Goal: Task Accomplishment & Management: Manage account settings

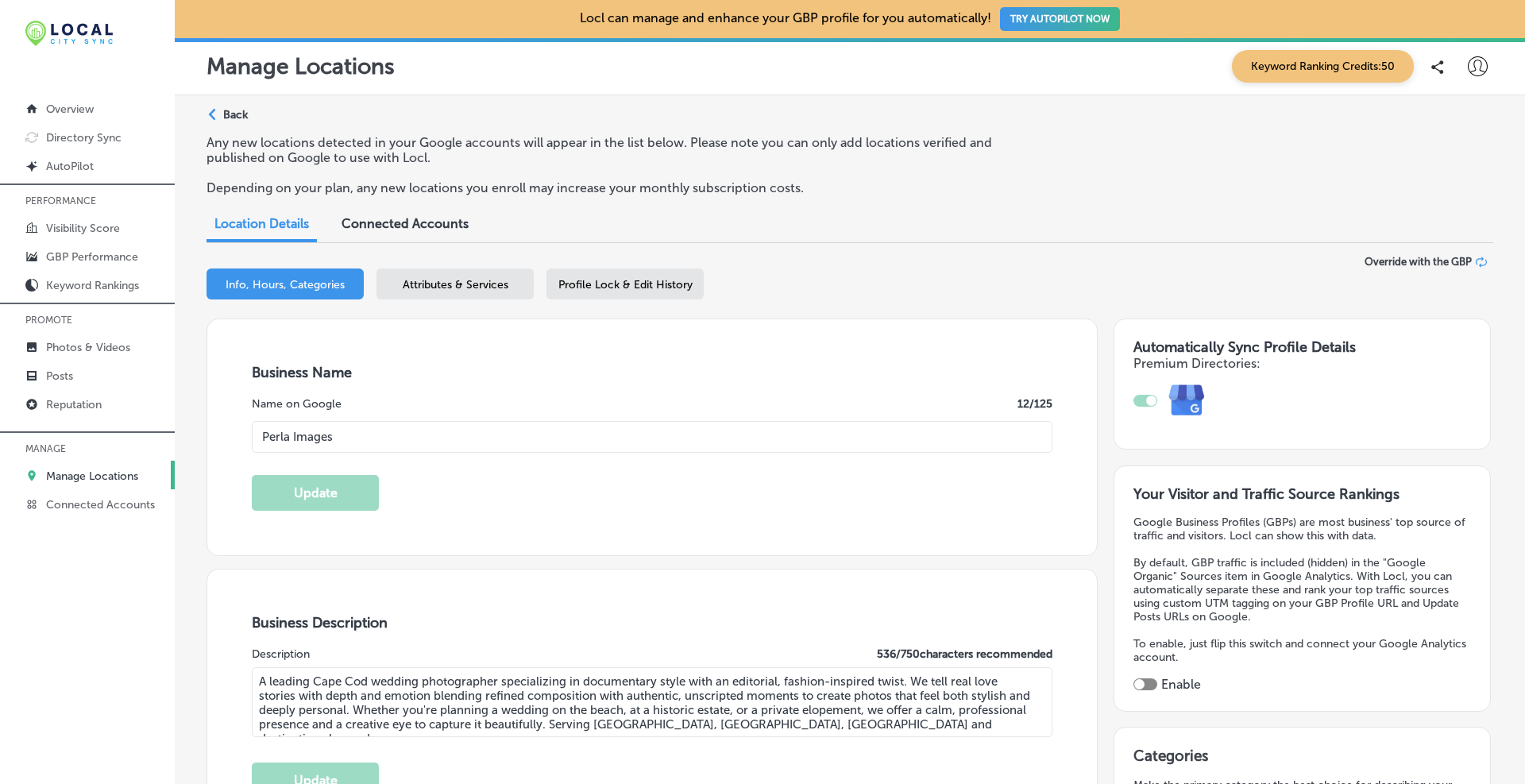
select select "US"
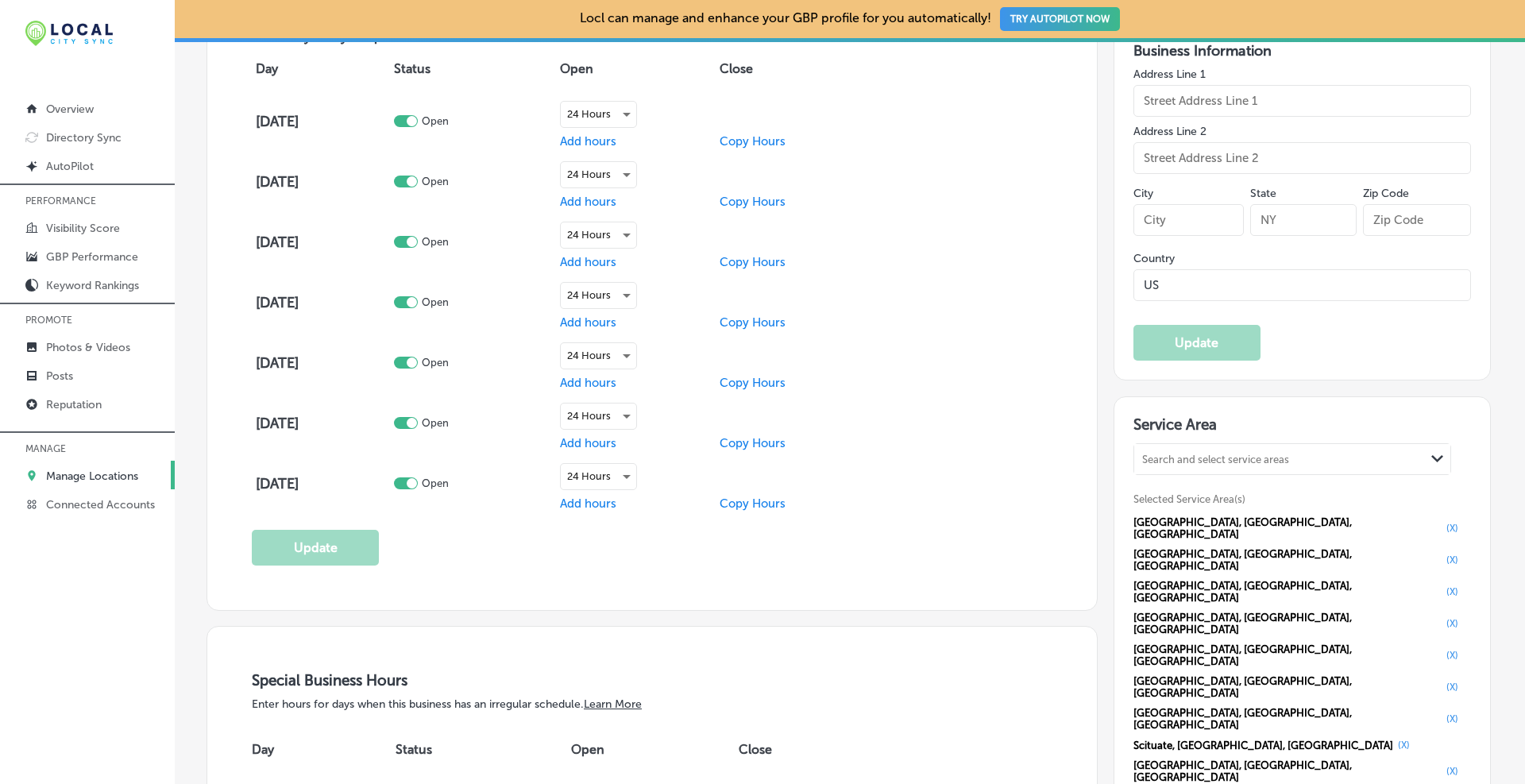
click at [1203, 461] on div "Search and select service areas" at bounding box center [1215, 459] width 147 height 12
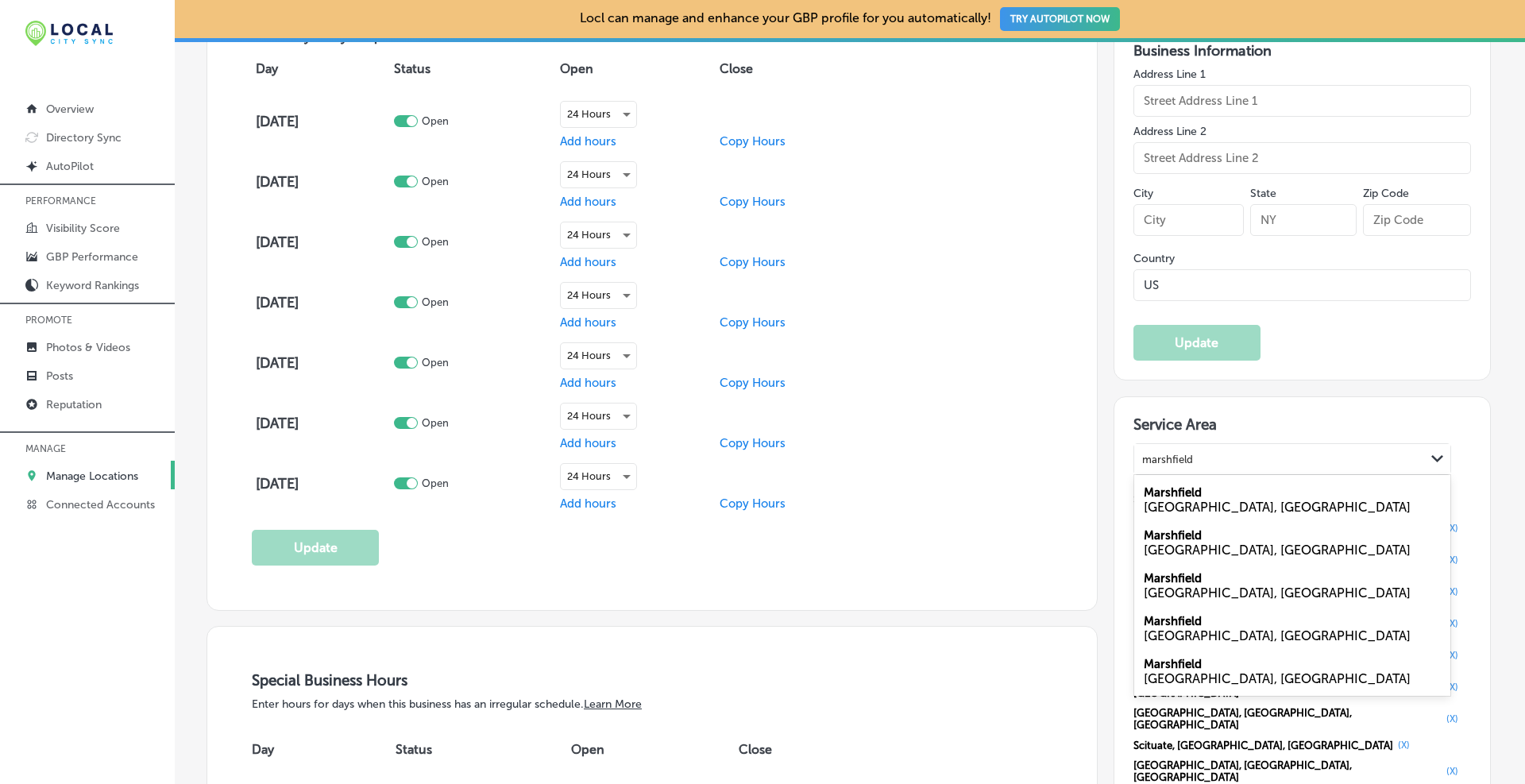
click at [1186, 484] on div "Marshfield [GEOGRAPHIC_DATA], [GEOGRAPHIC_DATA]" at bounding box center [1292, 499] width 316 height 43
type input "marshfield"
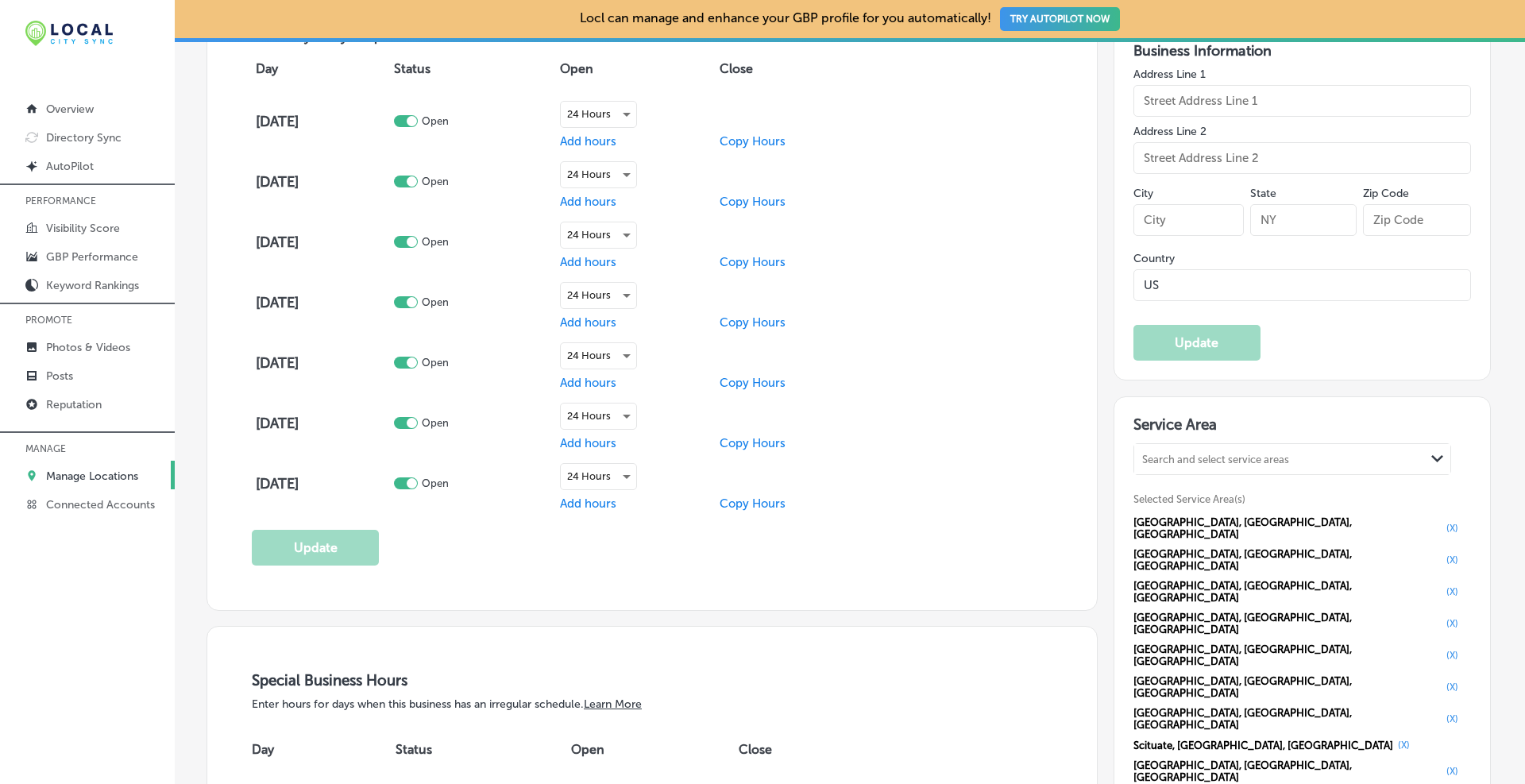
click at [1175, 468] on div "Search and select service areas" at bounding box center [1280, 459] width 291 height 21
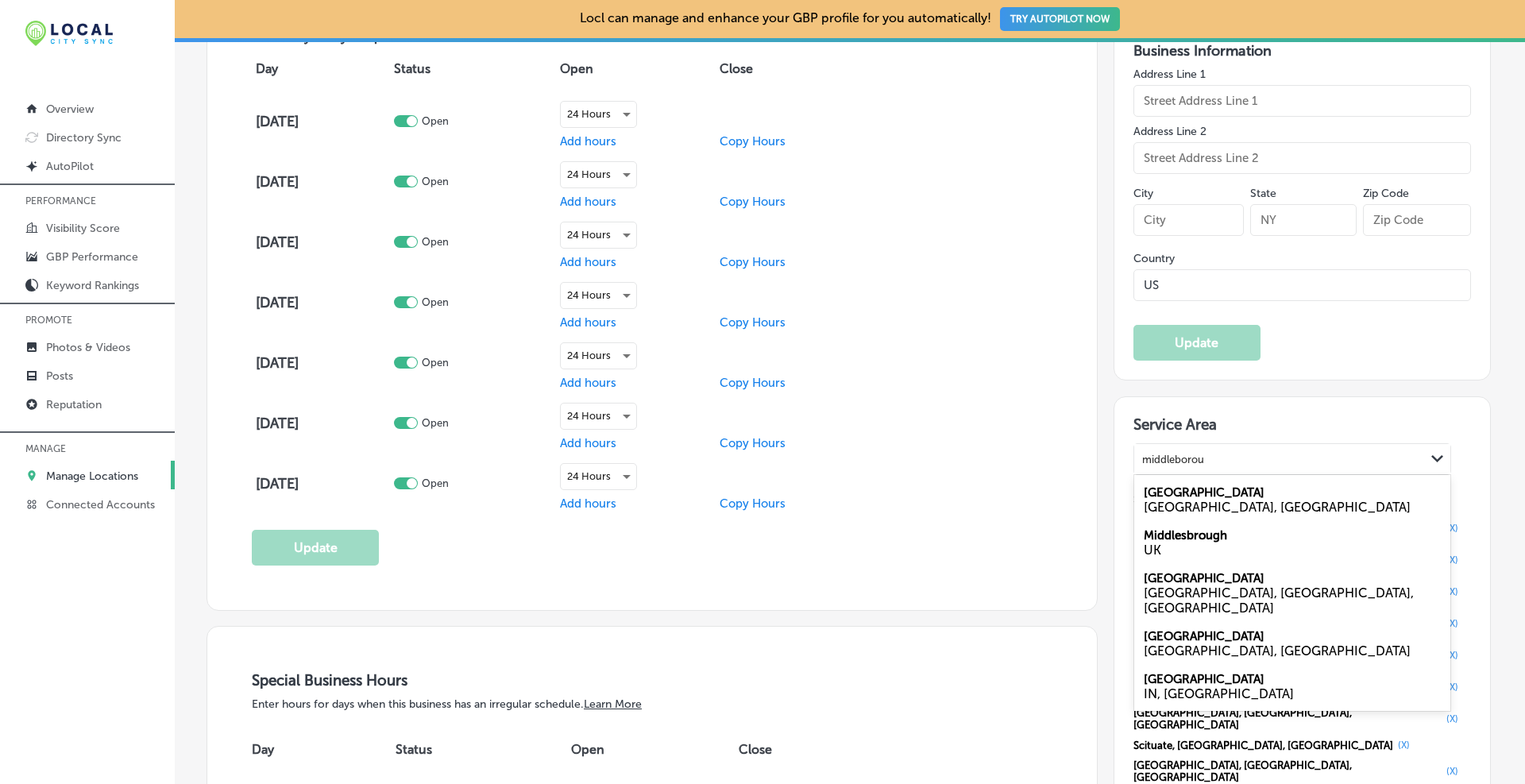
click at [1212, 489] on label "[GEOGRAPHIC_DATA]" at bounding box center [1203, 492] width 121 height 15
type input "middleborou"
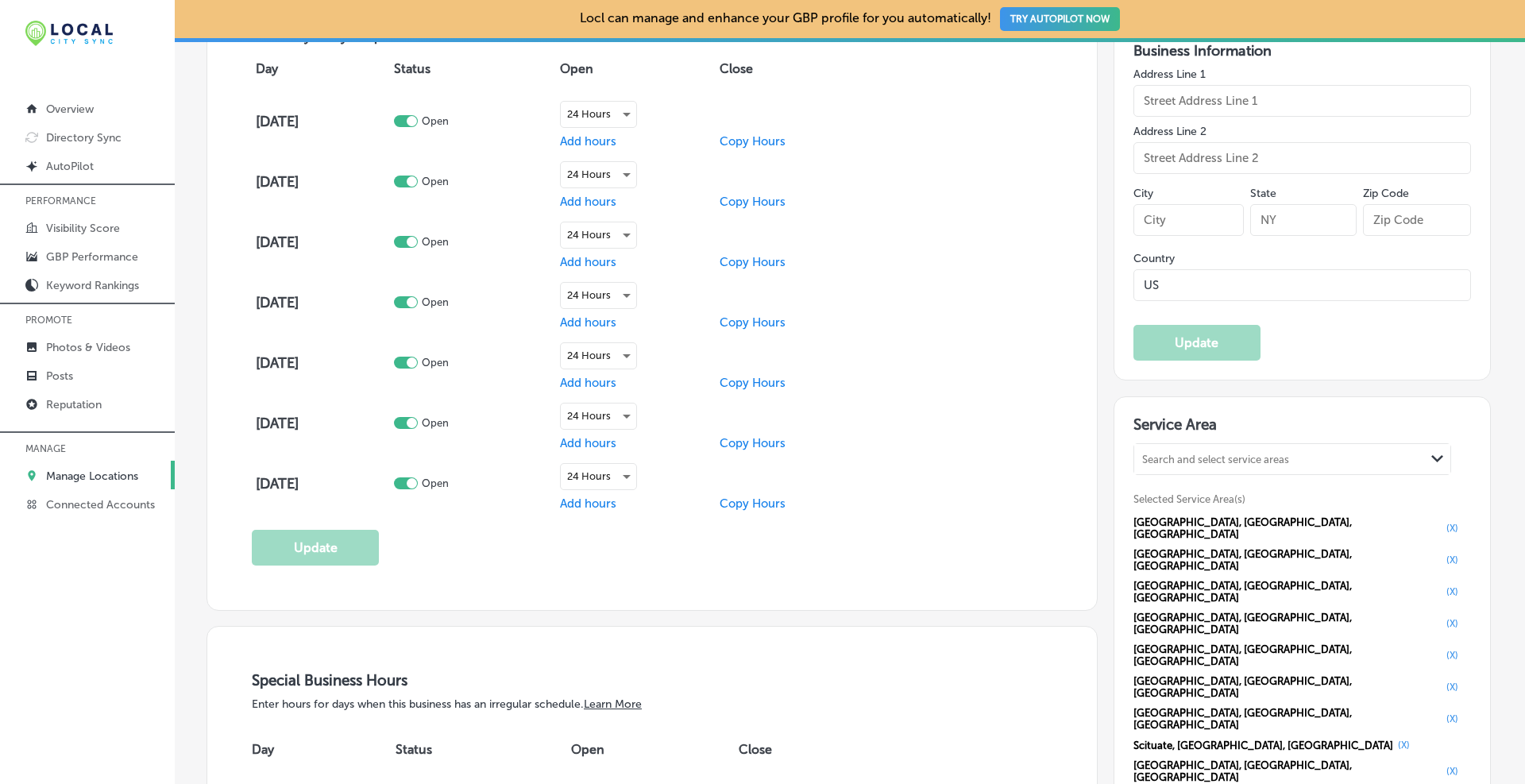
click at [1216, 469] on div "Search and select service areas Path Created with Sketch." at bounding box center [1292, 458] width 316 height 30
click at [1223, 453] on div "Search and select service areas" at bounding box center [1215, 459] width 147 height 12
click at [1221, 460] on div "Search and select service areas" at bounding box center [1215, 459] width 147 height 12
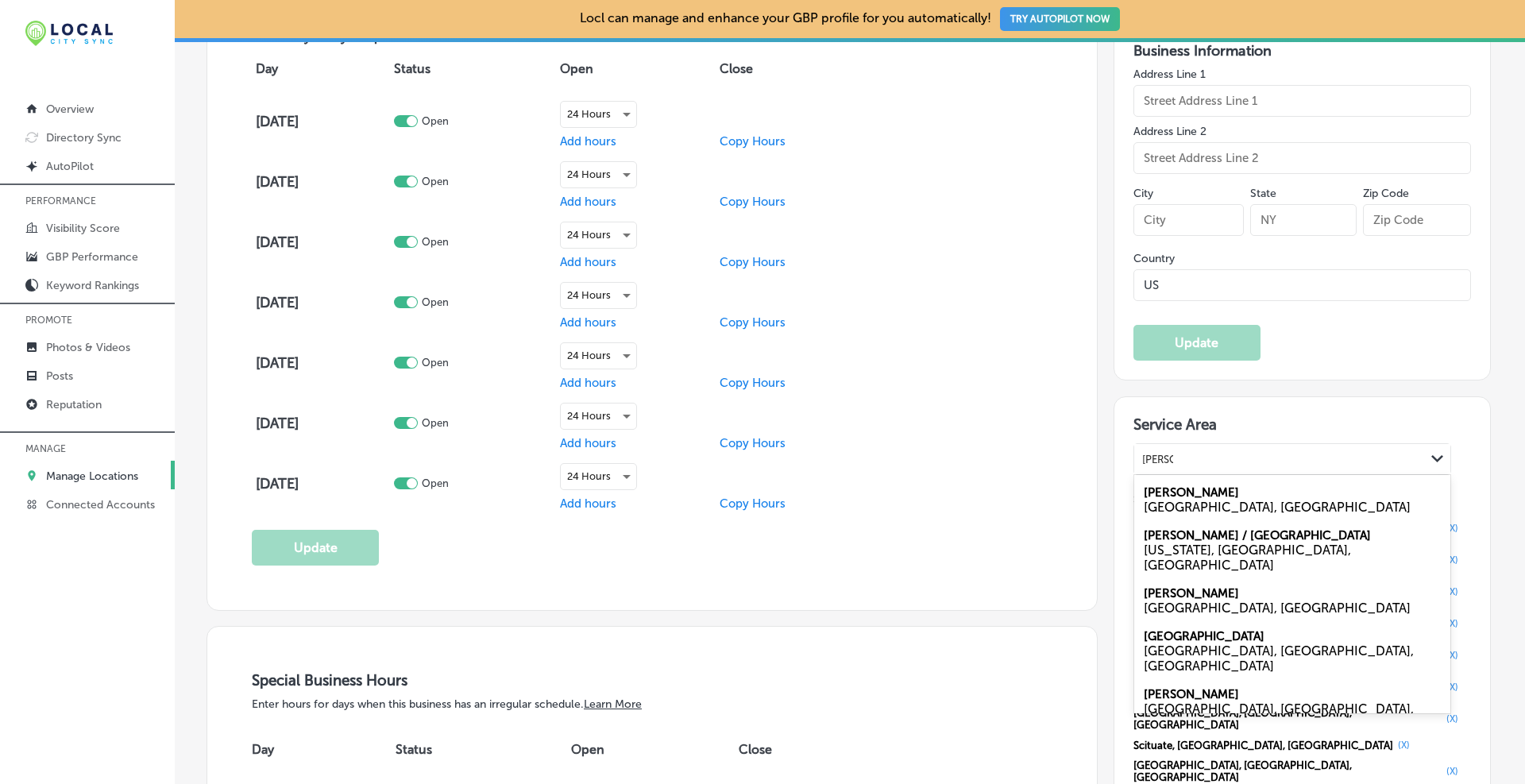
click at [1203, 501] on div "[GEOGRAPHIC_DATA], [GEOGRAPHIC_DATA]" at bounding box center [1292, 507] width 297 height 15
type input "[PERSON_NAME]"
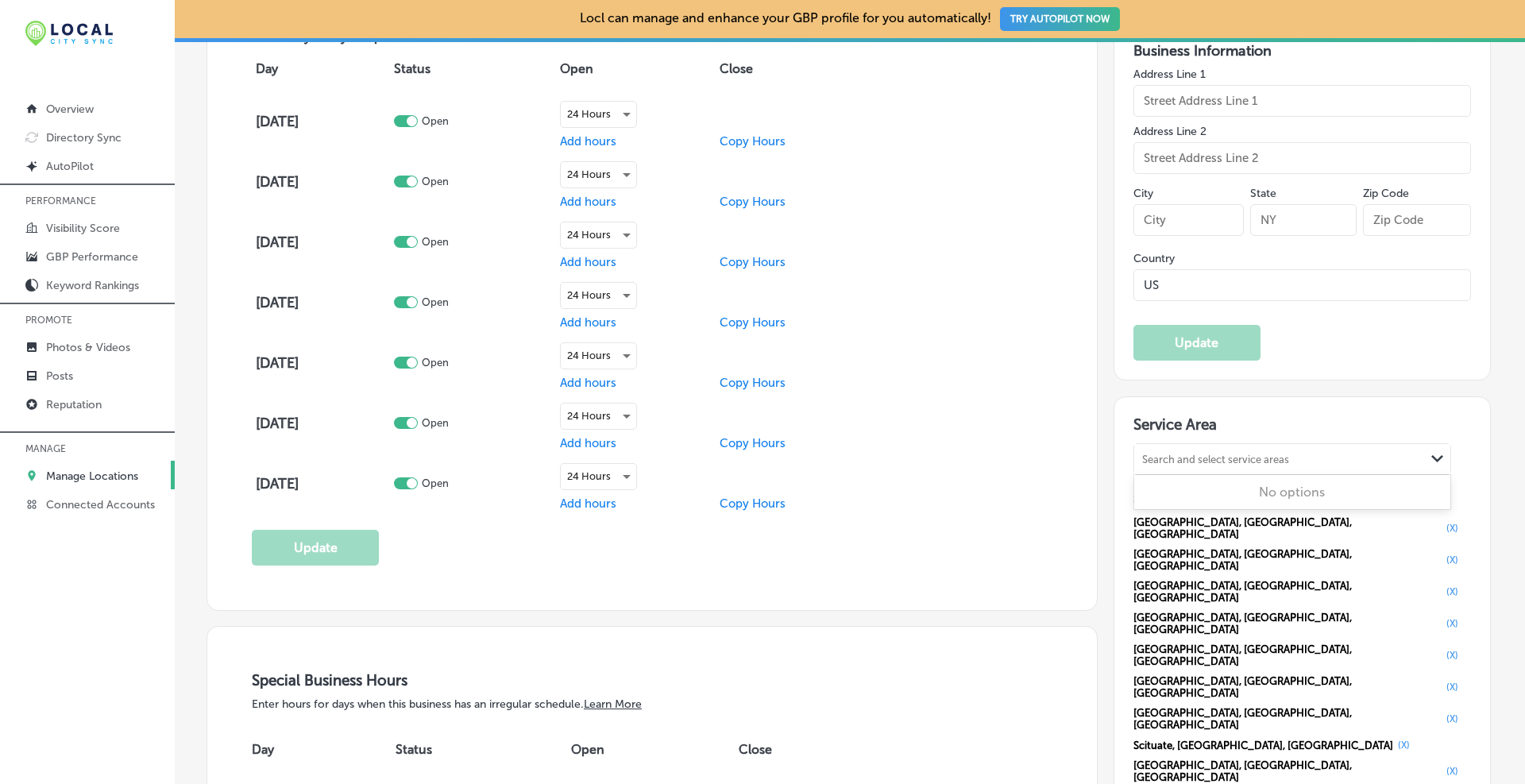
click at [1188, 453] on div "Search and select service areas" at bounding box center [1215, 459] width 147 height 12
type input "r"
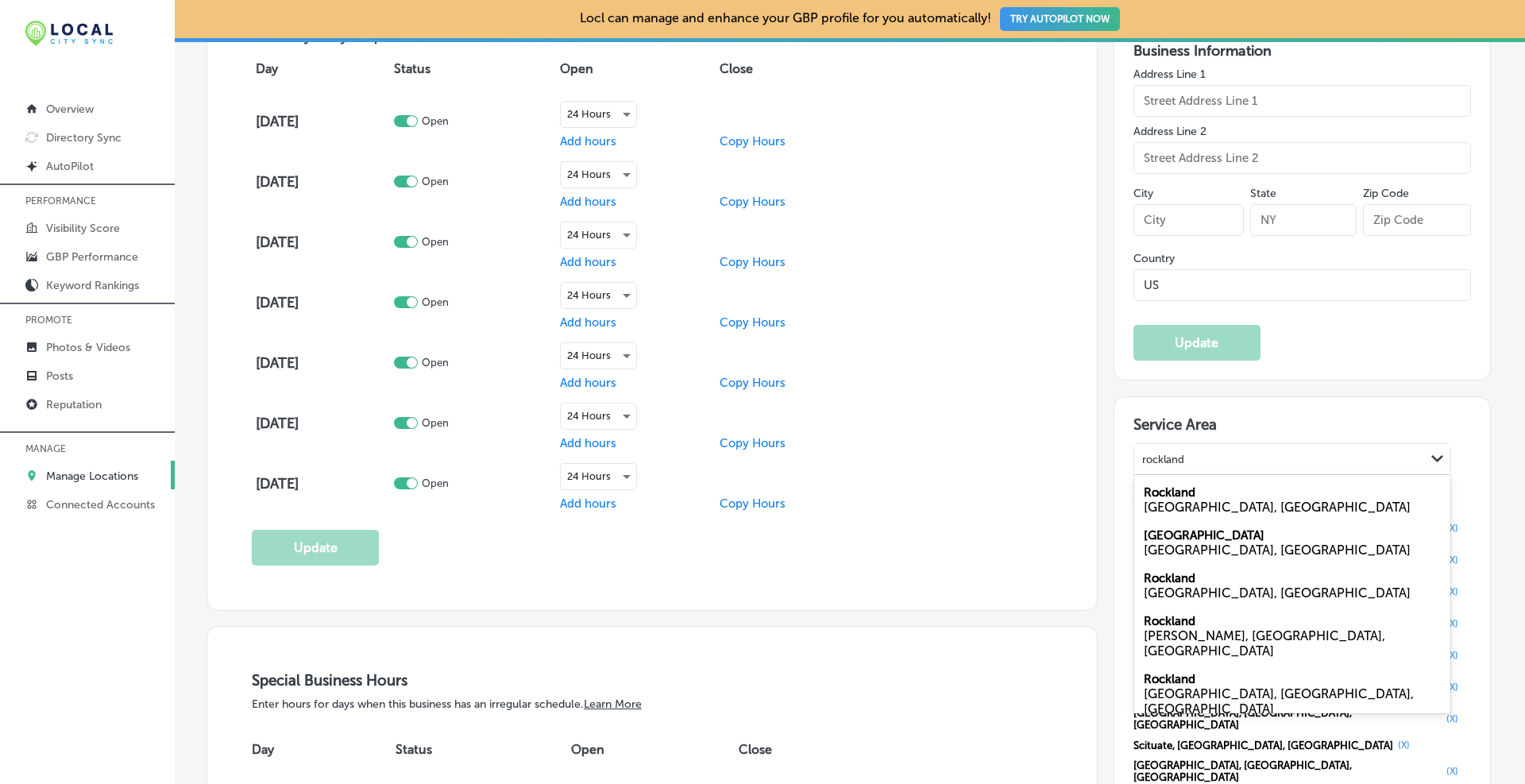
click at [1152, 576] on label "Rockland" at bounding box center [1169, 578] width 51 height 15
type input "rockland"
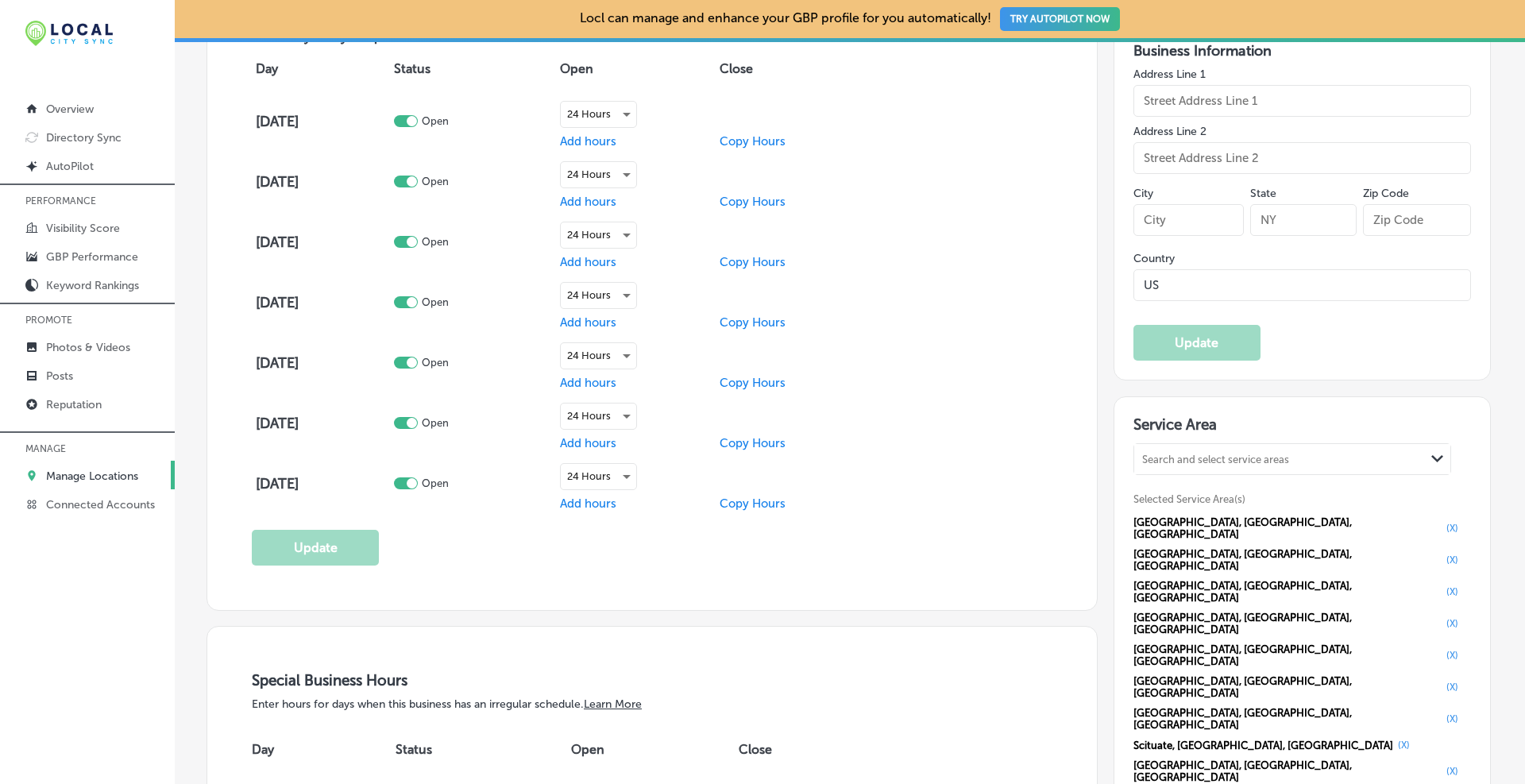
click at [1200, 458] on div "Search and select service areas" at bounding box center [1215, 459] width 147 height 12
click at [1195, 453] on div "Search and select service areas" at bounding box center [1215, 459] width 147 height 12
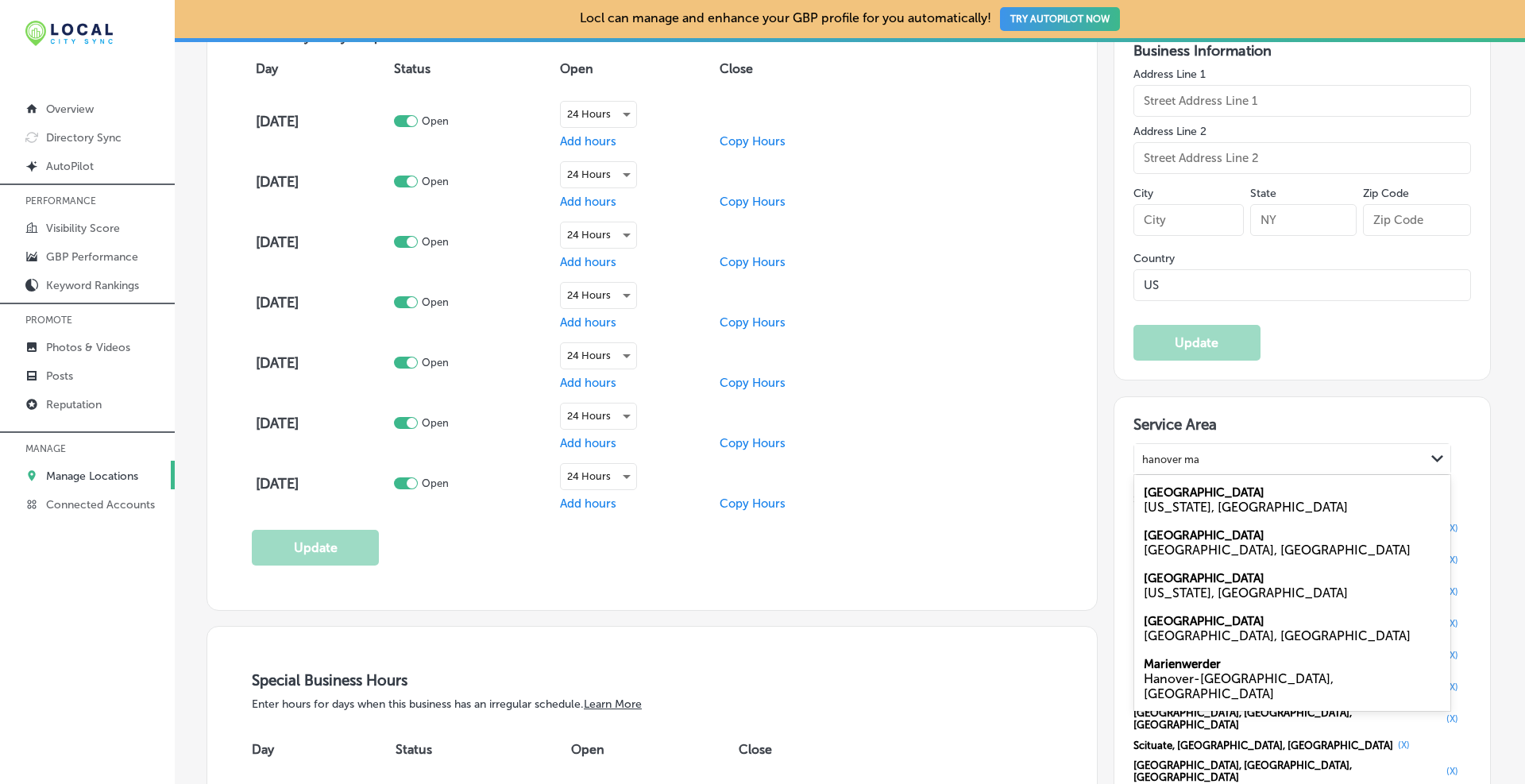
click at [1185, 544] on div "[GEOGRAPHIC_DATA], [GEOGRAPHIC_DATA]" at bounding box center [1292, 550] width 297 height 15
type input "hanover ma"
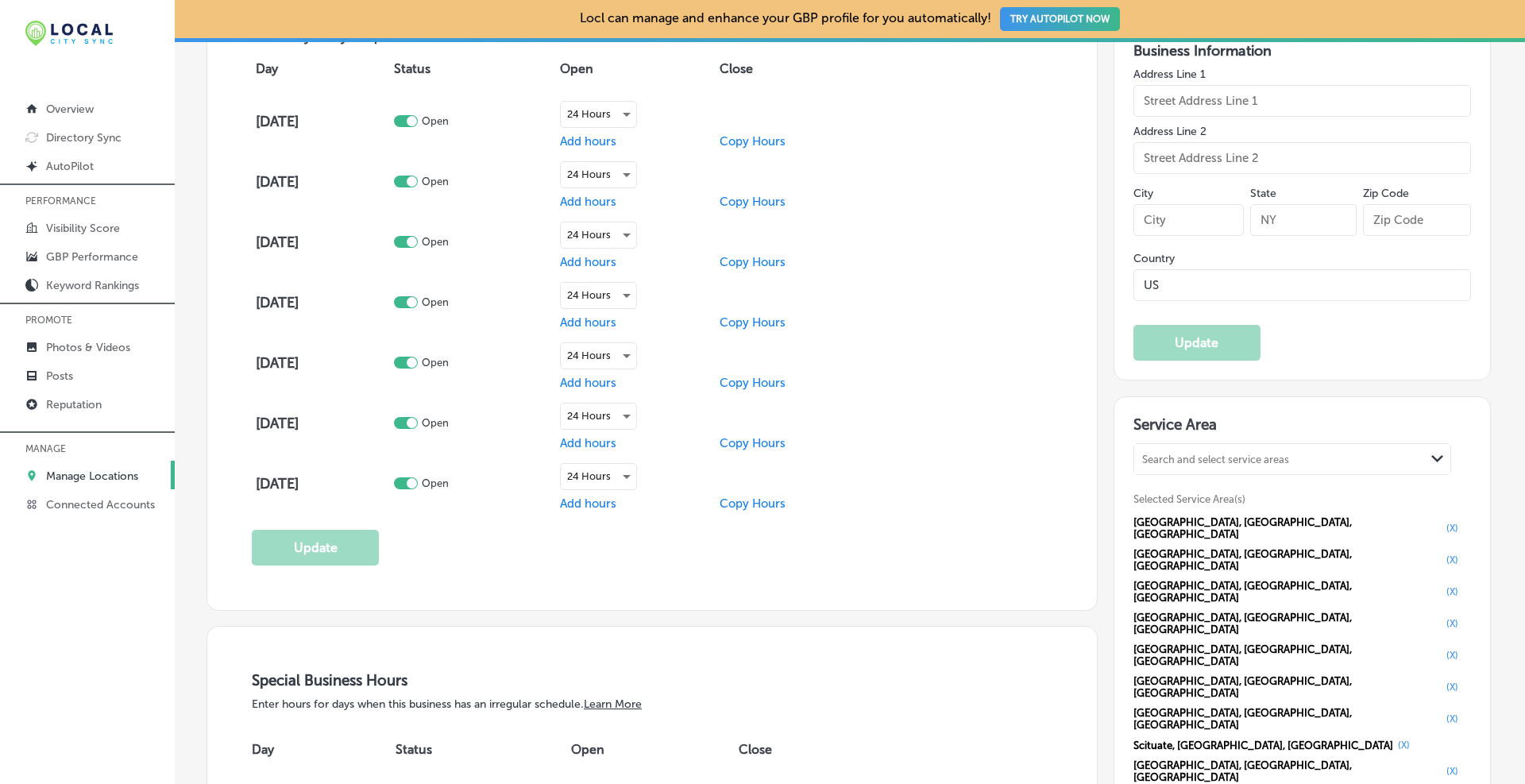
click at [1197, 454] on div "Search and select service areas" at bounding box center [1215, 459] width 147 height 12
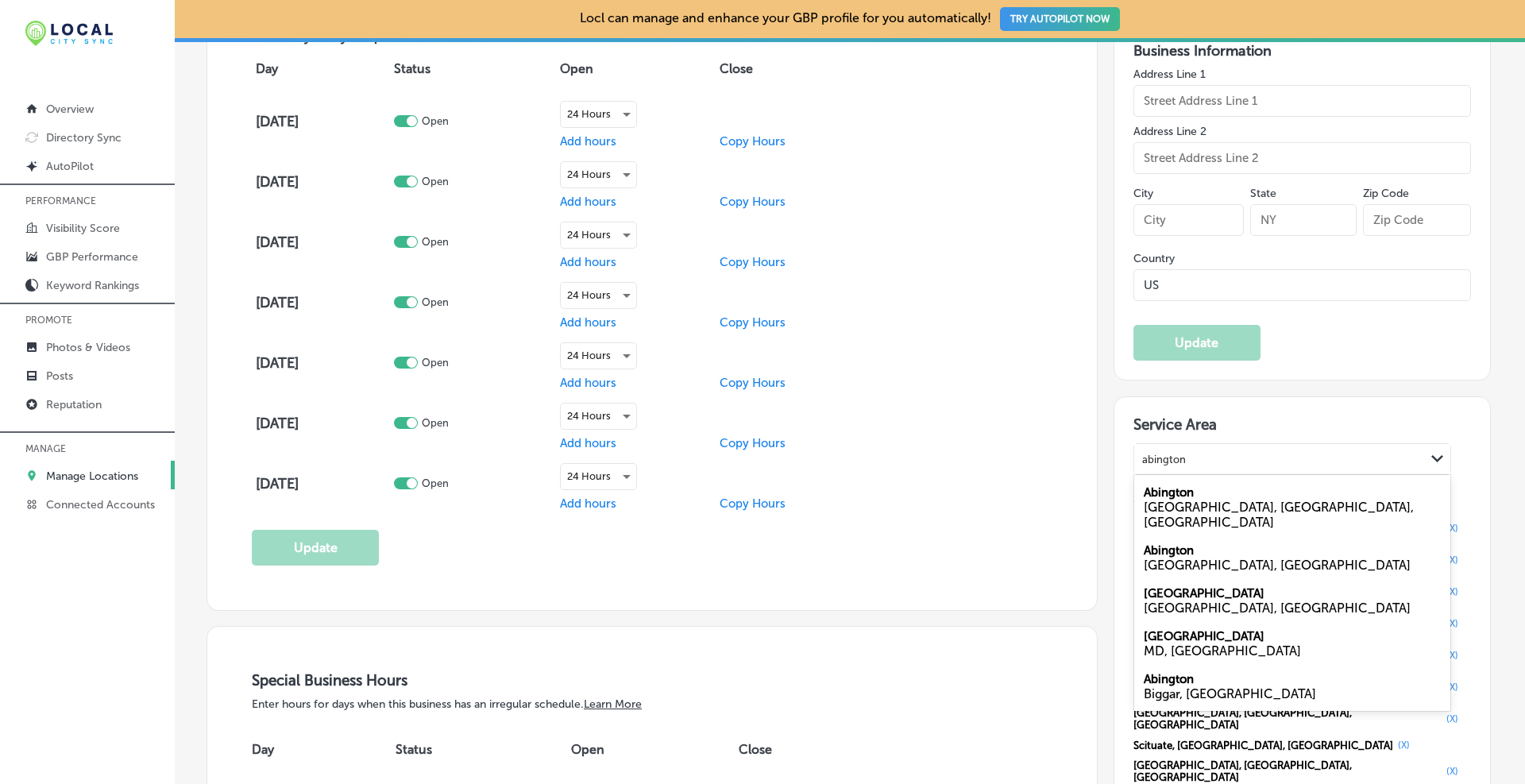
click at [1173, 543] on label "Abington" at bounding box center [1168, 550] width 50 height 15
type input "abington"
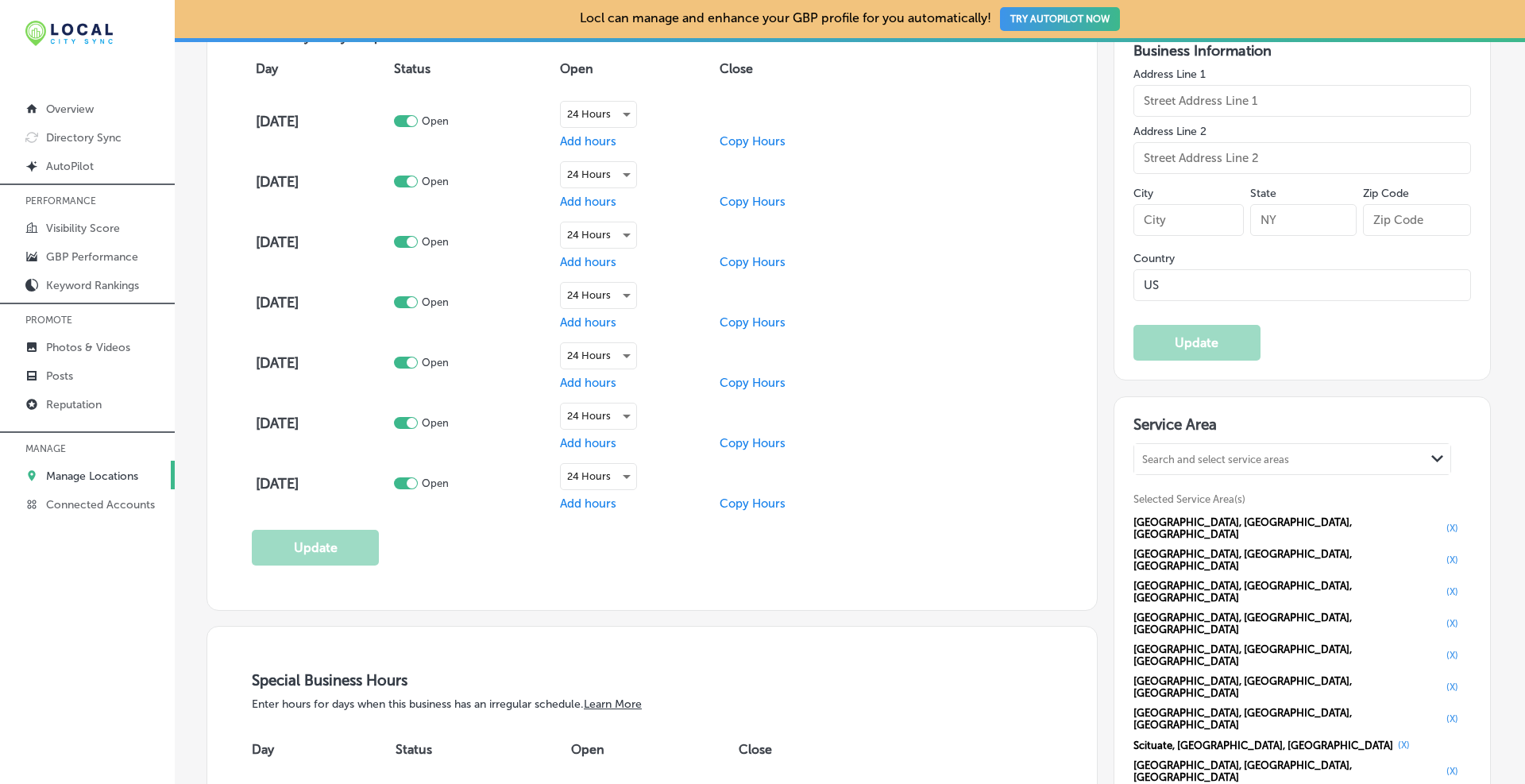
click at [1225, 465] on div "Search and select service areas" at bounding box center [1280, 459] width 291 height 21
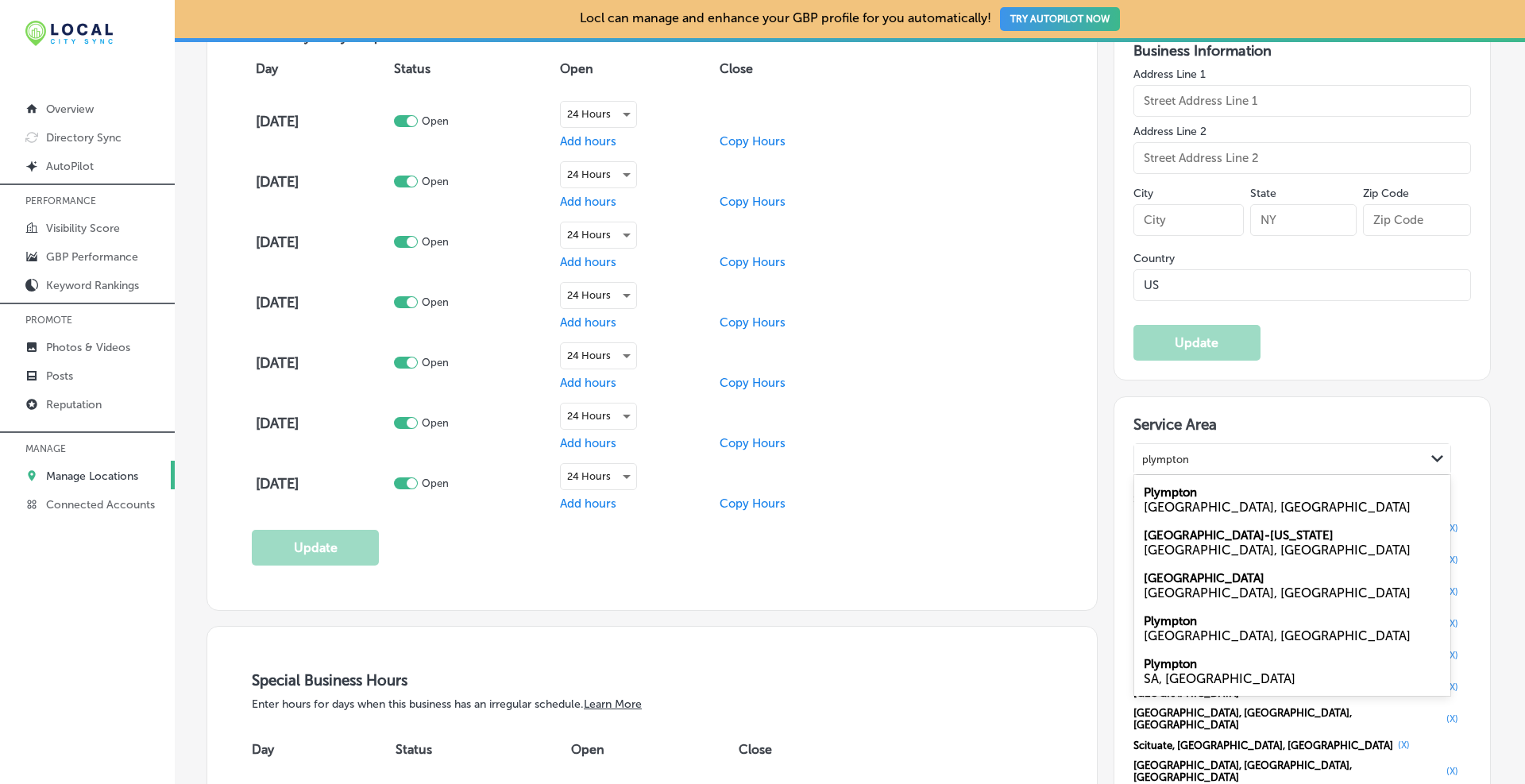
click at [1285, 495] on div "[GEOGRAPHIC_DATA], [GEOGRAPHIC_DATA]" at bounding box center [1292, 499] width 316 height 43
type input "plympton"
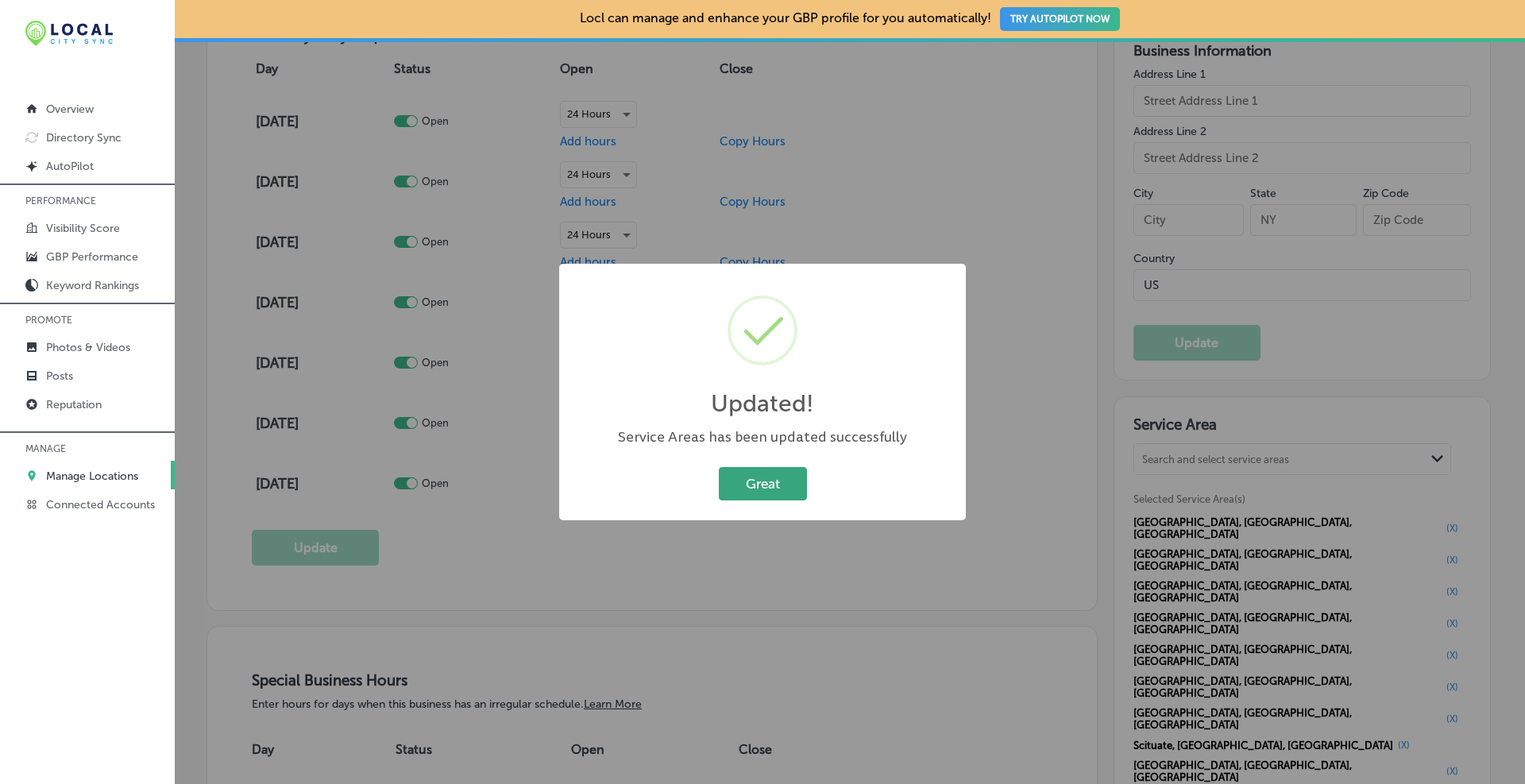
click at [761, 480] on button "Great" at bounding box center [762, 483] width 88 height 32
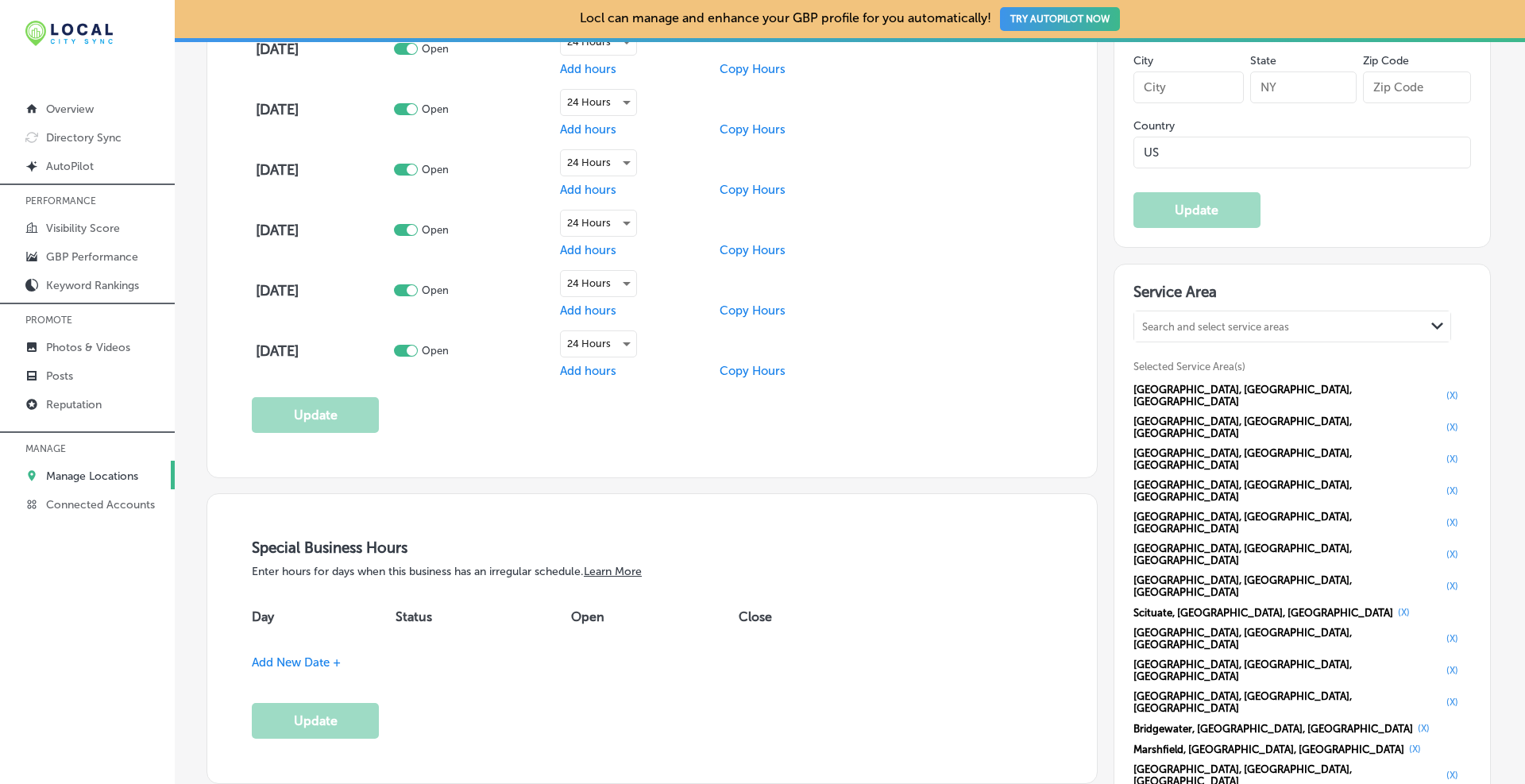
scroll to position [1588, 0]
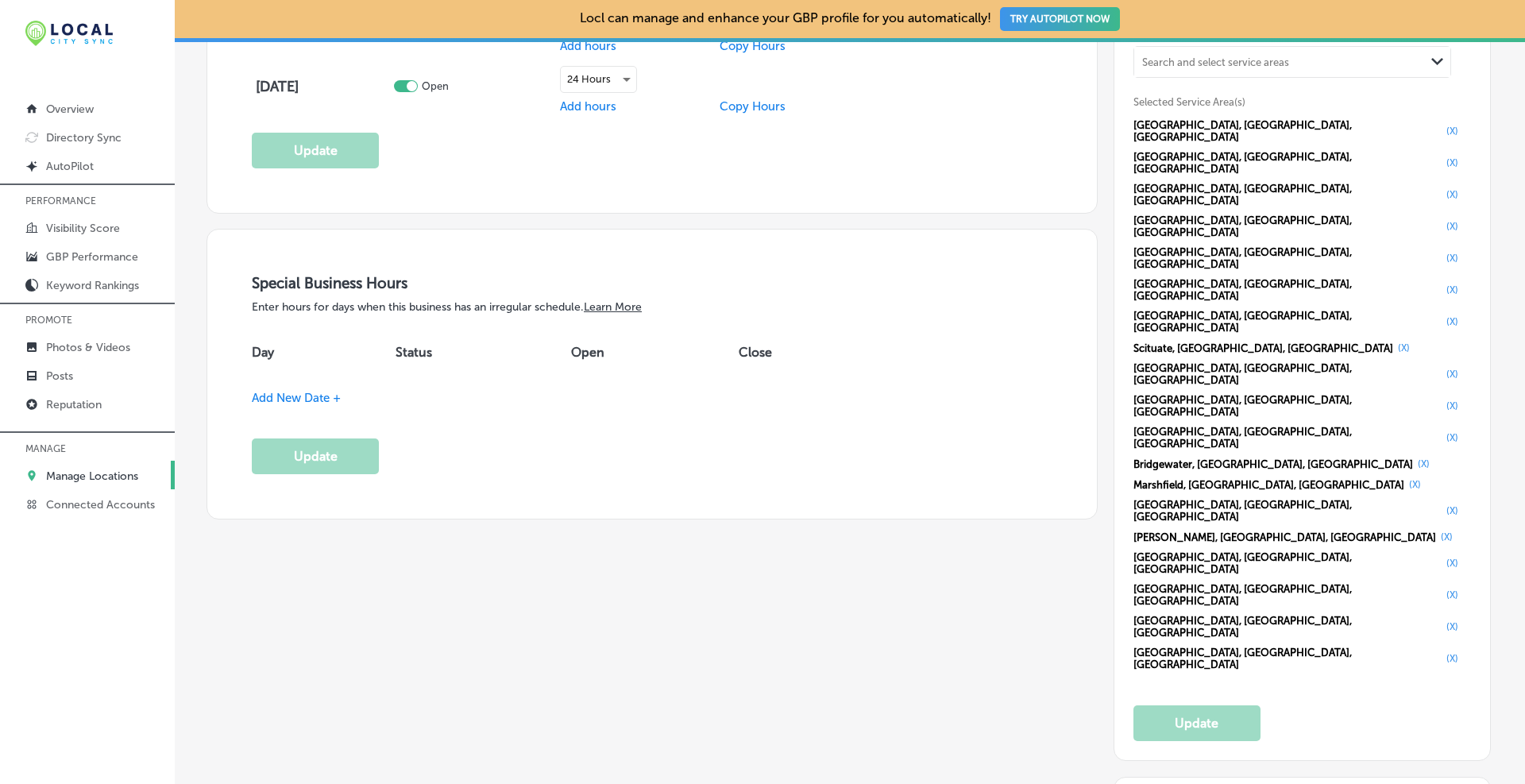
paste input "?utm_source=google&utm_medium=organic&utm_campaign=gbp&utm_content=[GEOGRAPHIC_…"
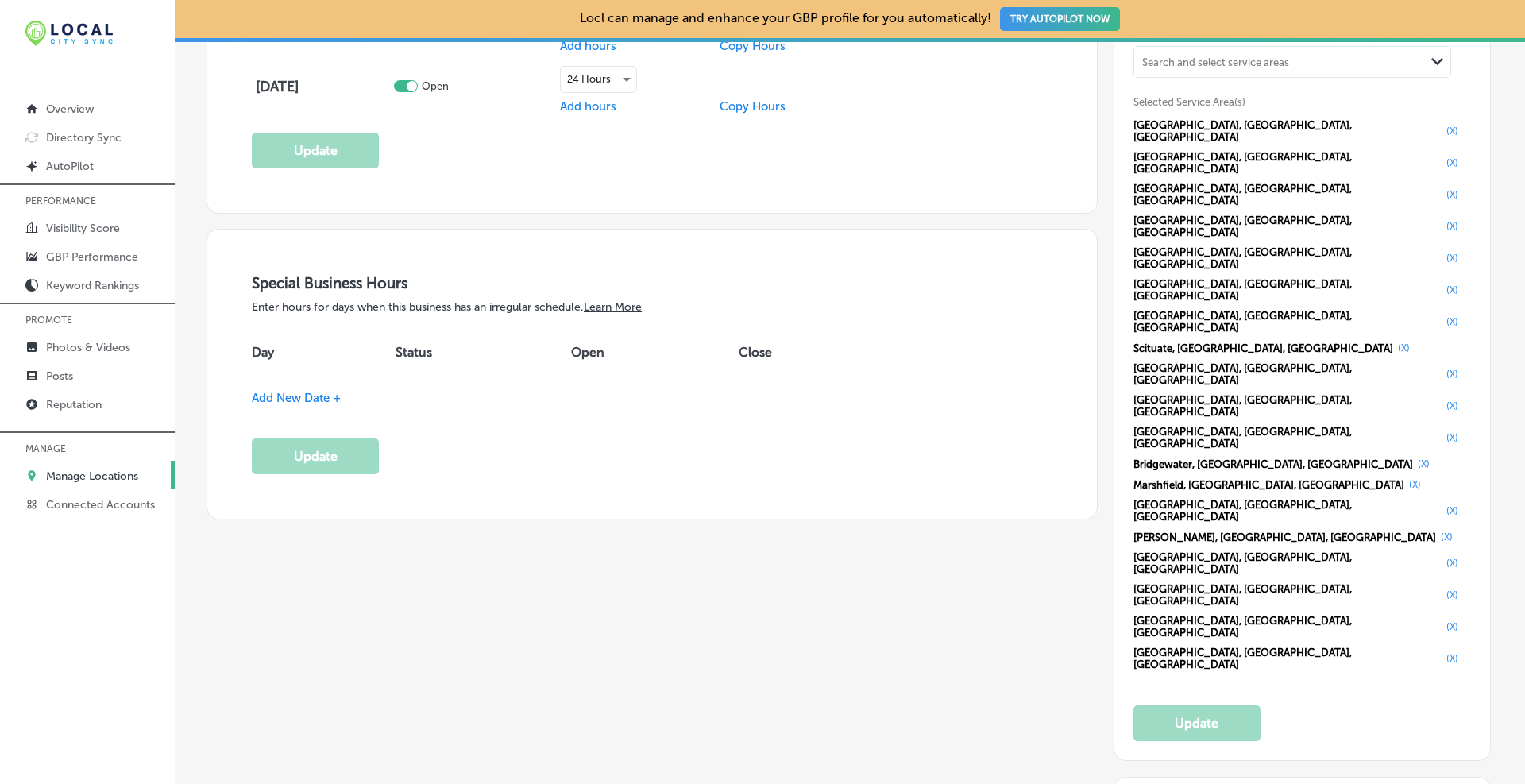
type input "[URL][DOMAIN_NAME]"
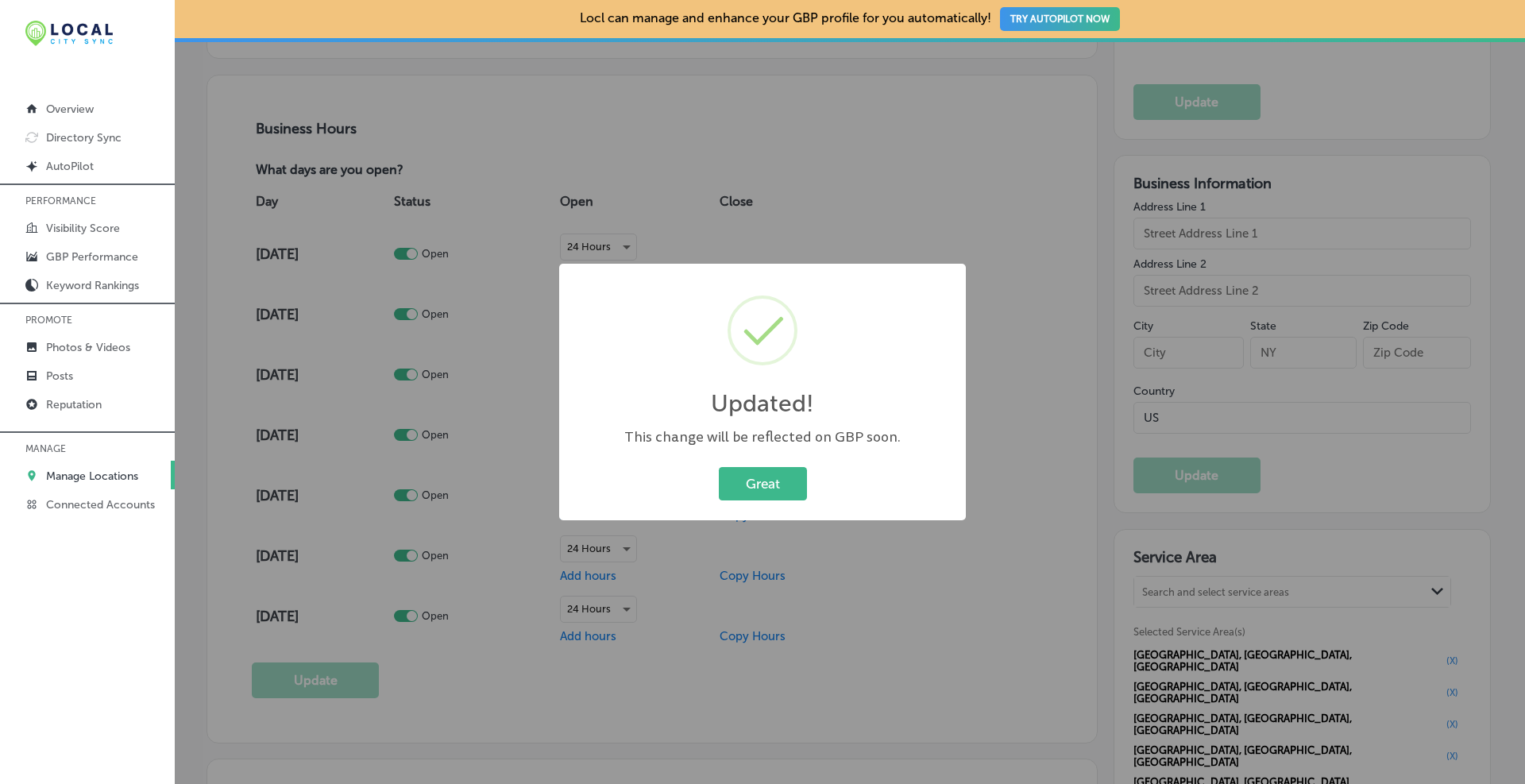
scroll to position [1588, 0]
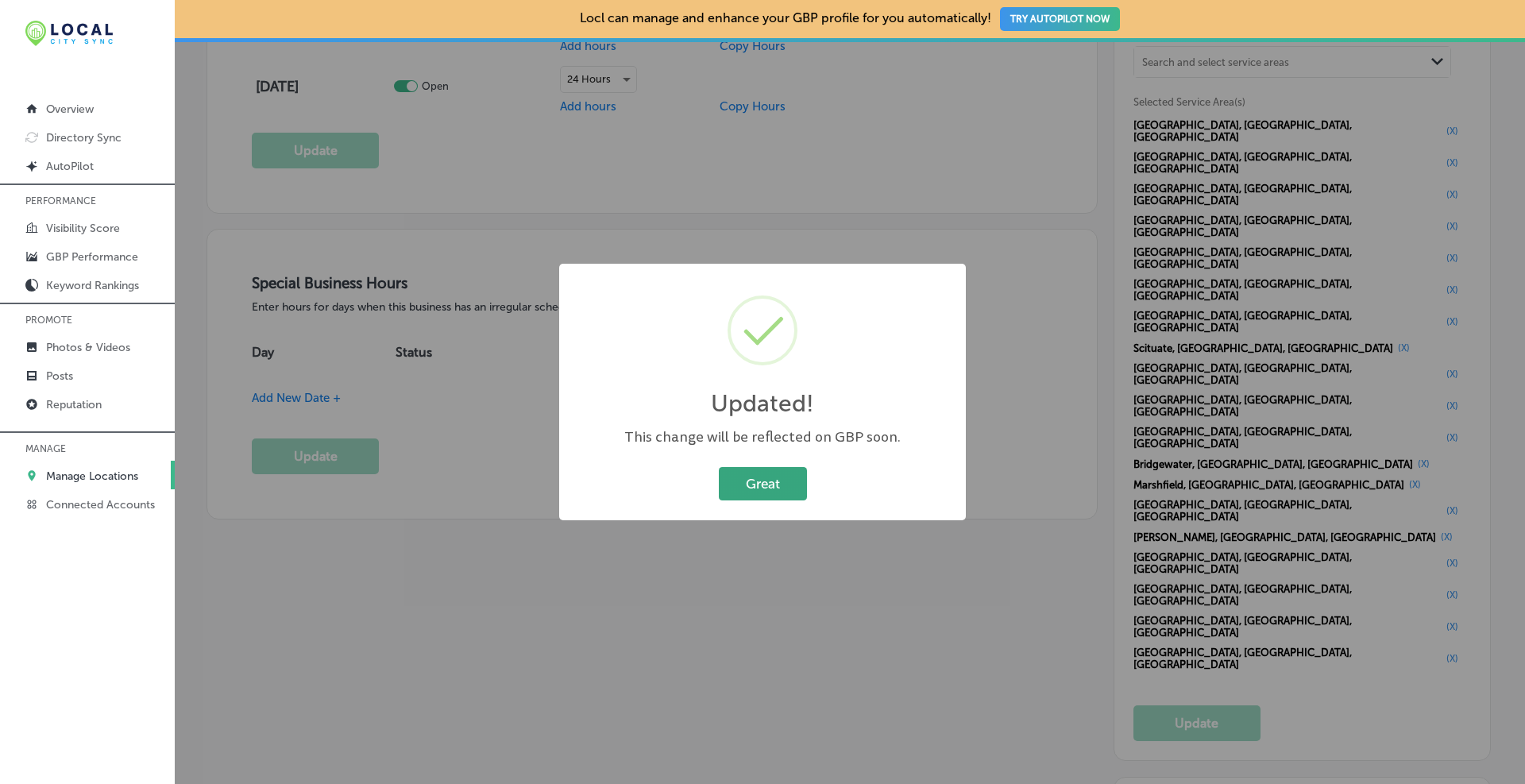
click at [760, 496] on button "Great" at bounding box center [762, 483] width 88 height 32
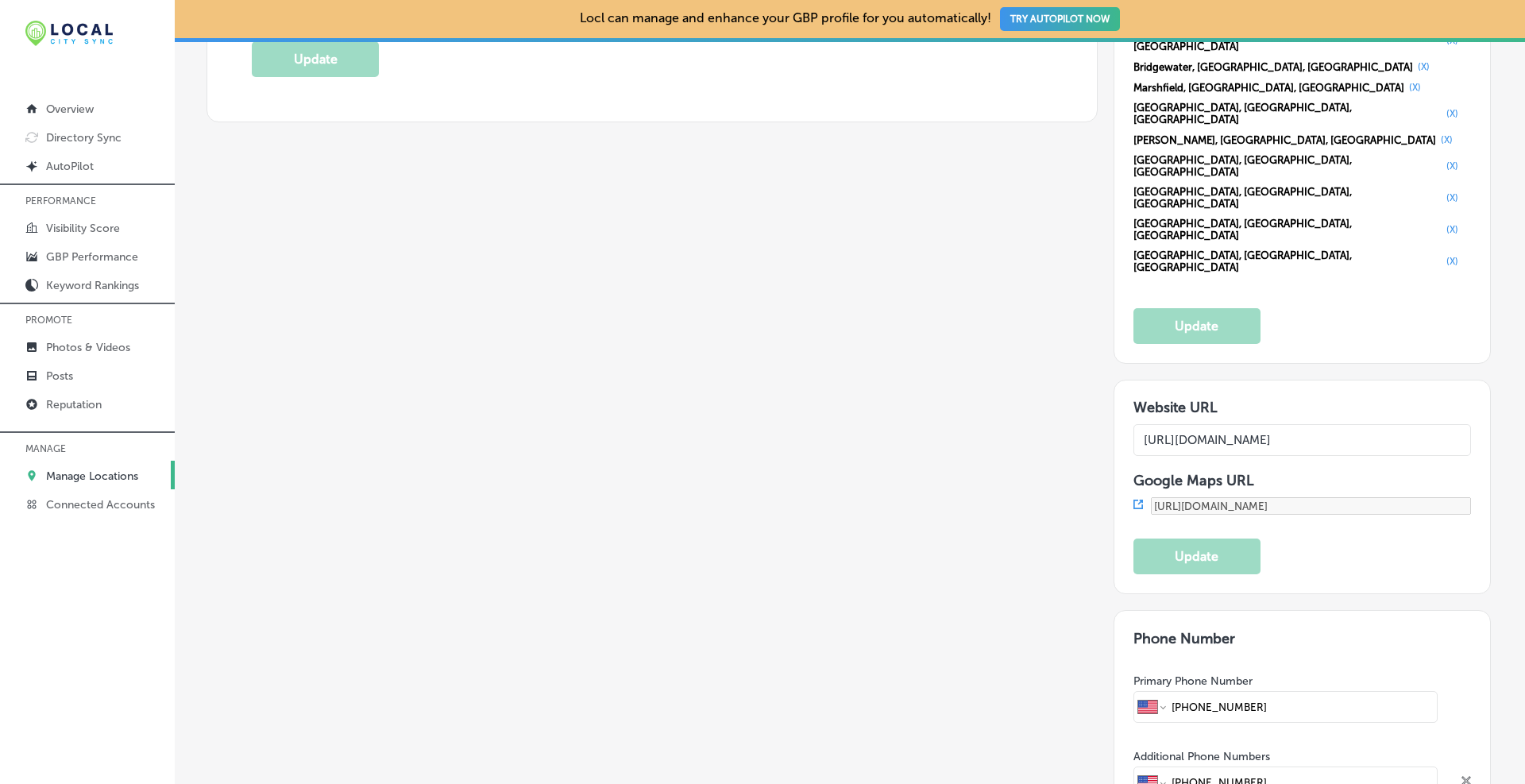
scroll to position [2249, 0]
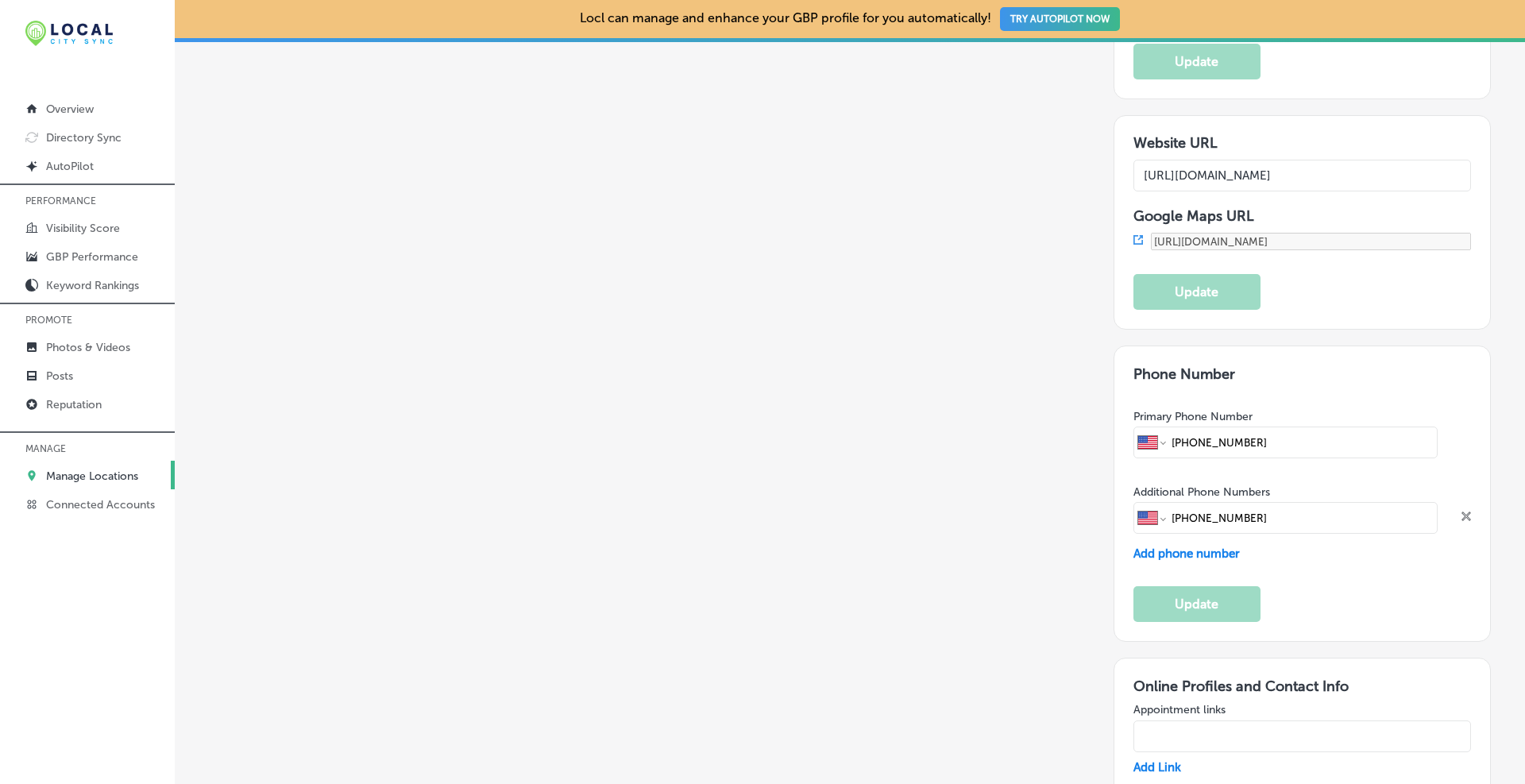
click at [1176, 720] on input "text" at bounding box center [1303, 735] width 339 height 32
paste input "[URL][DOMAIN_NAME]"
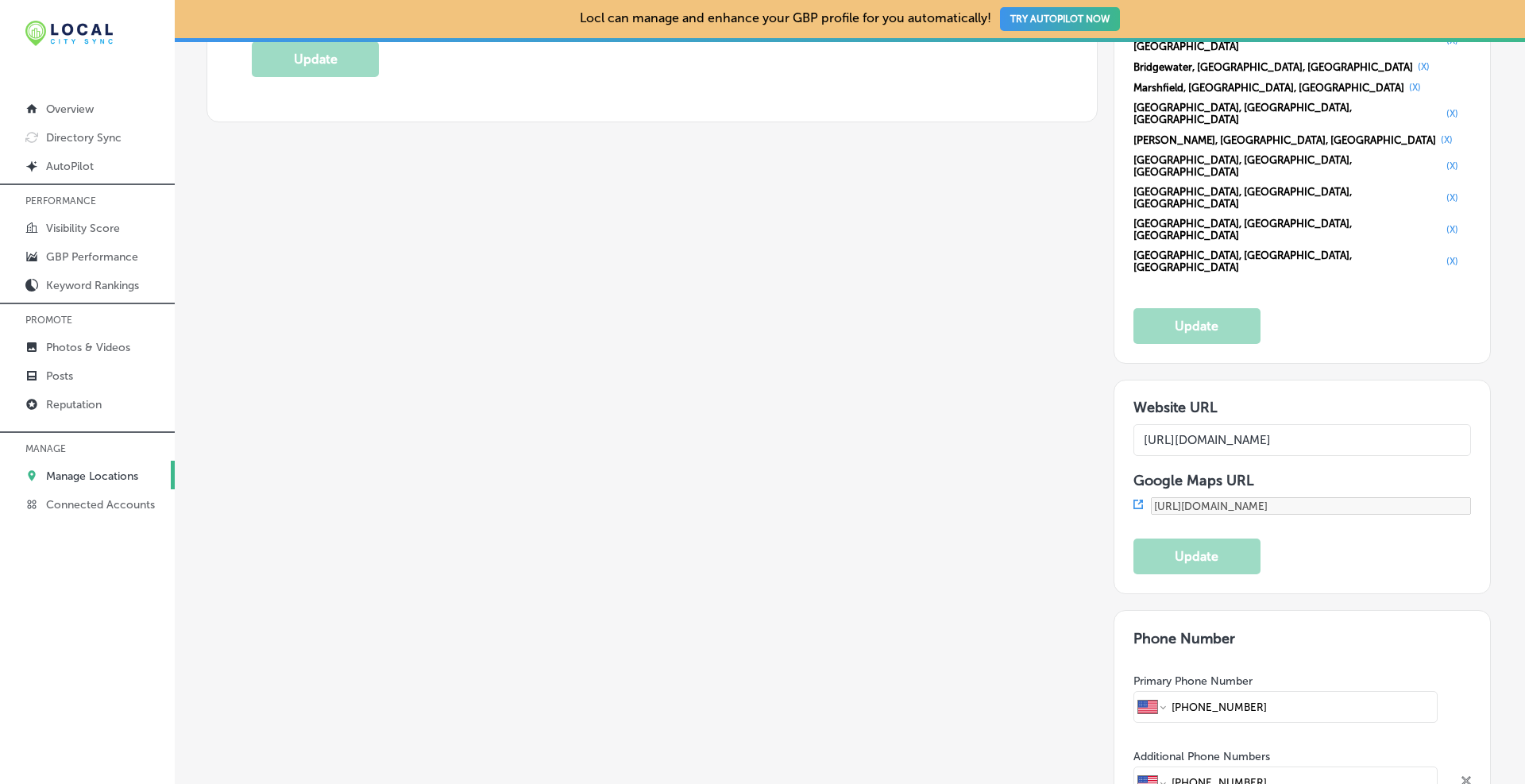
scroll to position [0, 384]
drag, startPoint x: 1306, startPoint y: 64, endPoint x: 1512, endPoint y: 63, distance: 206.0
click at [1512, 63] on div "Path Created with Sketch. Back Any new locations detected in your Google accoun…" at bounding box center [849, 5] width 1351 height 3789
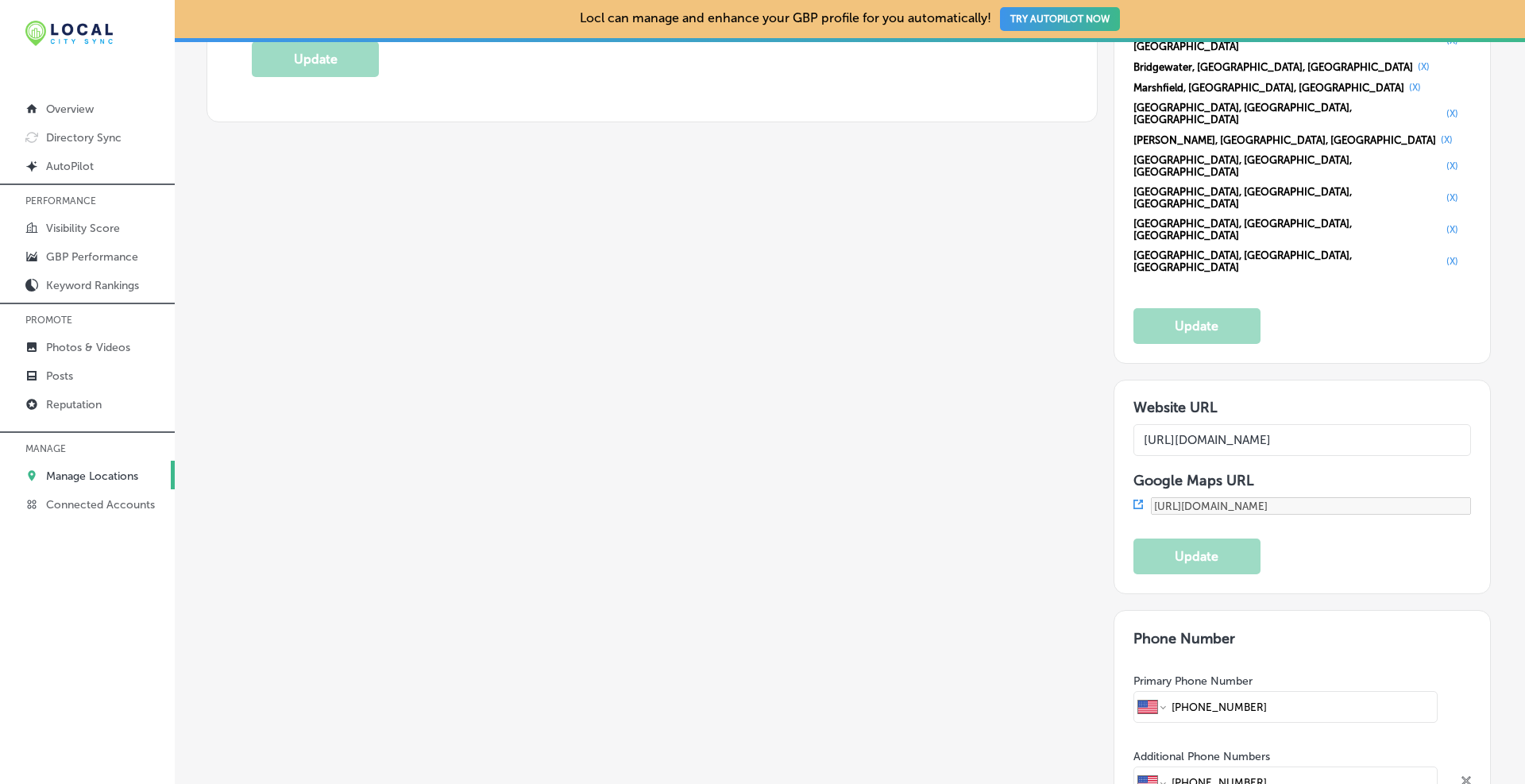
paste input "?utm_source=google&utm_medium=organic&utm_campaign=gbp&utm_content=duxbury-ma"
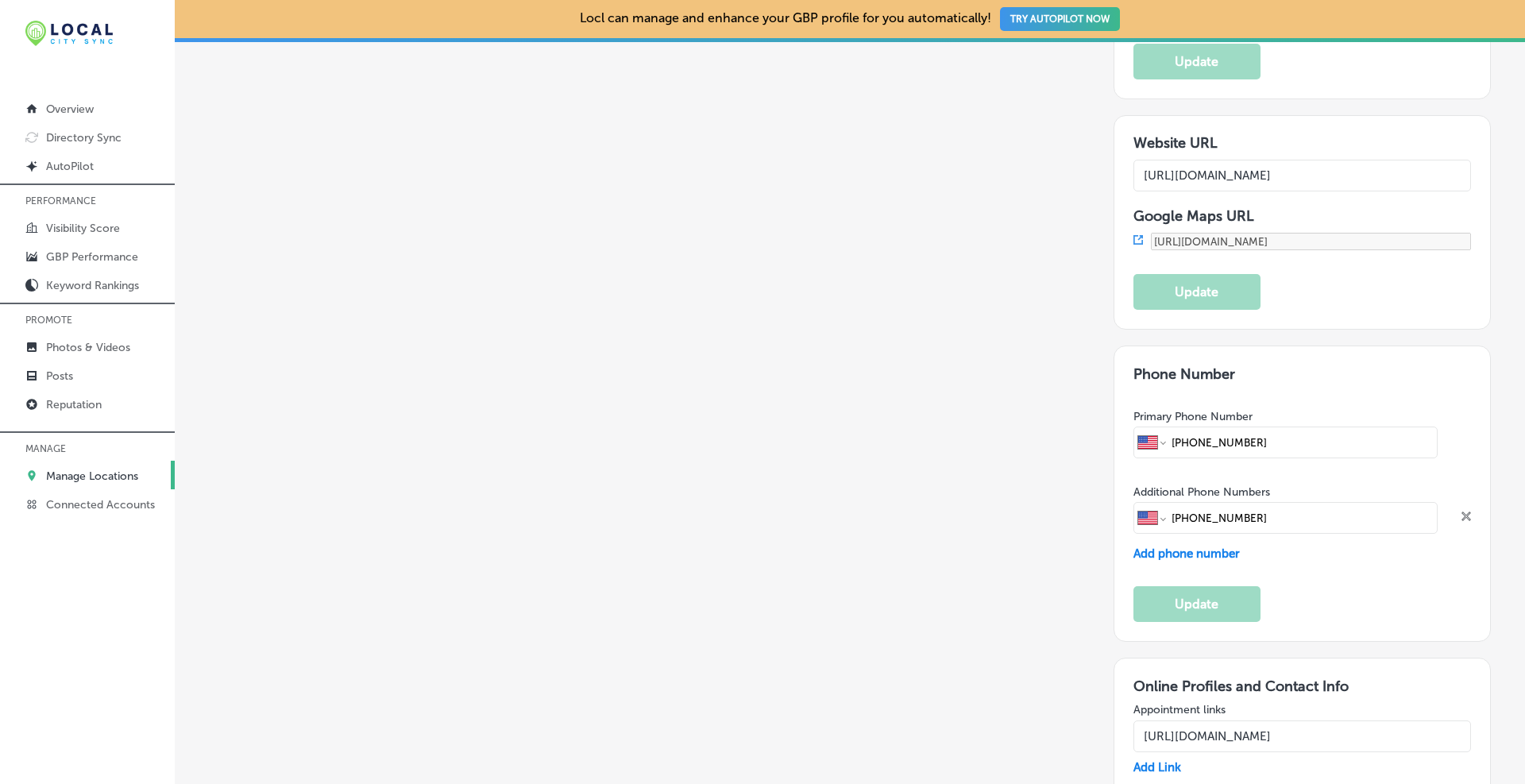
scroll to position [2514, 0]
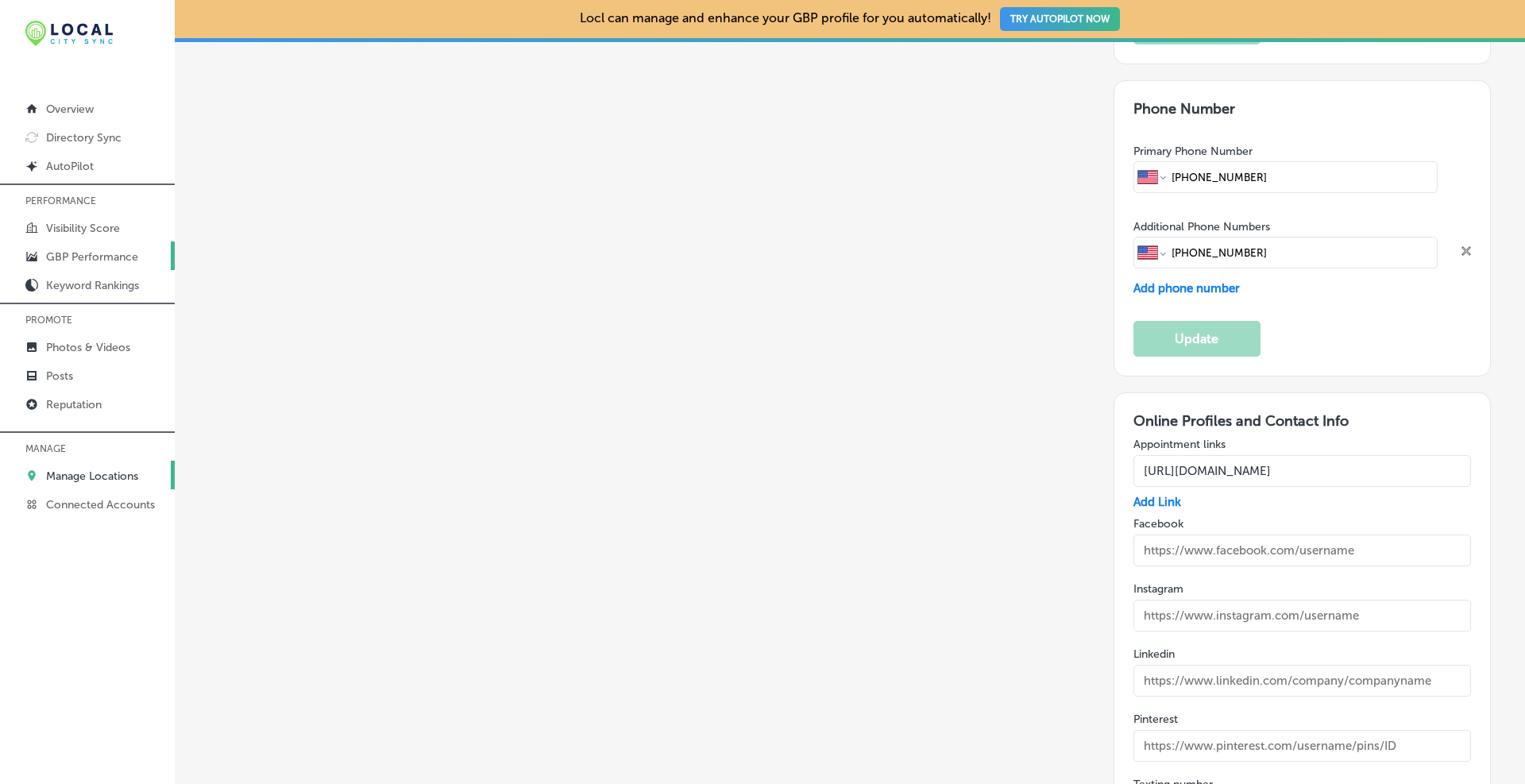
type input "[URL][DOMAIN_NAME]"
click at [1248, 534] on input "text" at bounding box center [1303, 550] width 339 height 32
paste input "[URL][DOMAIN_NAME]"
type input "[URL][DOMAIN_NAME]"
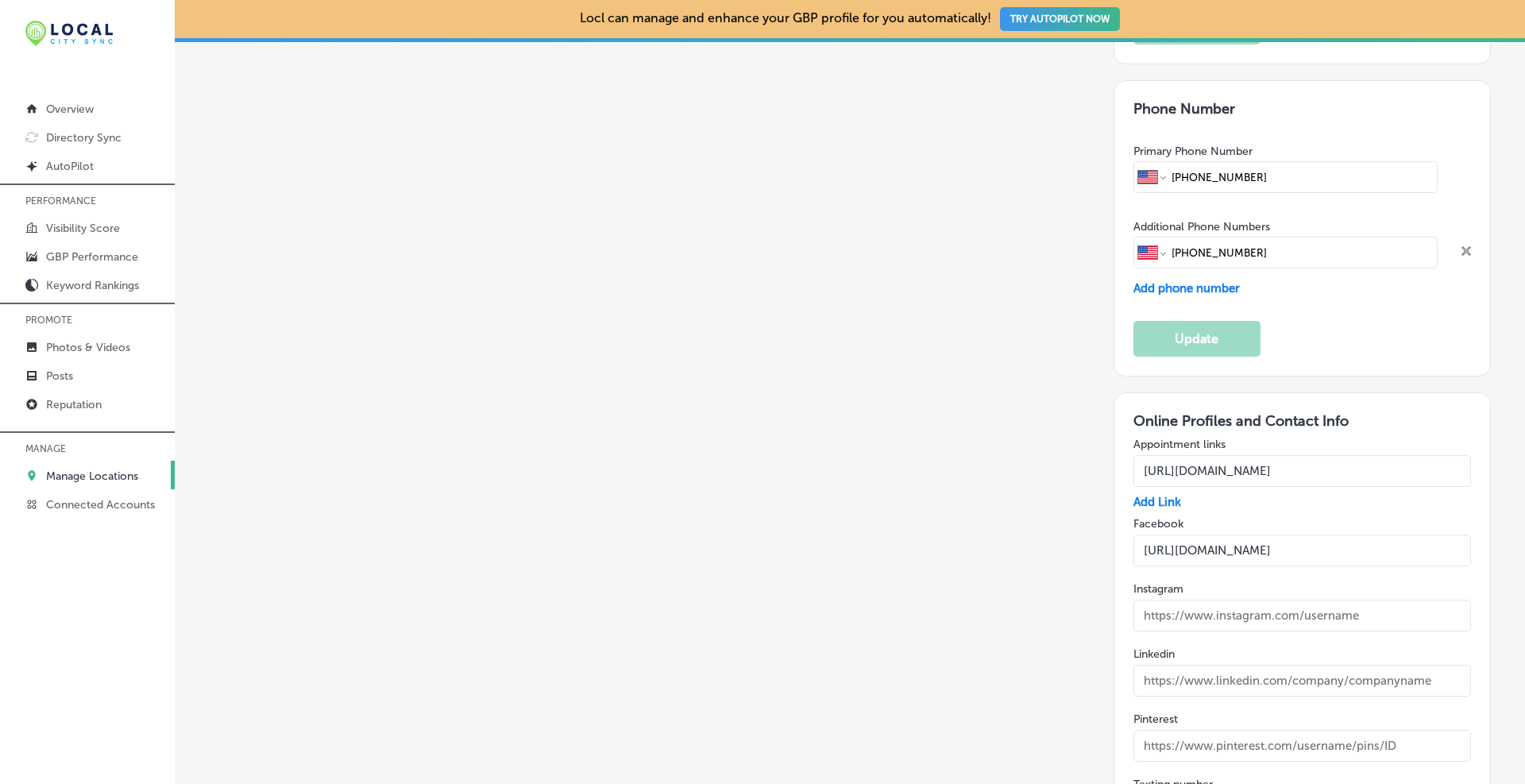
click at [1247, 599] on input "text" at bounding box center [1303, 615] width 339 height 32
paste input "[URL][DOMAIN_NAME]"
type input "[URL][DOMAIN_NAME]"
click at [1266, 664] on input "text" at bounding box center [1303, 680] width 339 height 32
paste input "[URL][DOMAIN_NAME]"
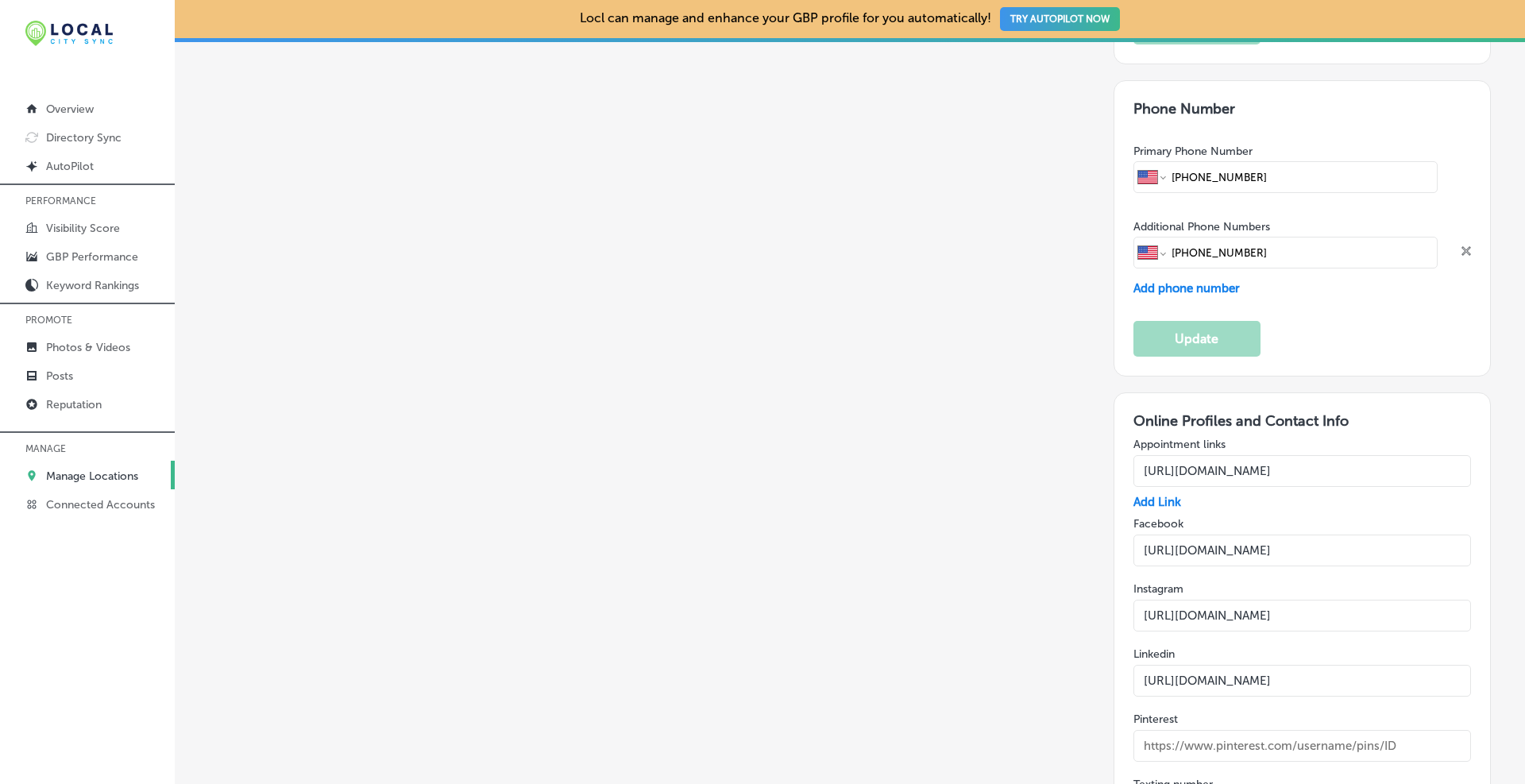
type input "[URL][DOMAIN_NAME]"
click at [1268, 729] on input "text" at bounding box center [1303, 745] width 339 height 32
paste input "[URL][DOMAIN_NAME]"
type input "[URL][DOMAIN_NAME]"
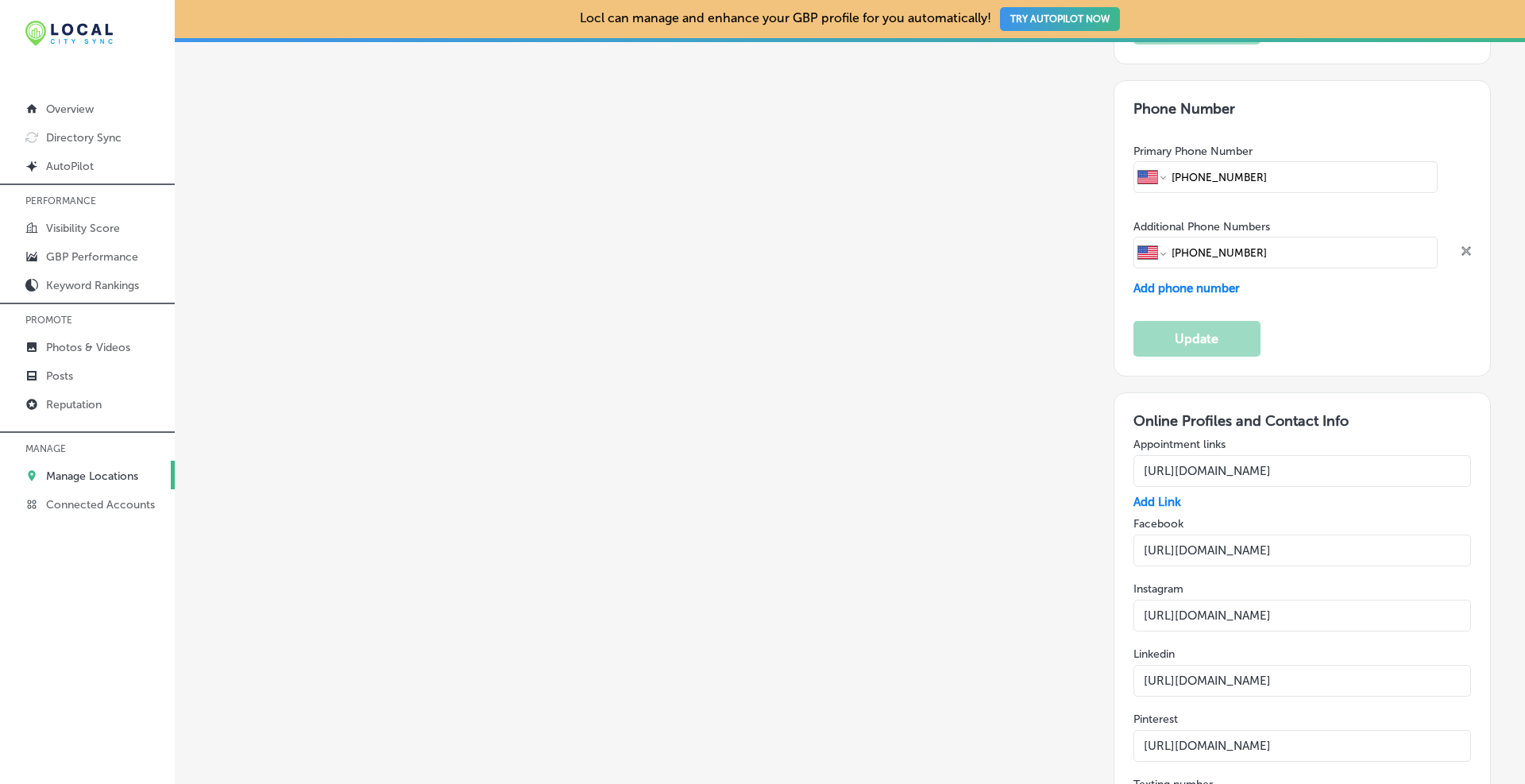
paste input "[URL][DOMAIN_NAME]"
type input "[URL][DOMAIN_NAME]"
paste input "[URL][DOMAIN_NAME]"
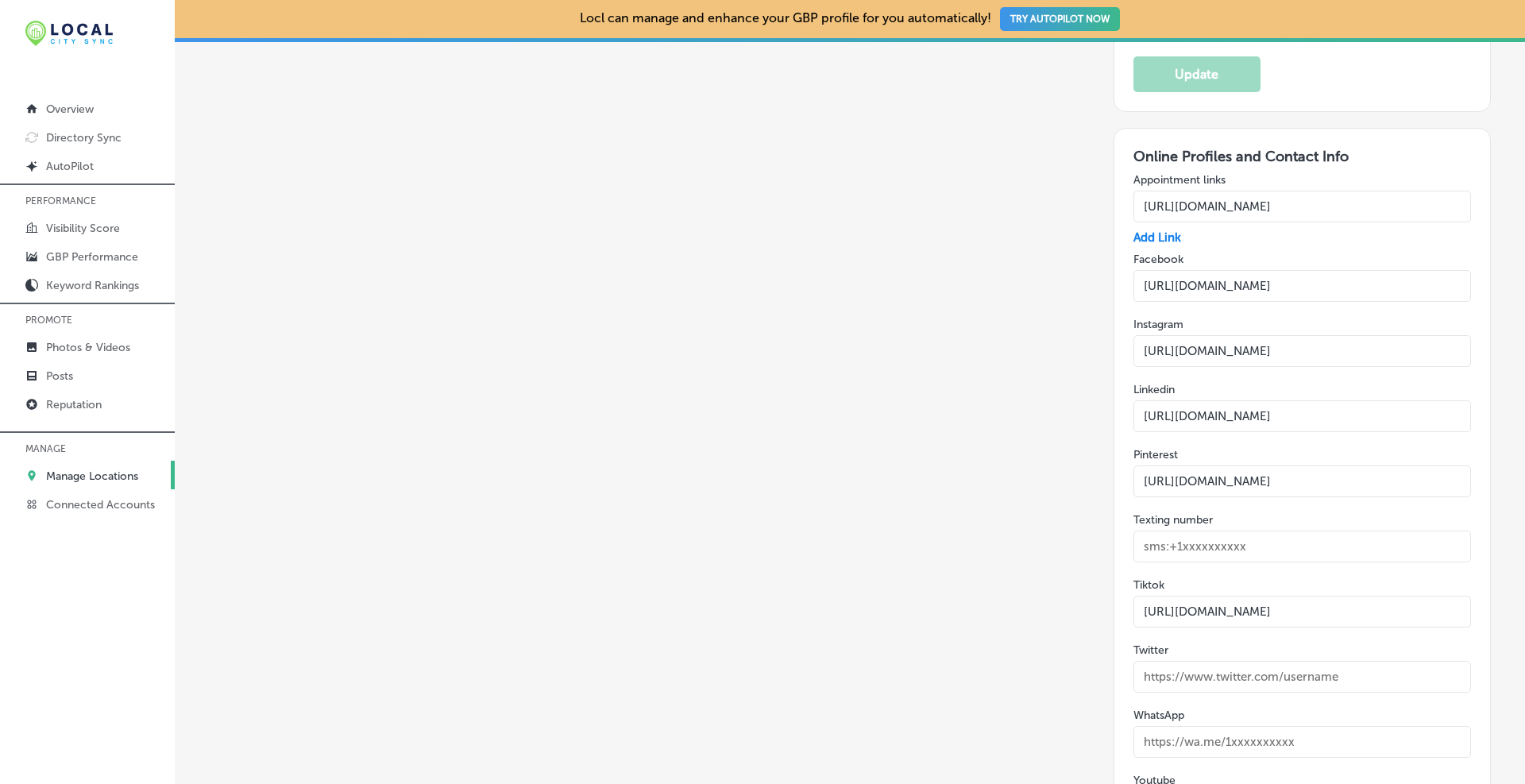
type input "[URL][DOMAIN_NAME]"
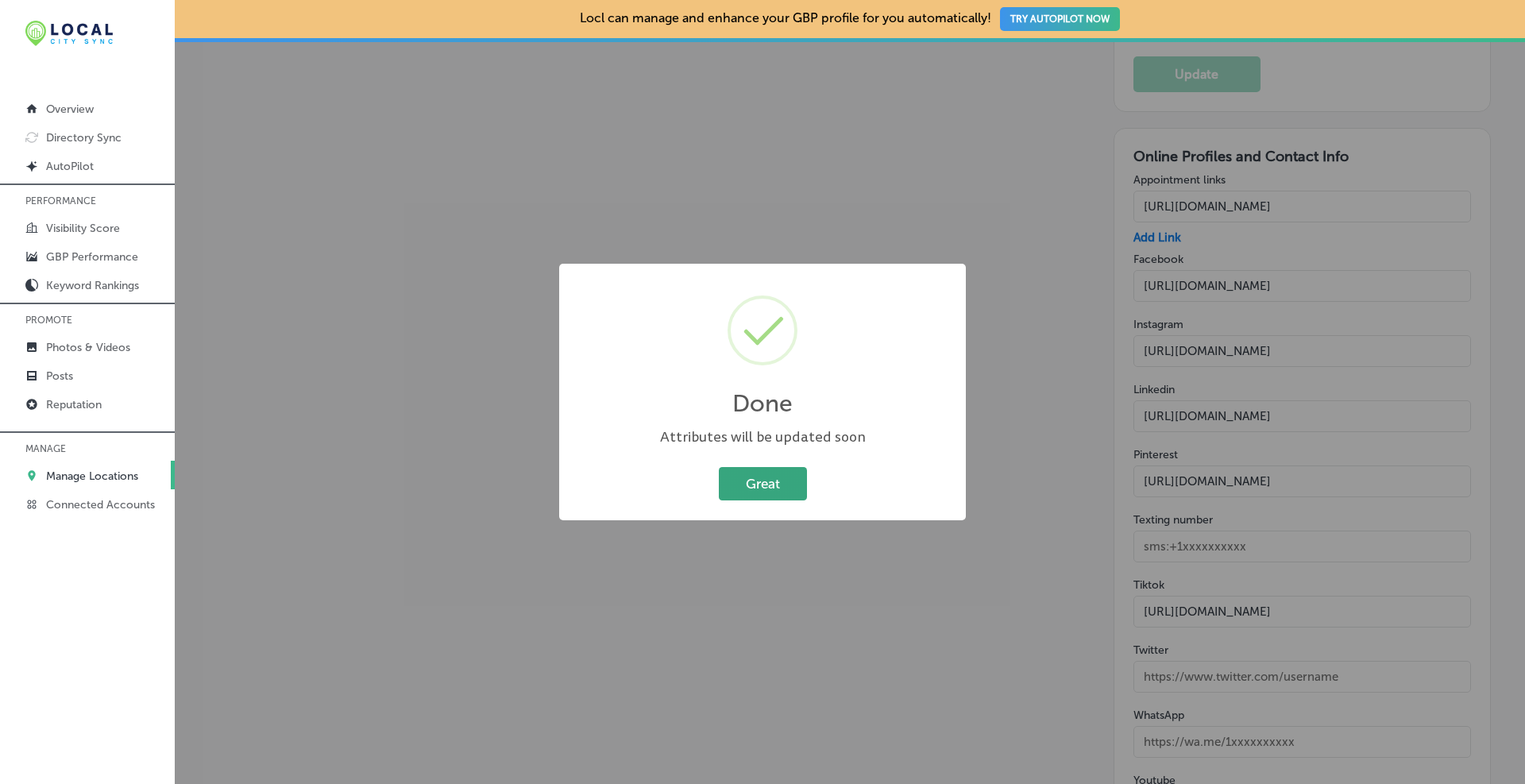
click at [772, 473] on button "Great" at bounding box center [762, 483] width 88 height 32
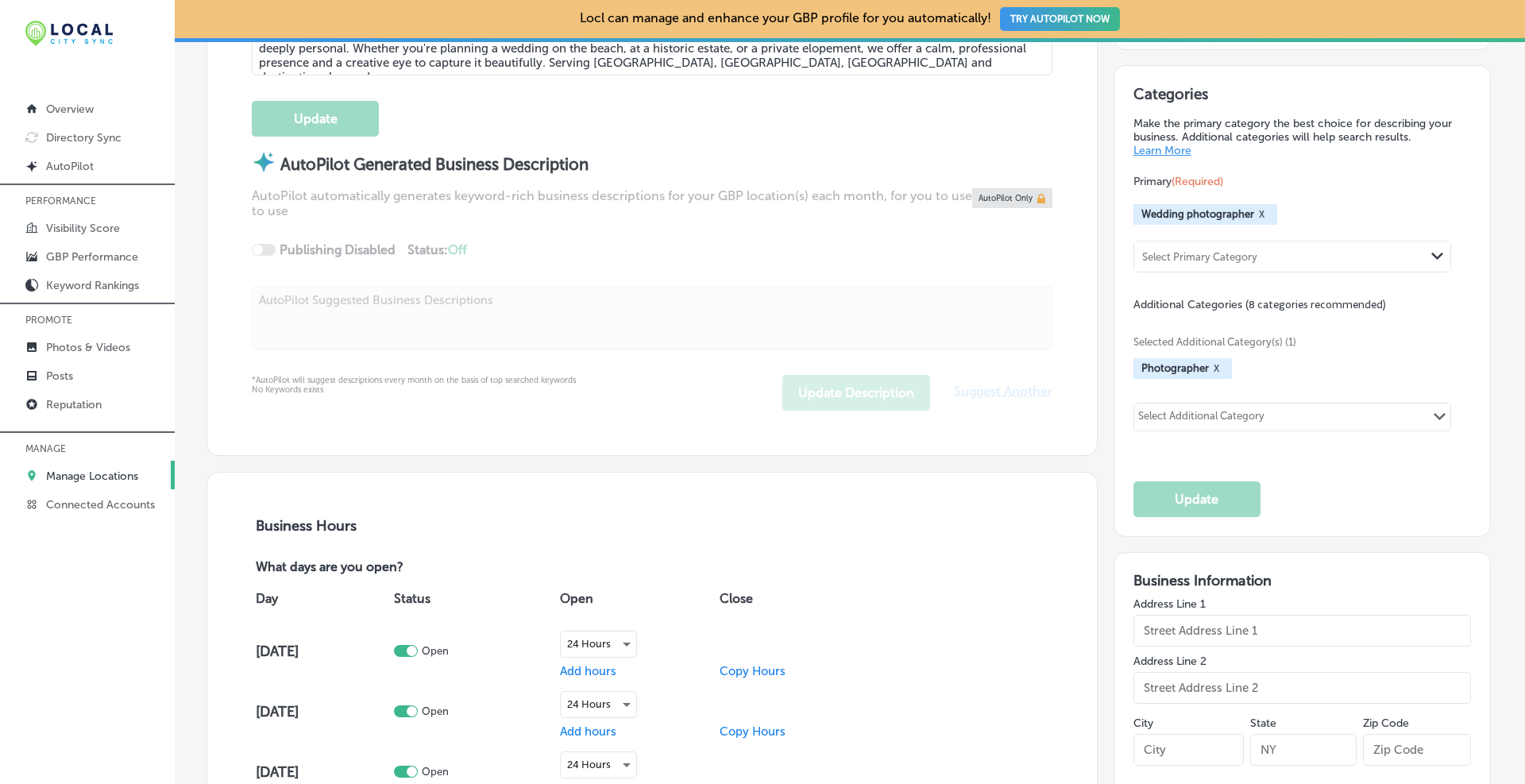
scroll to position [529, 0]
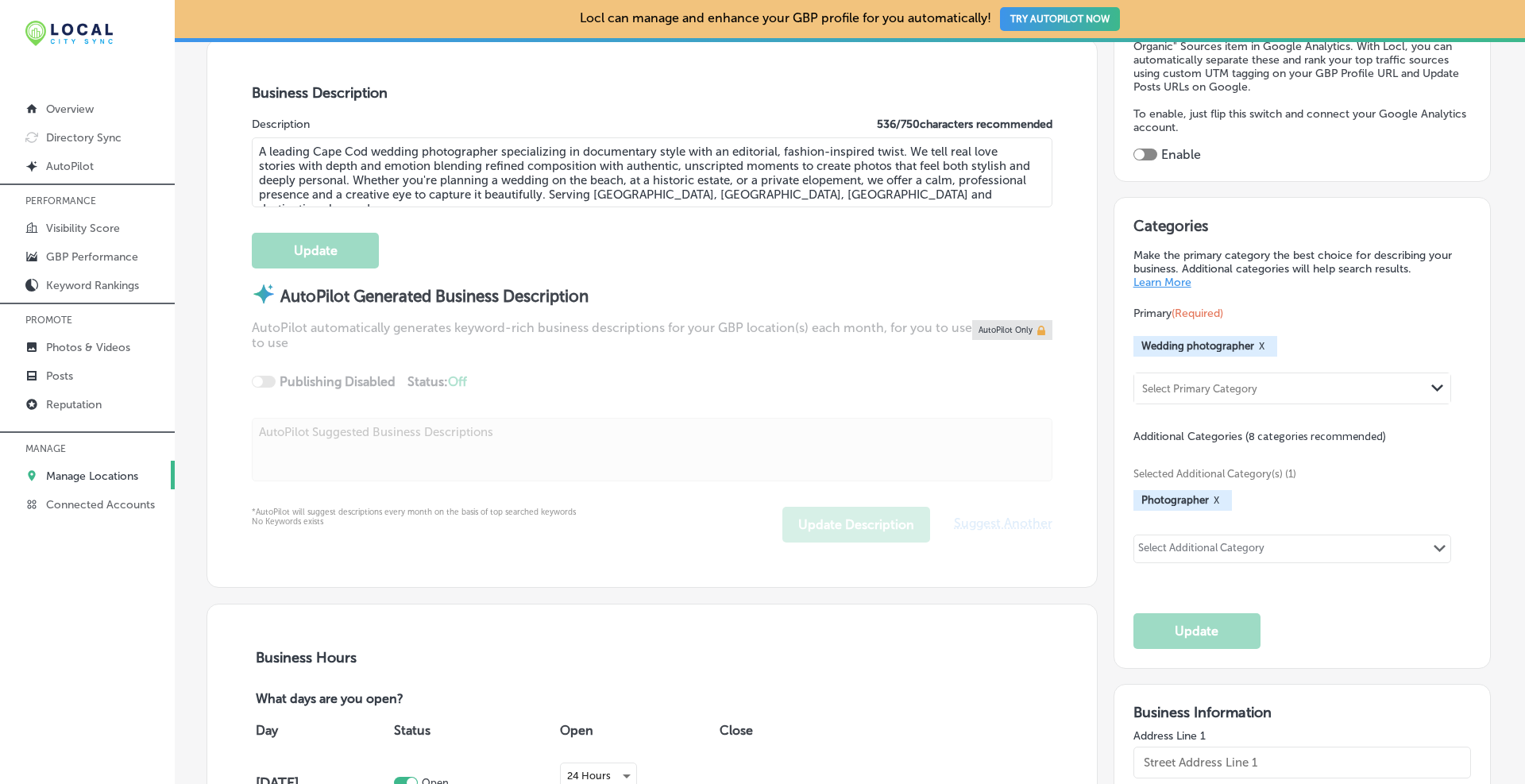
click at [1190, 535] on div "Select Additional Category Path Created with Sketch." at bounding box center [1292, 549] width 316 height 27
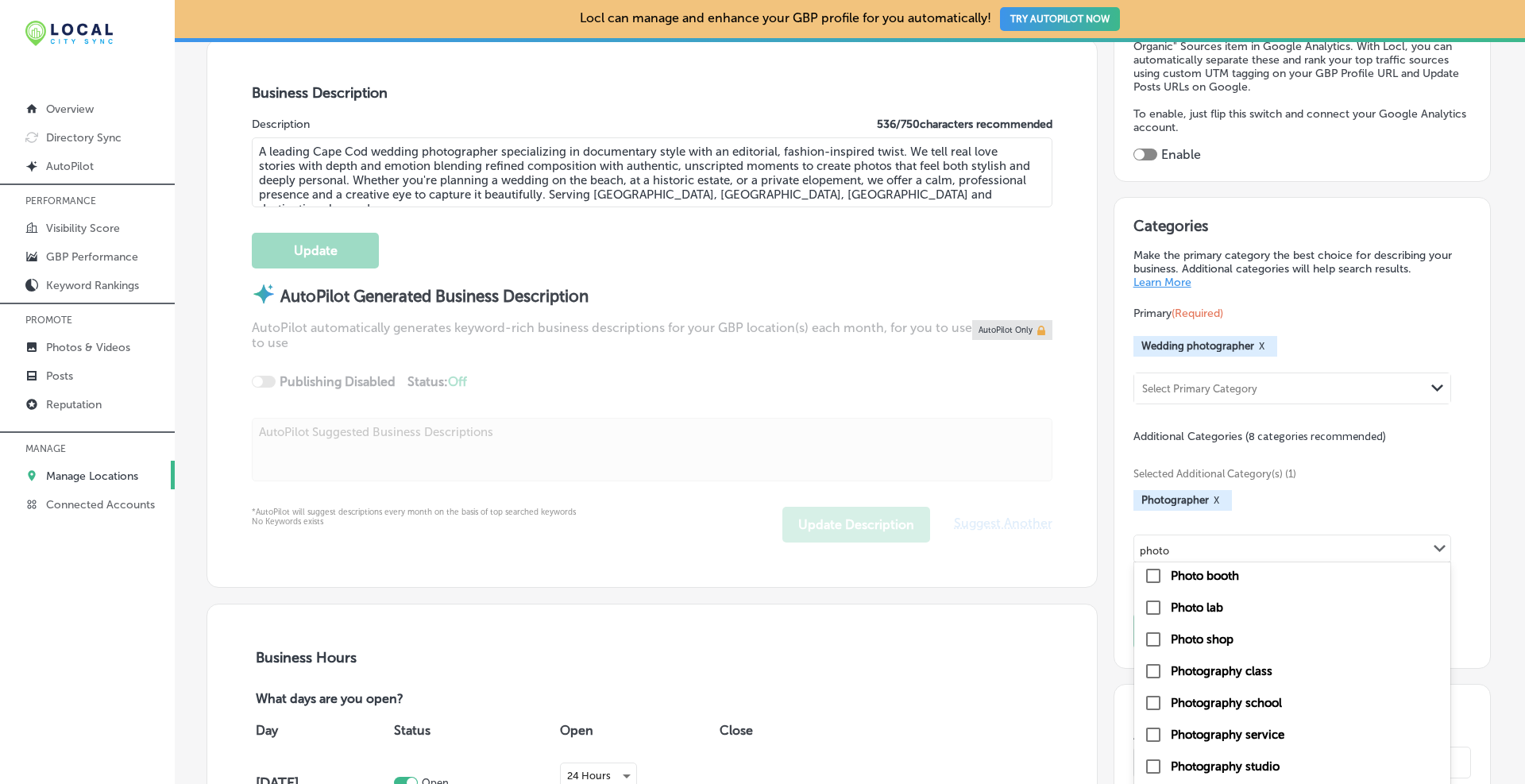
scroll to position [264, 0]
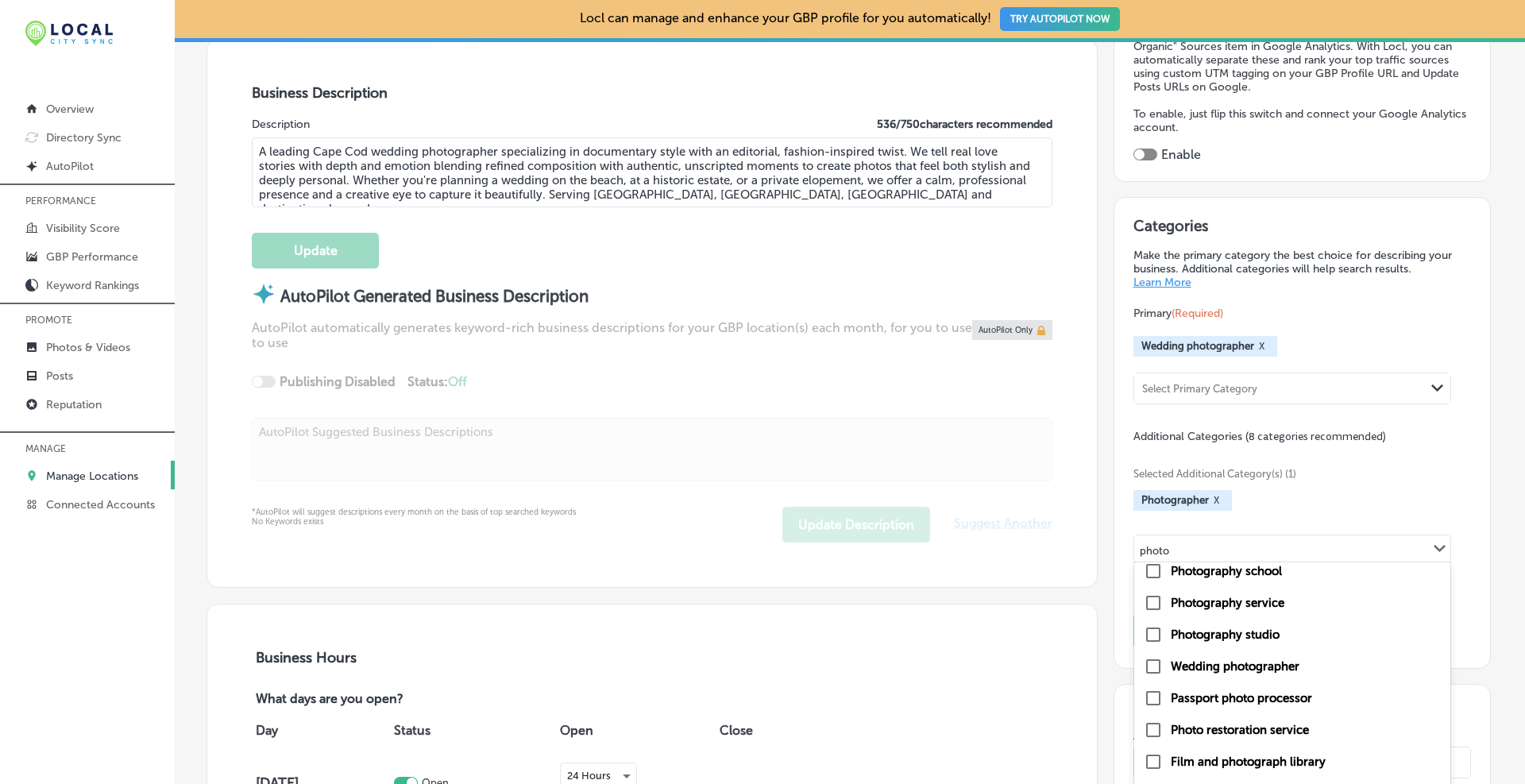
type input "photo"
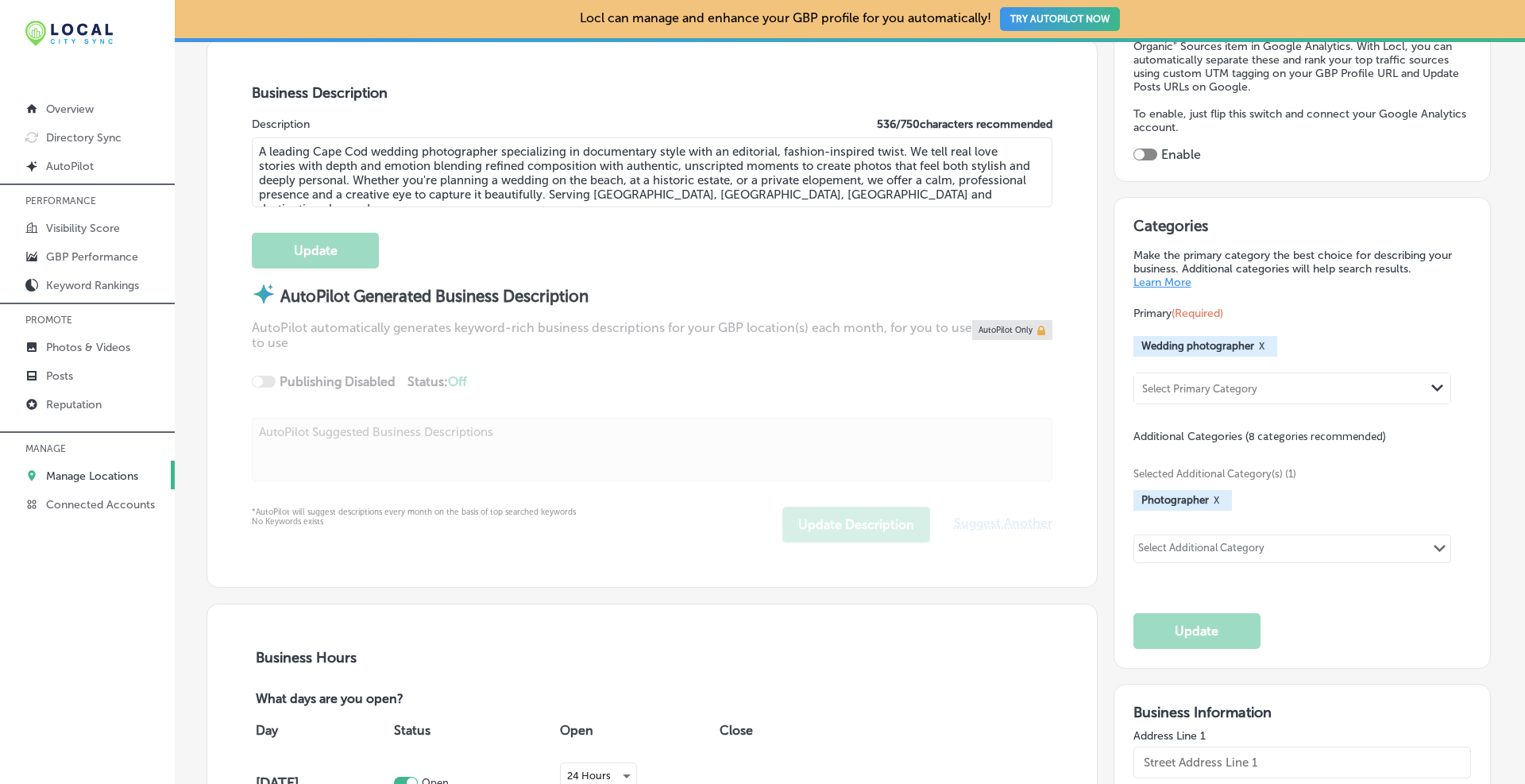
click at [1440, 510] on div "Selected Additional Category(s) (1) Photographer X Select Additional Category P…" at bounding box center [1303, 513] width 339 height 139
click at [1172, 545] on div "Select Additional Category" at bounding box center [1202, 550] width 127 height 18
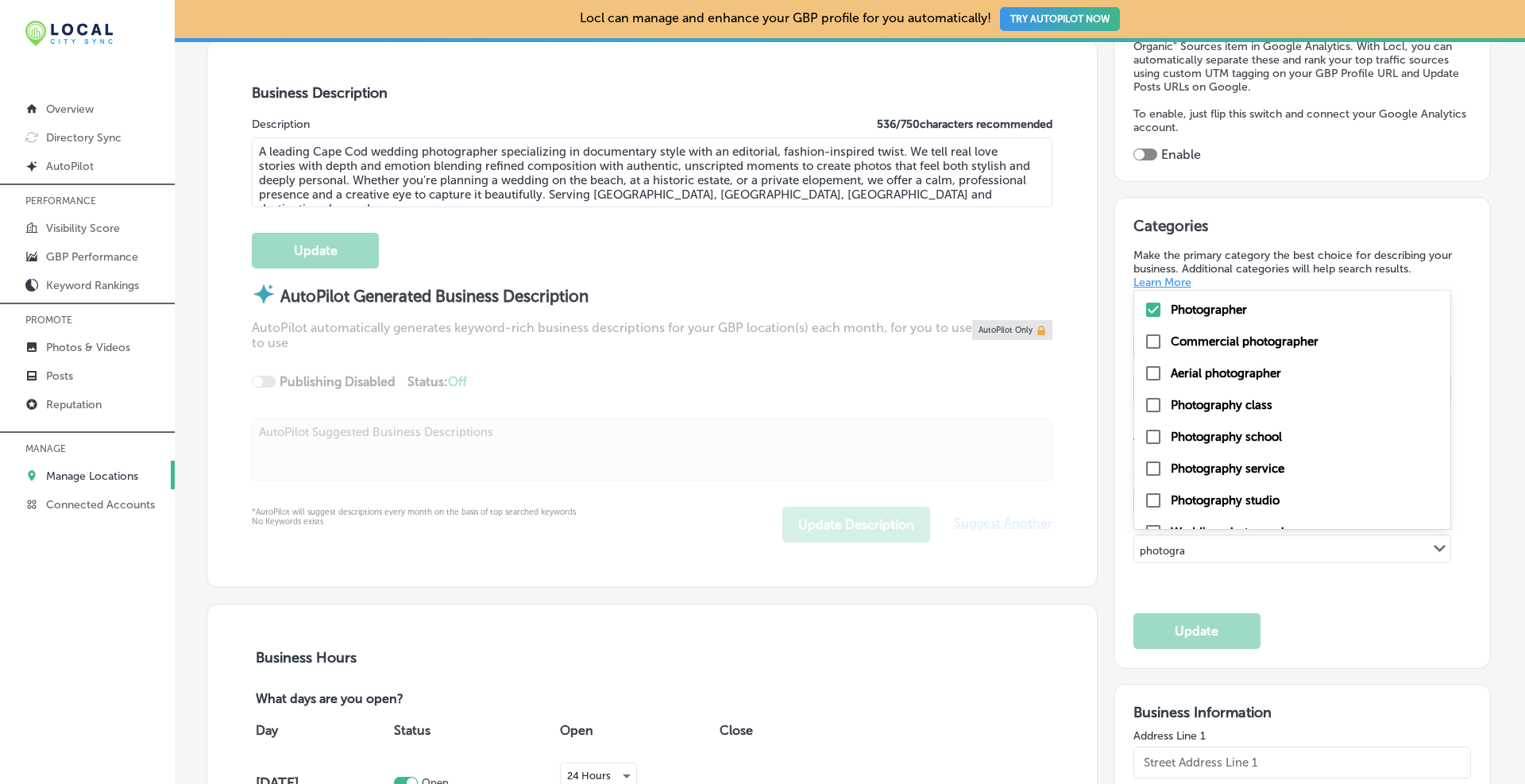
click at [1146, 464] on input "checkbox" at bounding box center [1153, 469] width 19 height 19
type input "photogra"
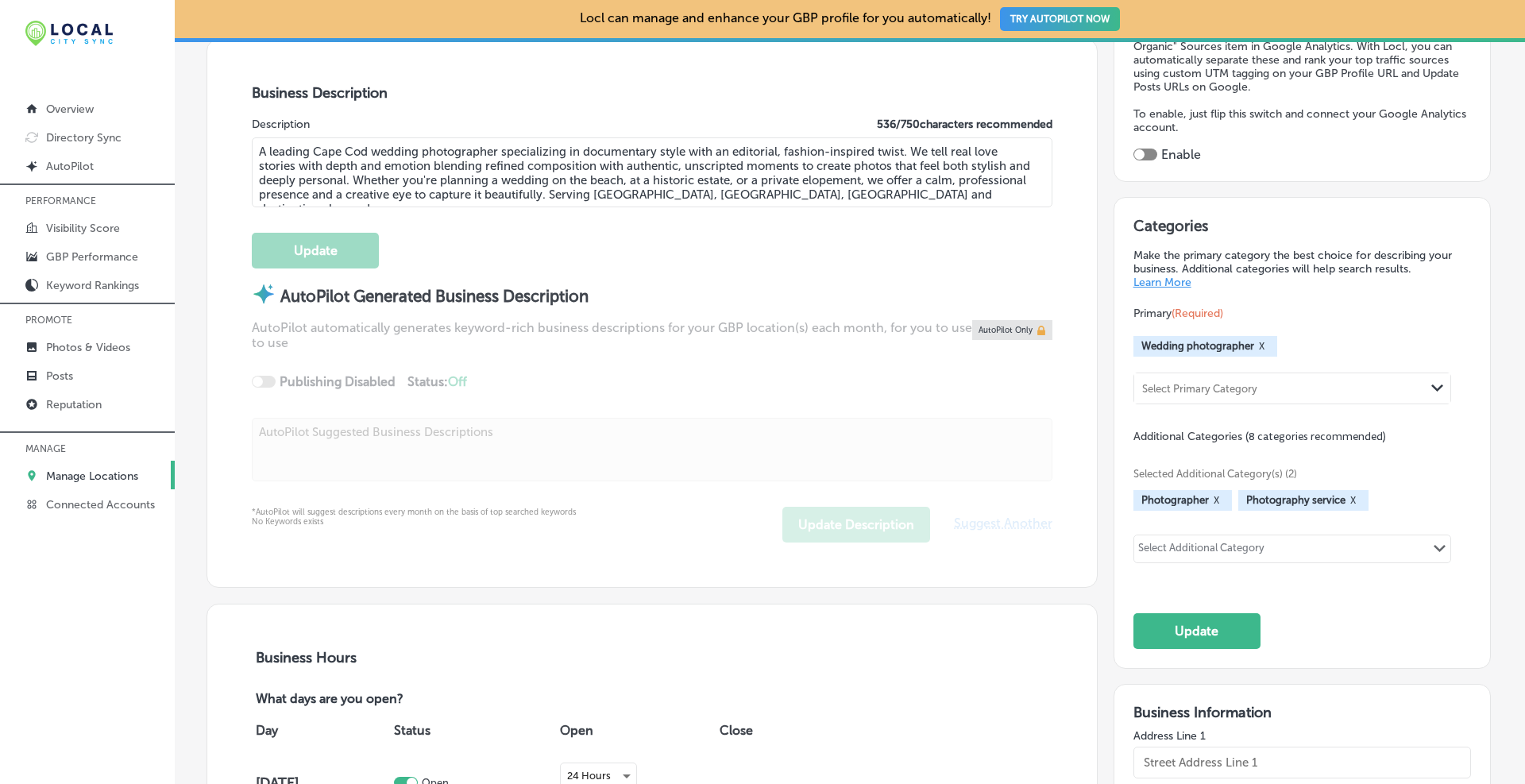
click at [1178, 541] on div "Select Additional Category" at bounding box center [1202, 550] width 127 height 18
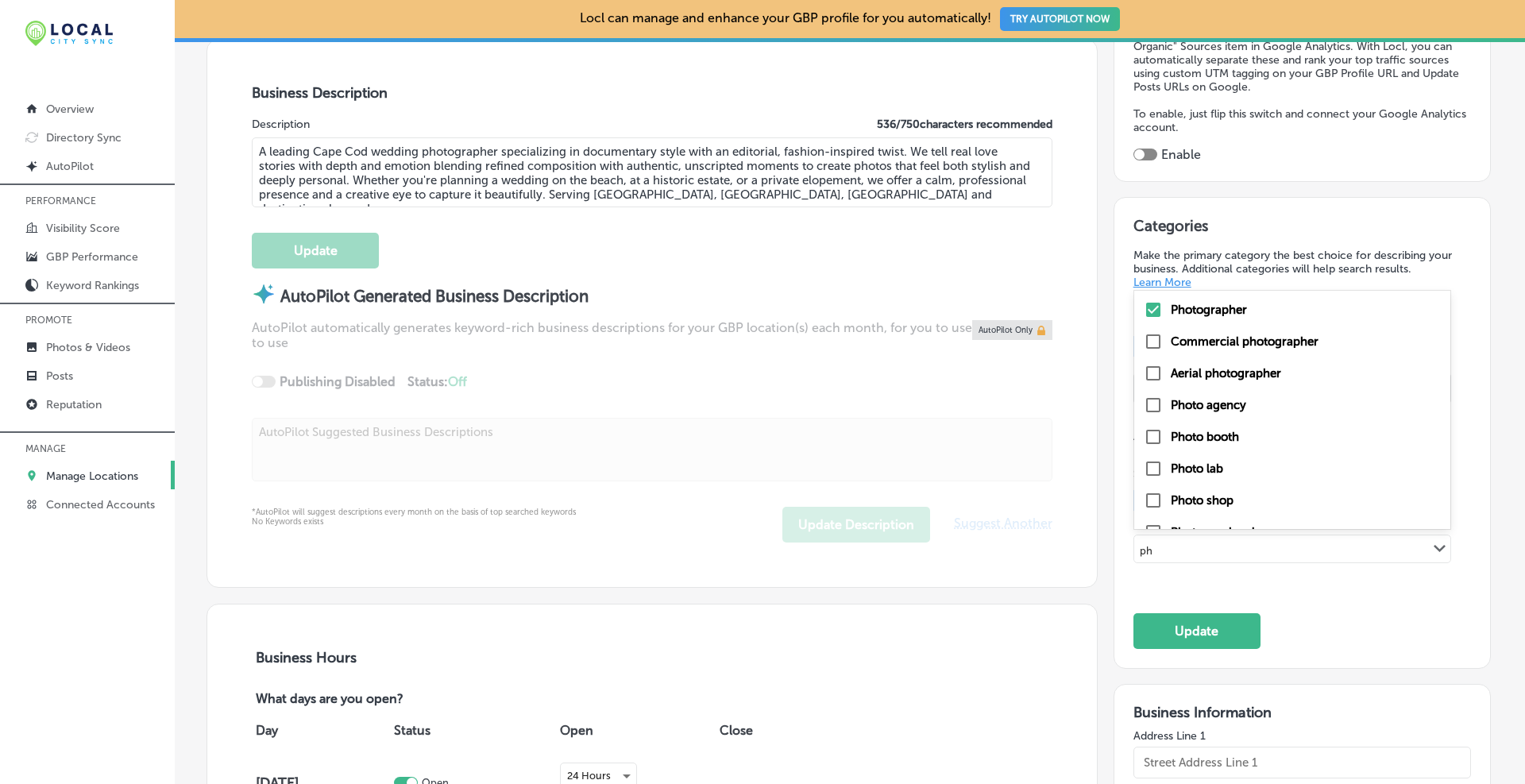
type input "p"
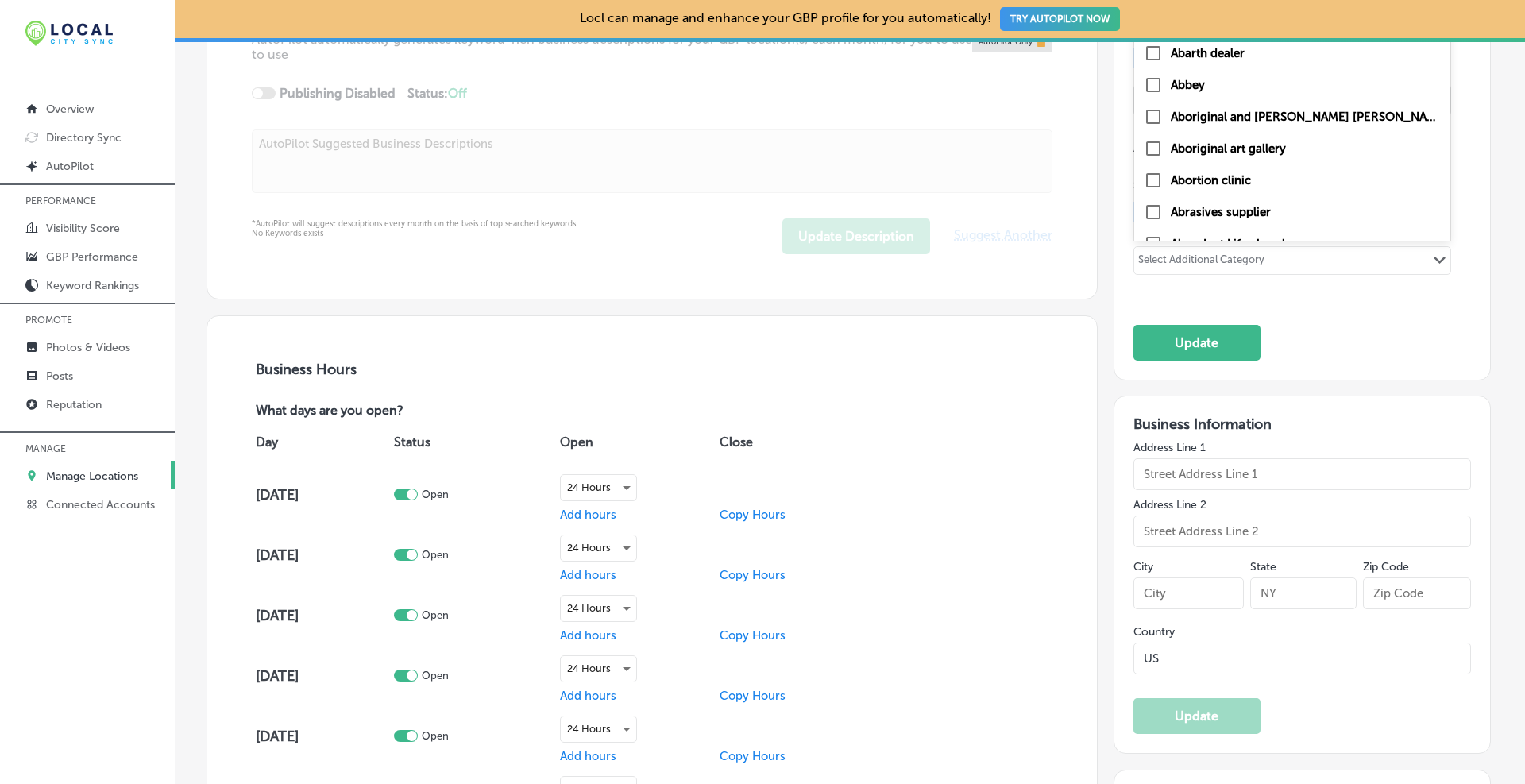
scroll to position [552, 0]
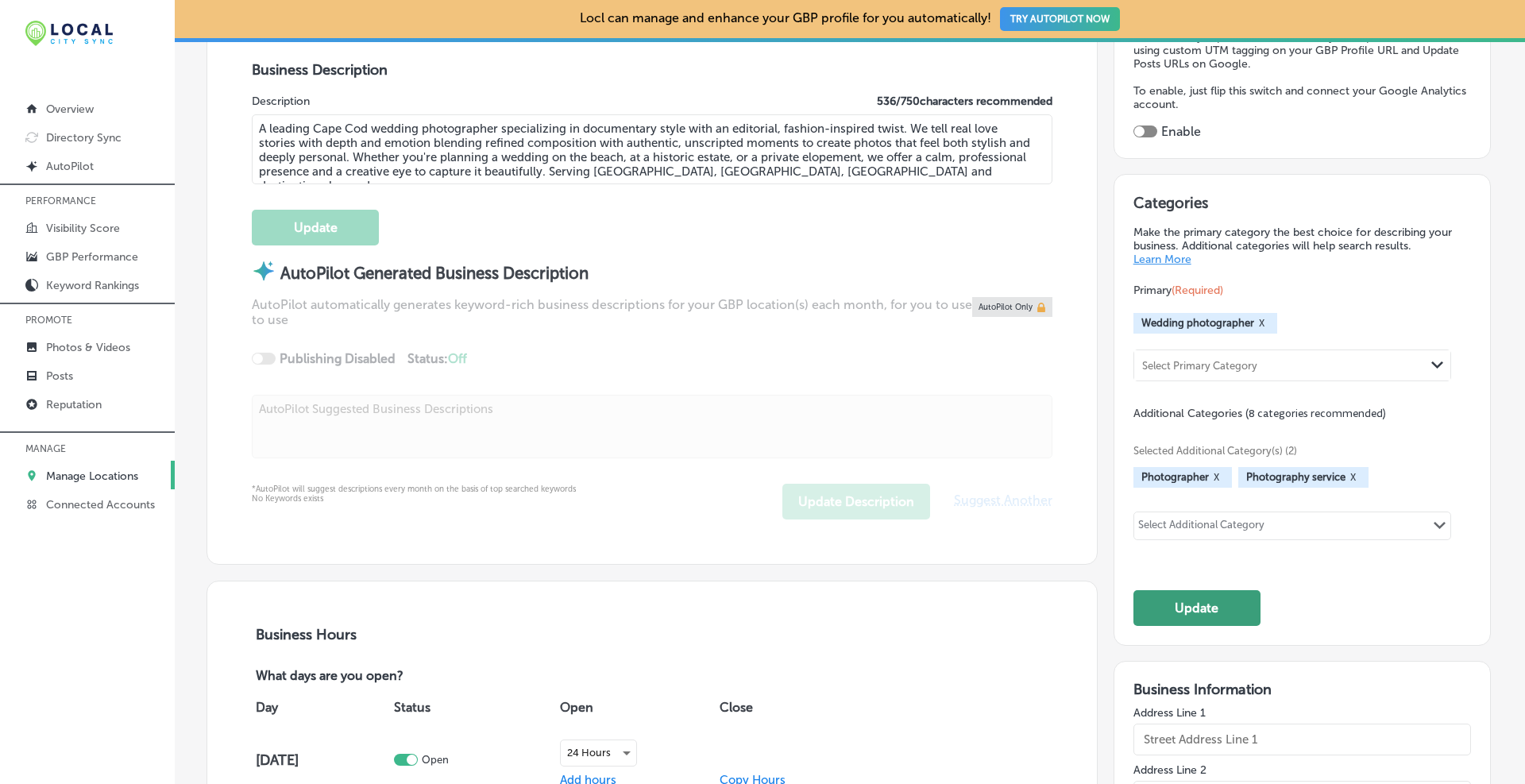
click at [1203, 613] on button "Update" at bounding box center [1197, 608] width 127 height 36
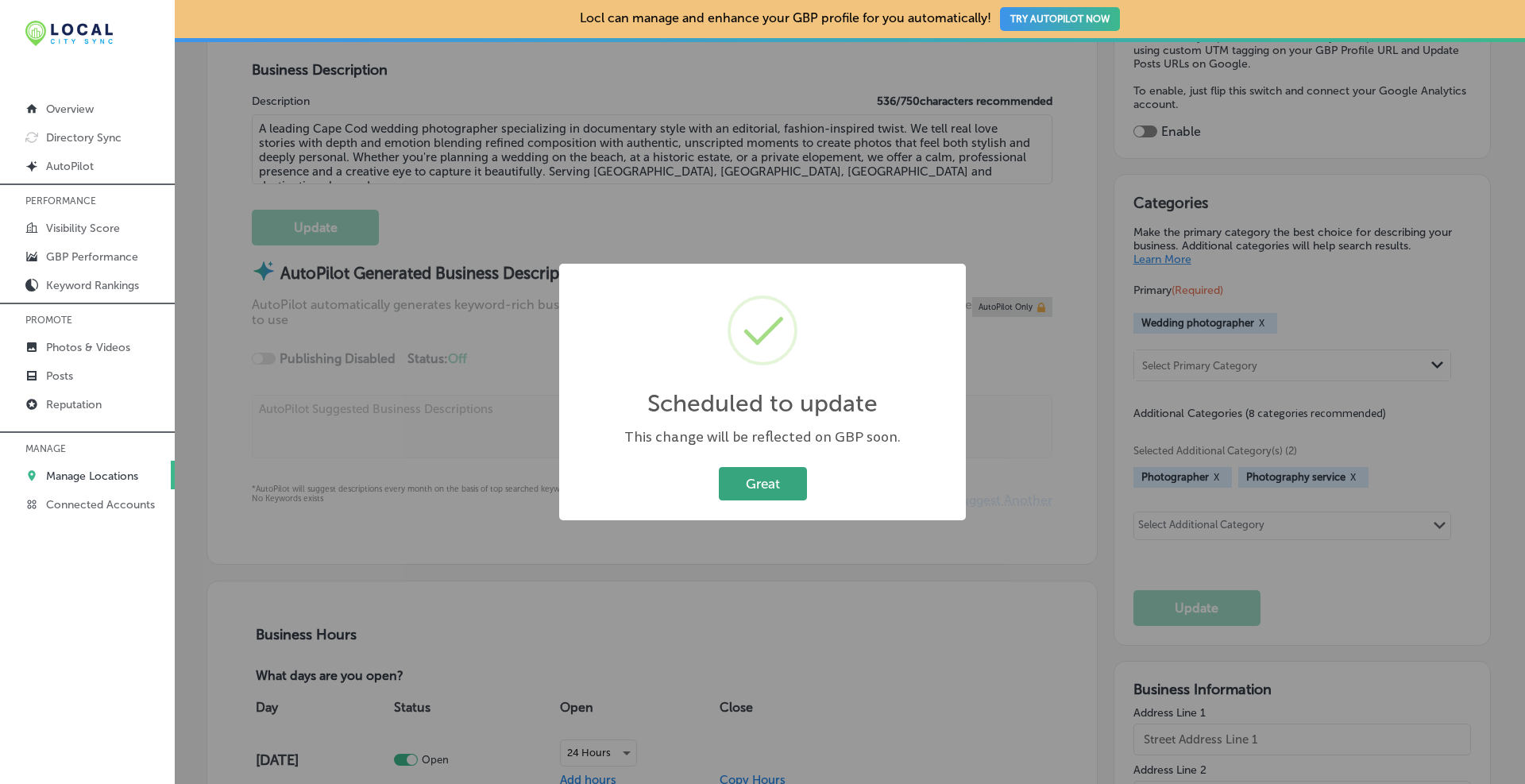
click at [756, 483] on button "Great" at bounding box center [762, 483] width 88 height 32
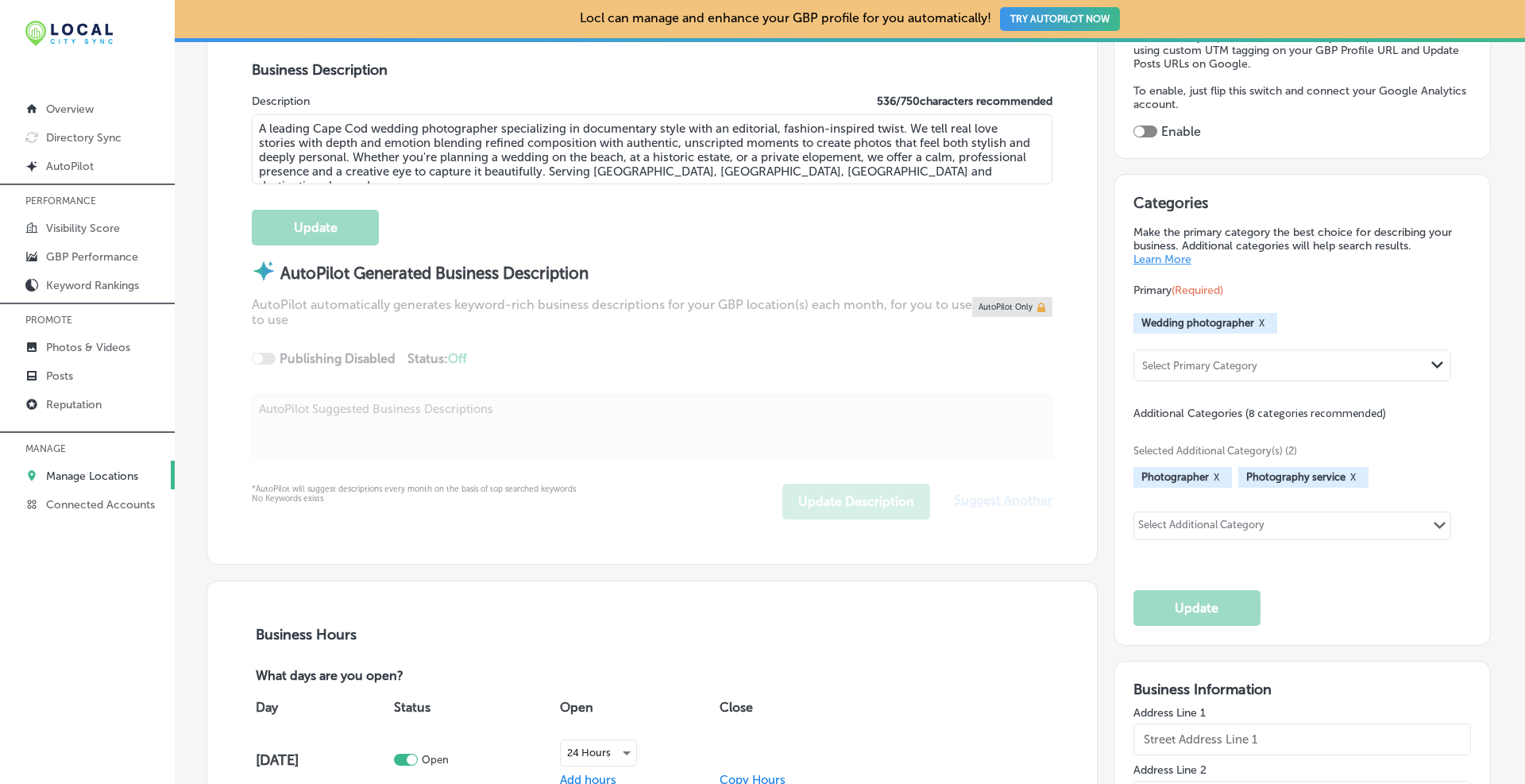
scroll to position [156, 0]
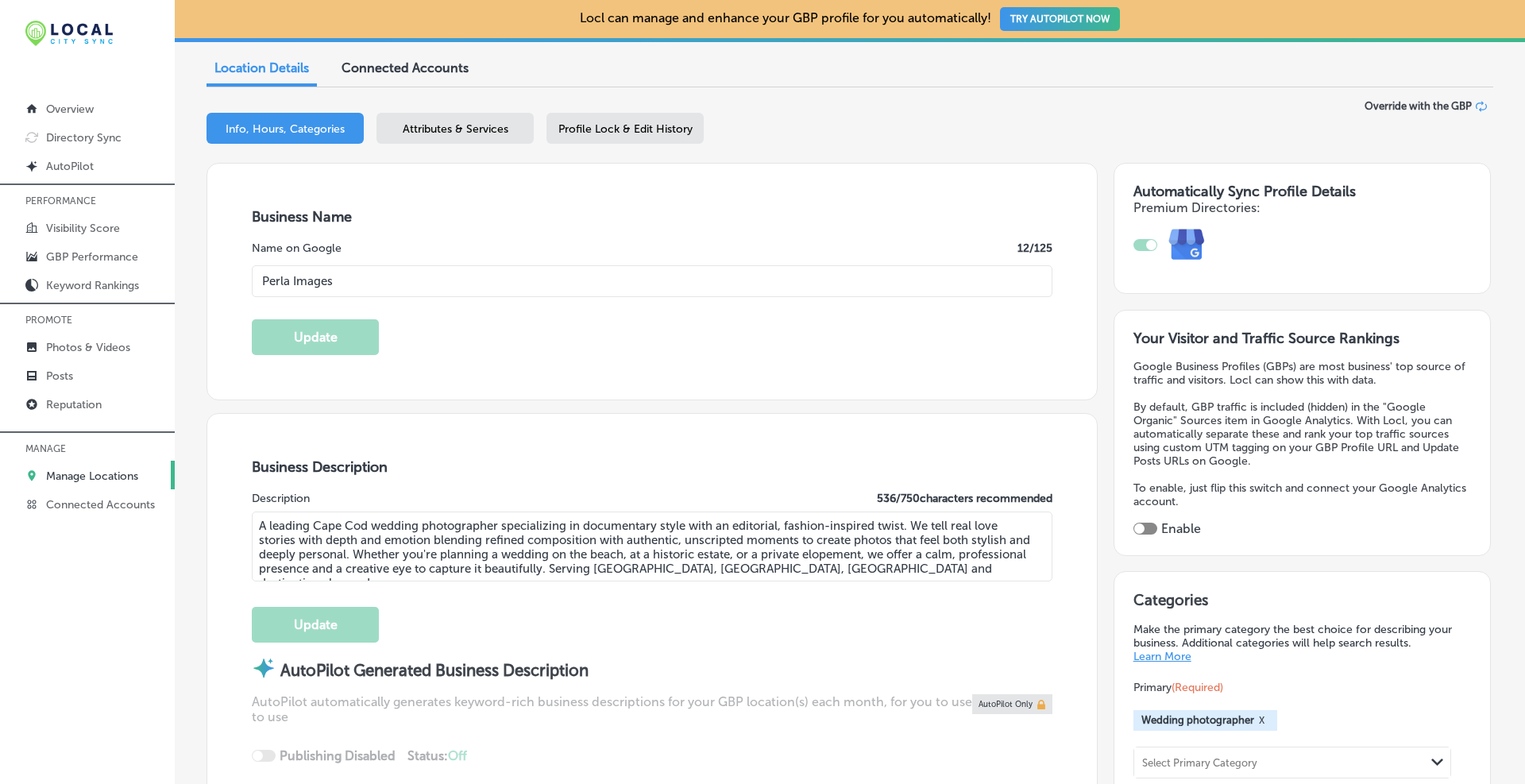
click at [428, 119] on div "Attributes & Services" at bounding box center [455, 128] width 157 height 31
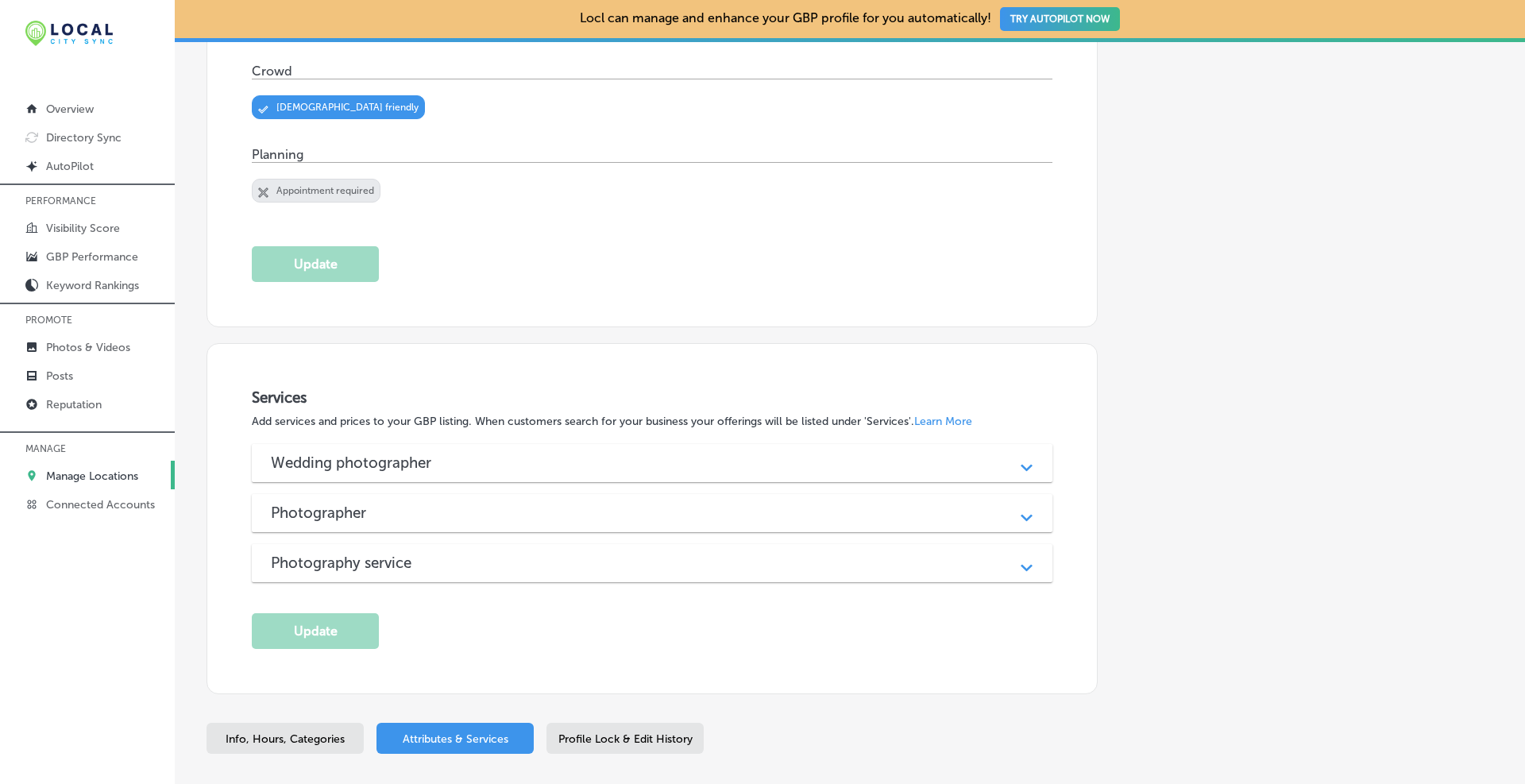
scroll to position [647, 0]
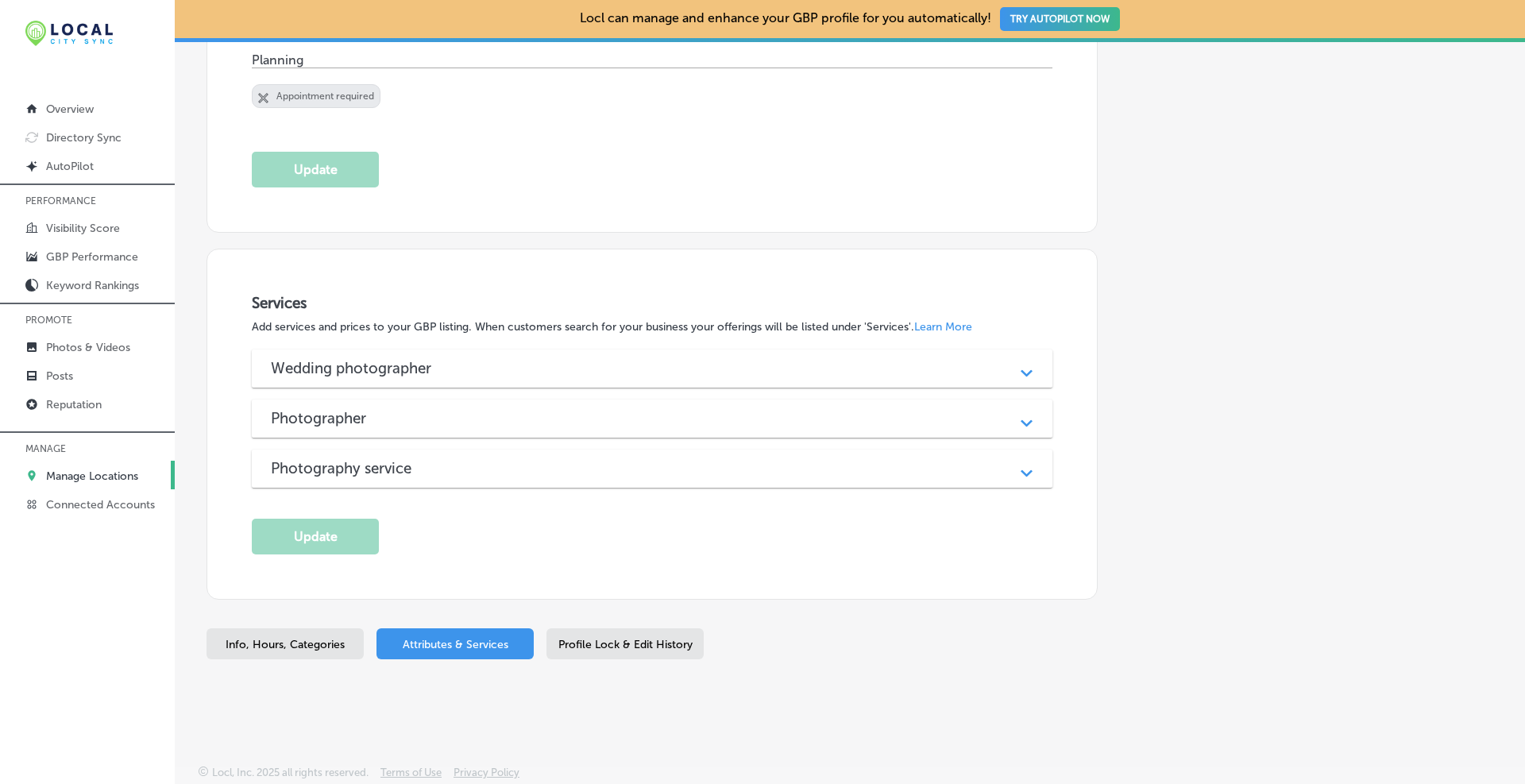
click at [426, 351] on div "Wedding photographer Path Created with Sketch." at bounding box center [652, 368] width 801 height 38
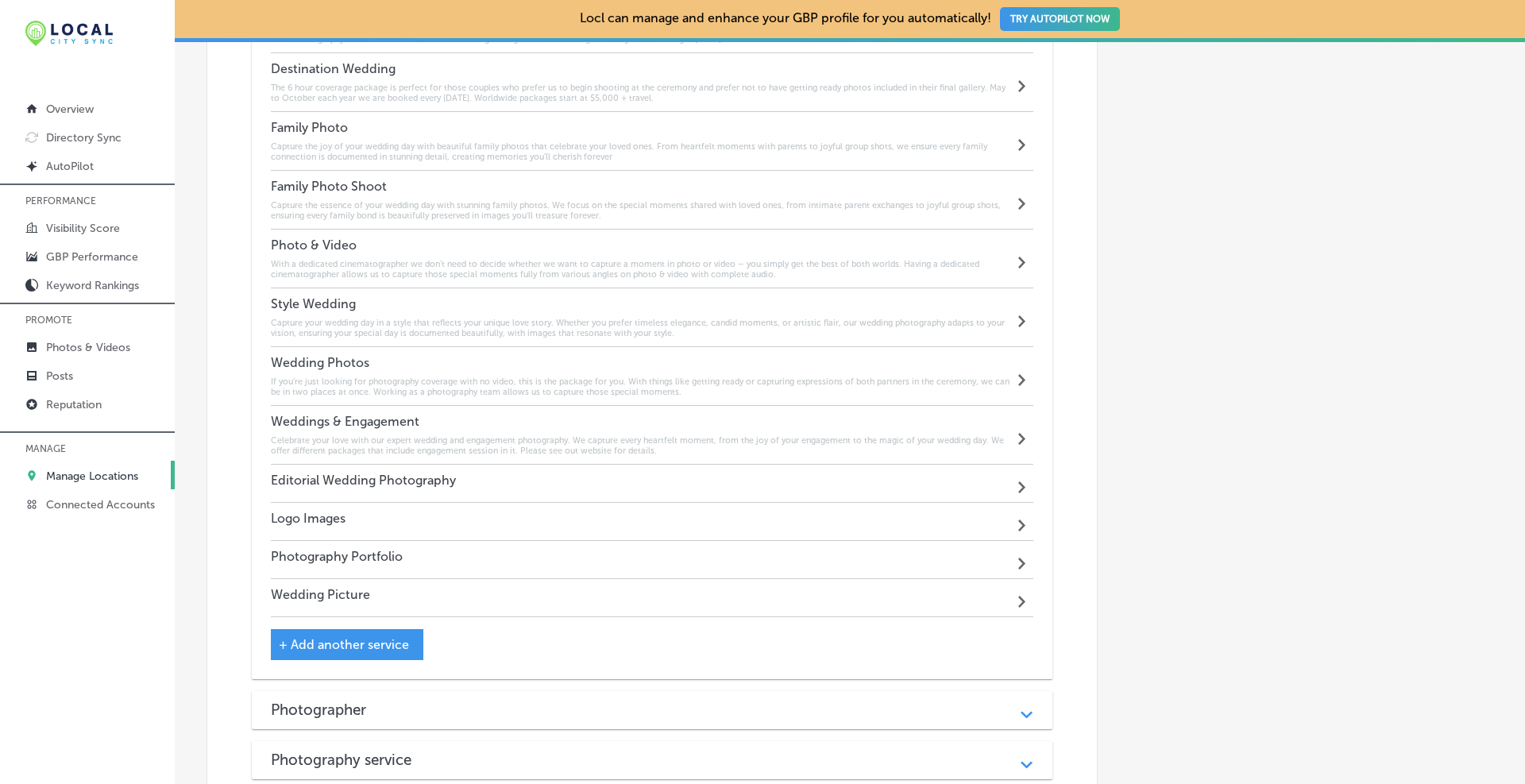
scroll to position [1308, 0]
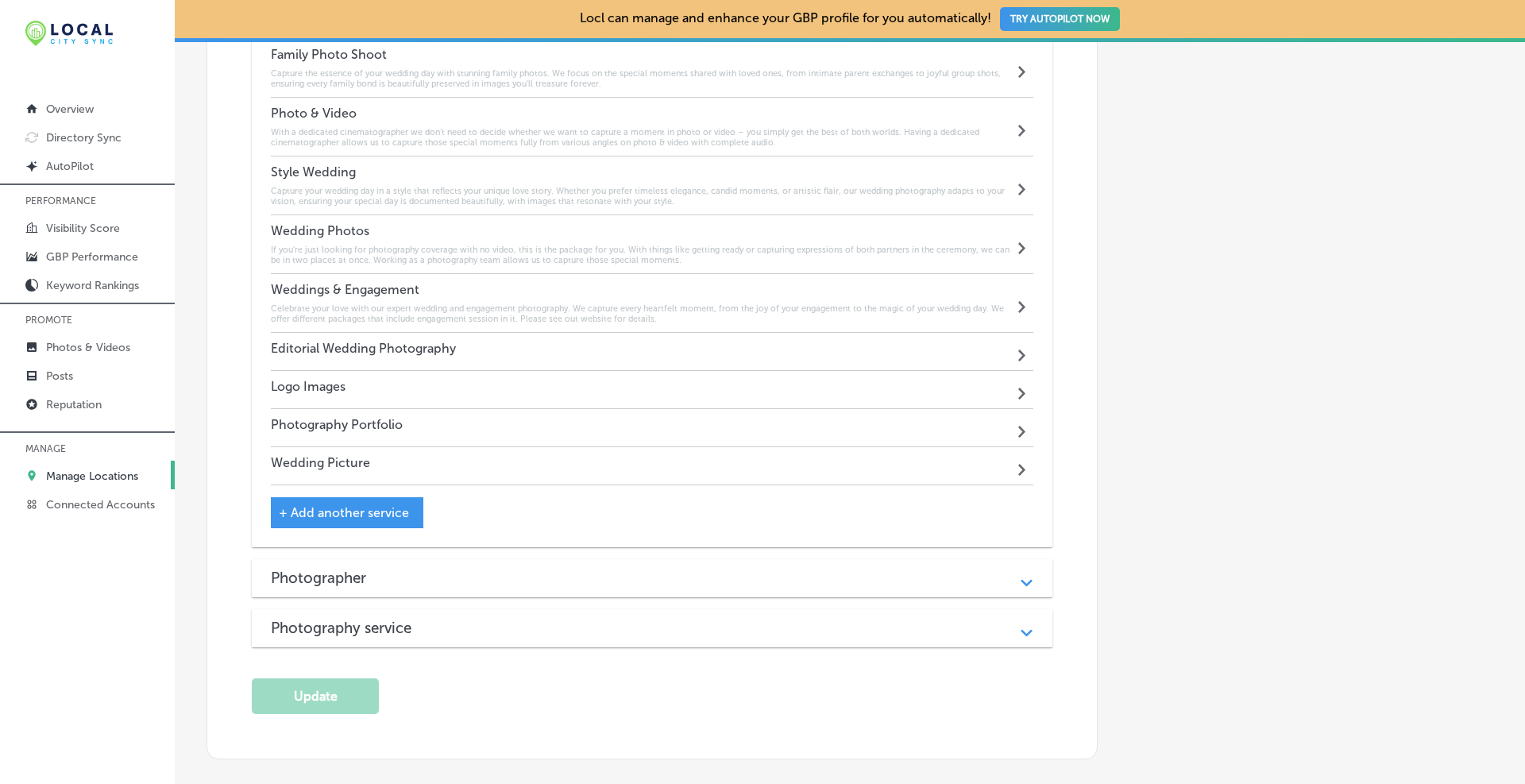
click at [349, 511] on span "+ Add another service" at bounding box center [344, 513] width 130 height 15
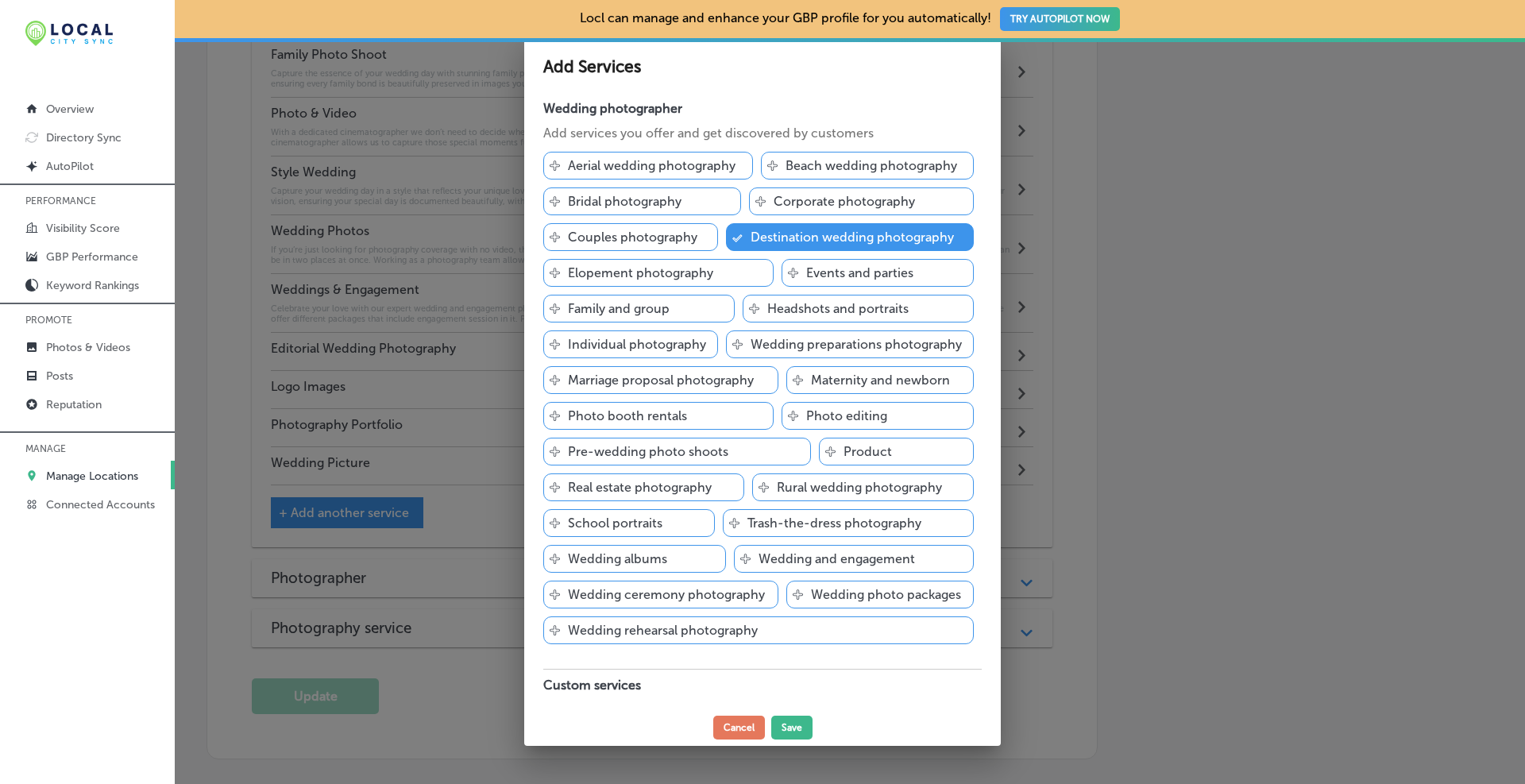
click at [668, 448] on p "Pre-wedding photo shoots" at bounding box center [648, 451] width 161 height 15
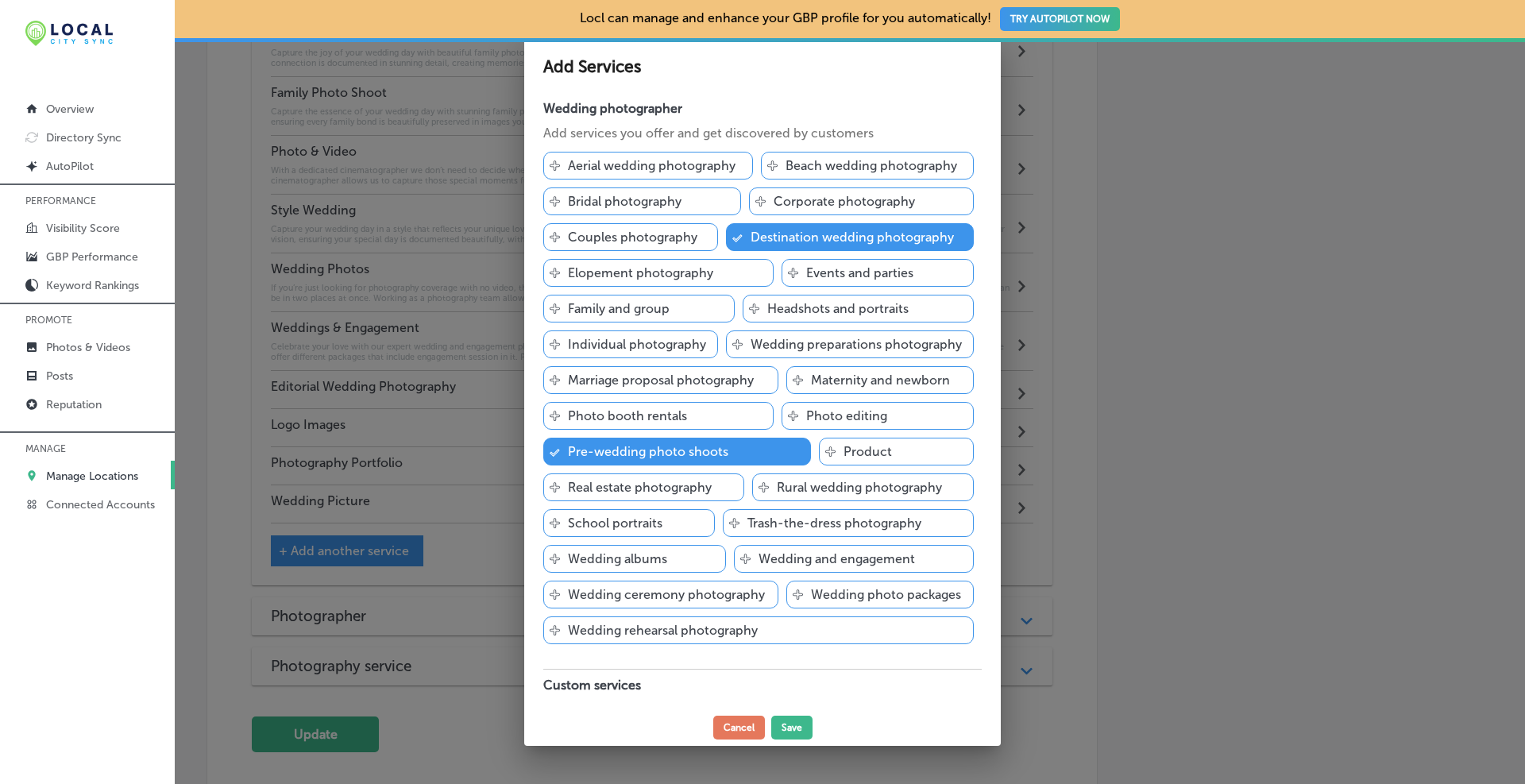
scroll to position [1347, 0]
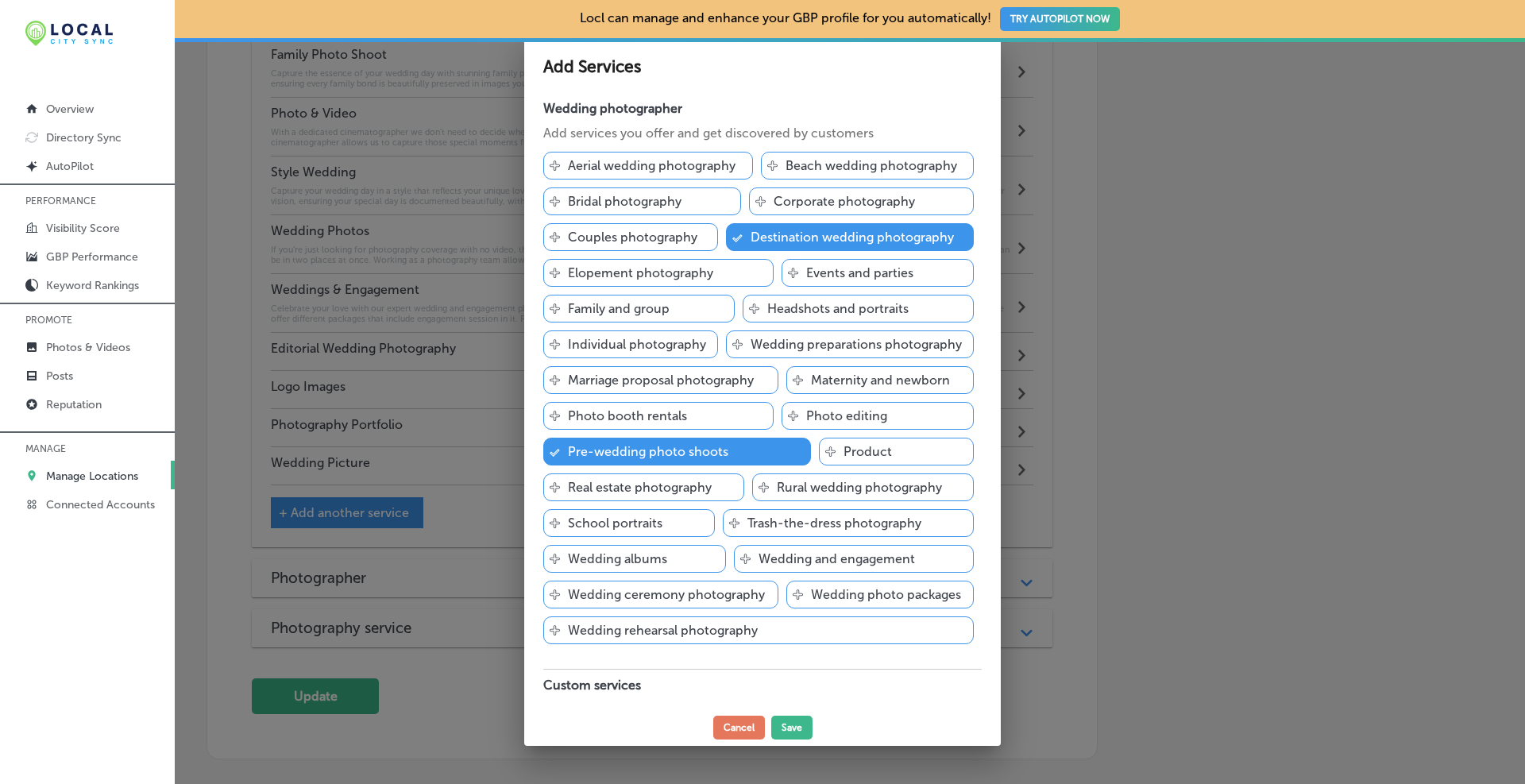
click at [628, 587] on p "Wedding ceremony photography" at bounding box center [666, 594] width 197 height 15
click at [625, 631] on p "Wedding rehearsal photography" at bounding box center [663, 630] width 190 height 15
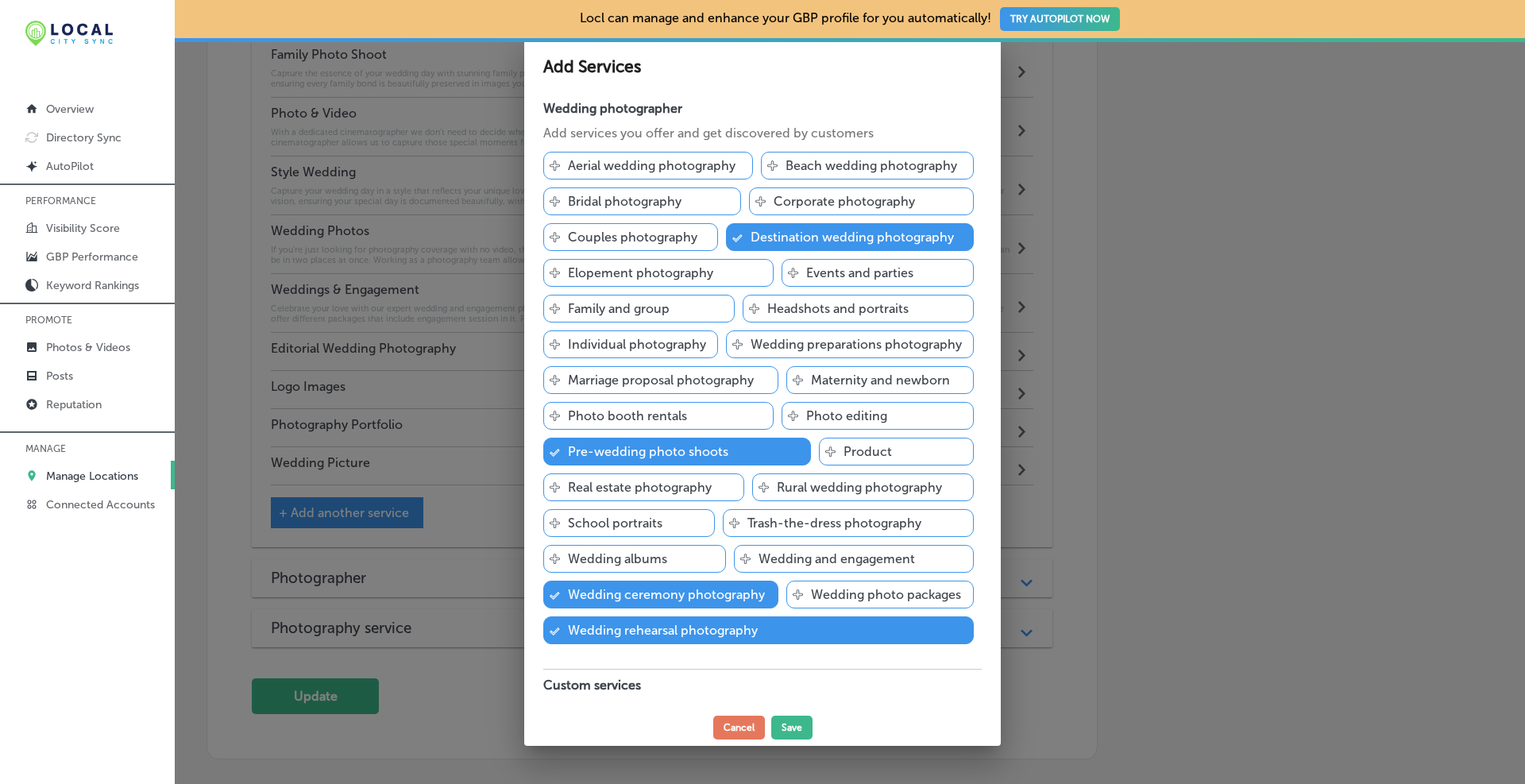
click at [821, 591] on p "Wedding photo packages" at bounding box center [886, 594] width 151 height 15
click at [819, 551] on p "Wedding and engagement" at bounding box center [836, 558] width 157 height 15
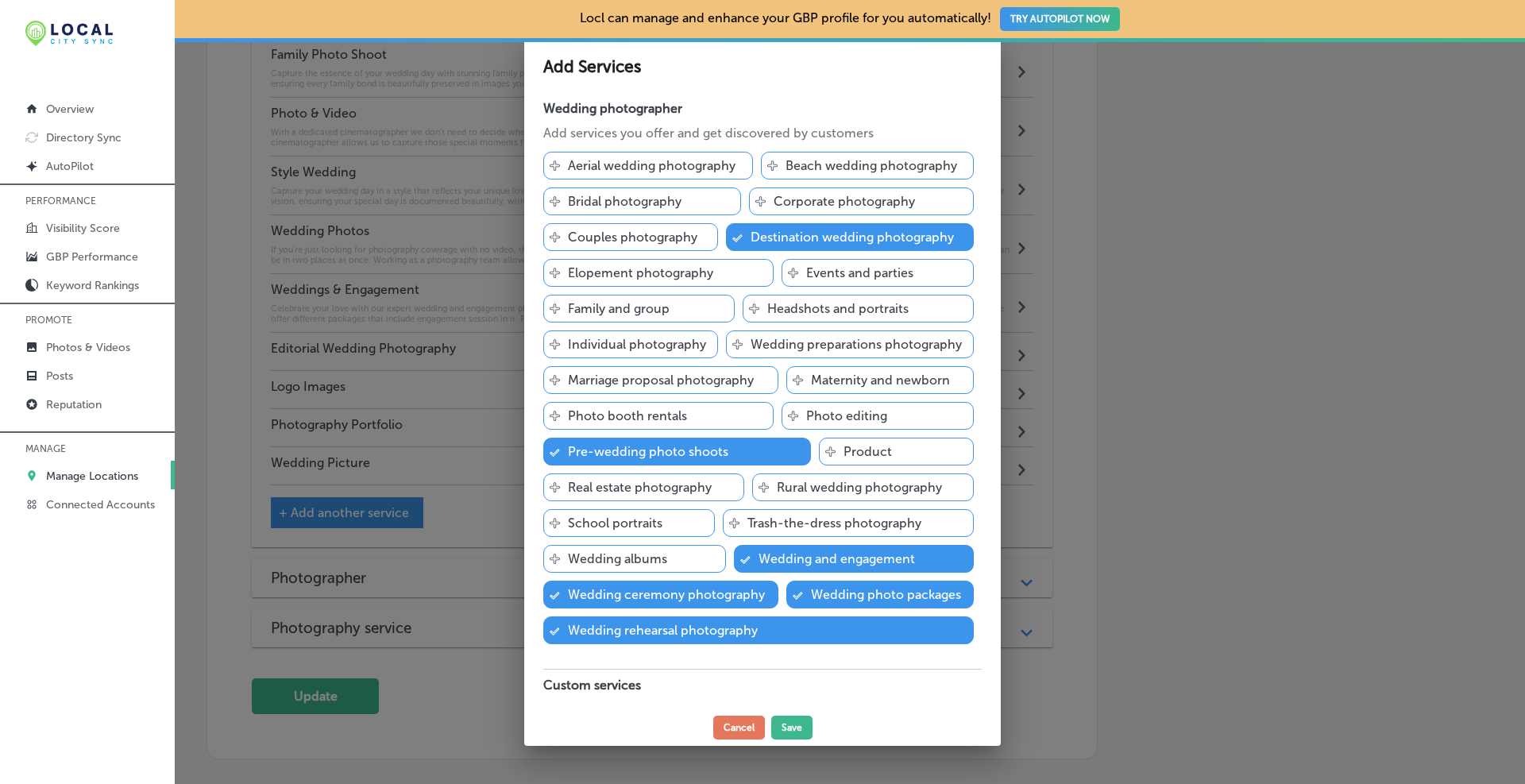
click at [907, 483] on p "Rural wedding photography" at bounding box center [859, 487] width 165 height 15
click at [692, 201] on div "Svg Vector Icons : [URL][DOMAIN_NAME] Bridal photography" at bounding box center [641, 201] width 198 height 28
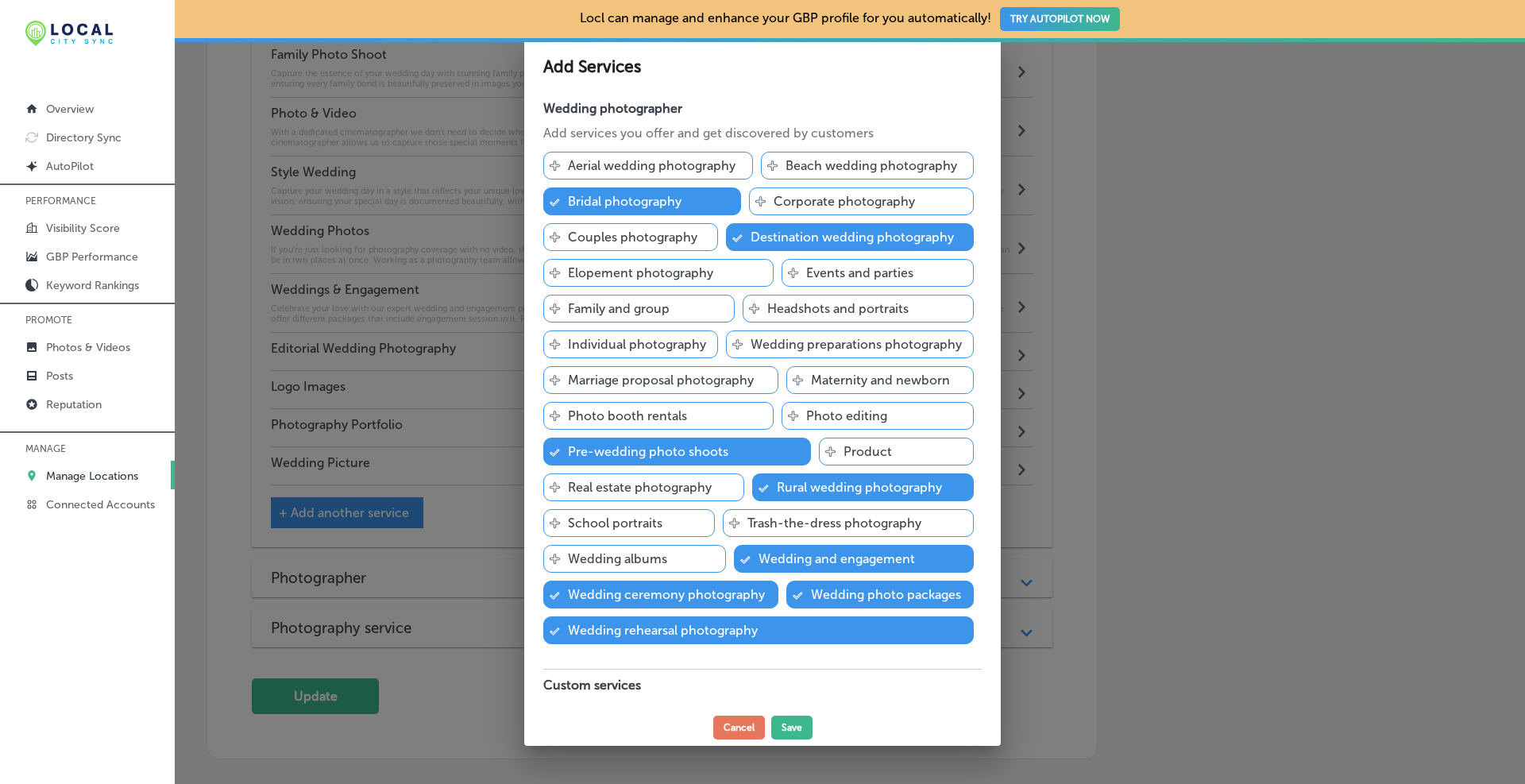
click at [665, 235] on p "Couples photography" at bounding box center [632, 237] width 129 height 15
click at [659, 266] on p "Elopement photography" at bounding box center [641, 273] width 145 height 15
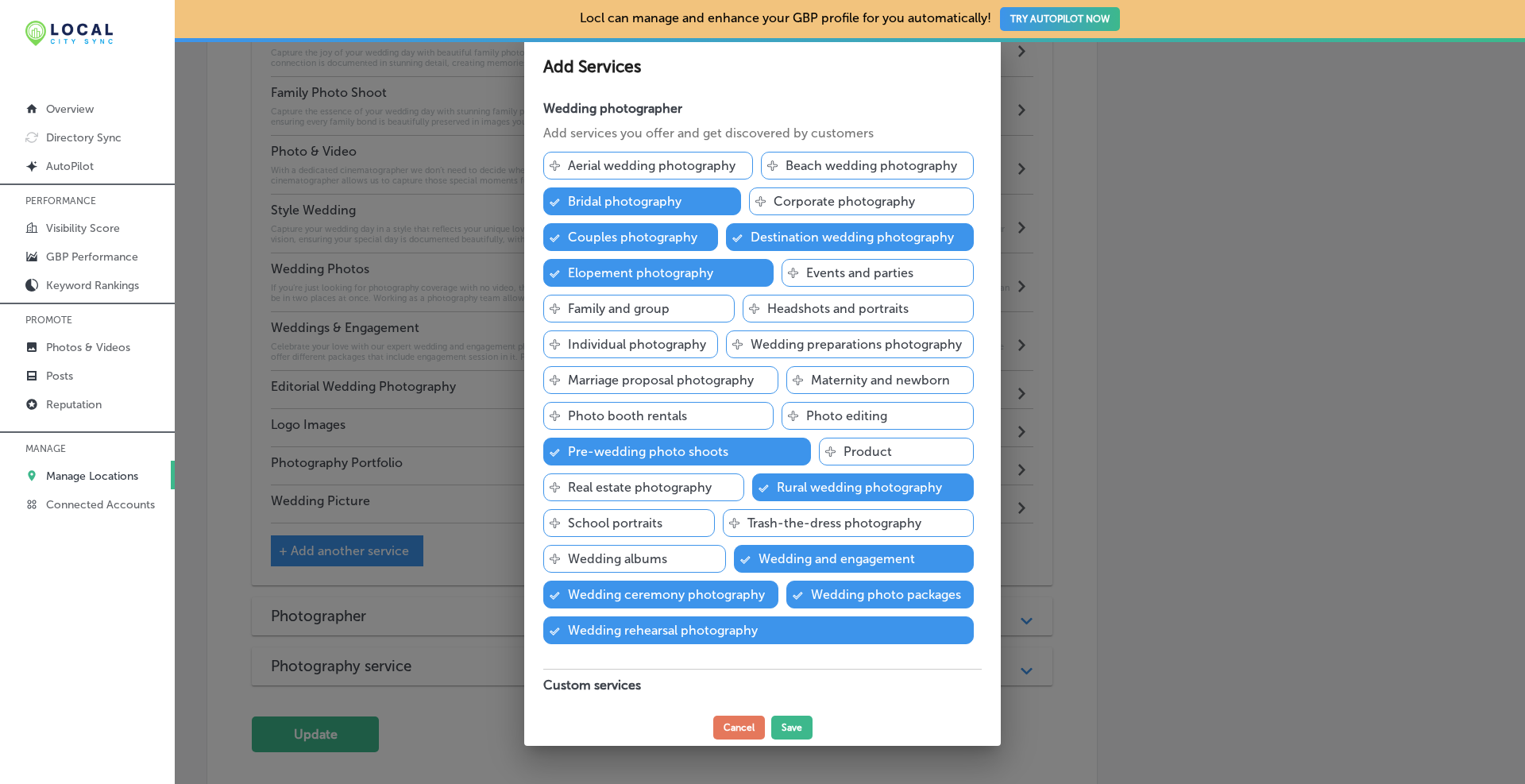
scroll to position [1652, 0]
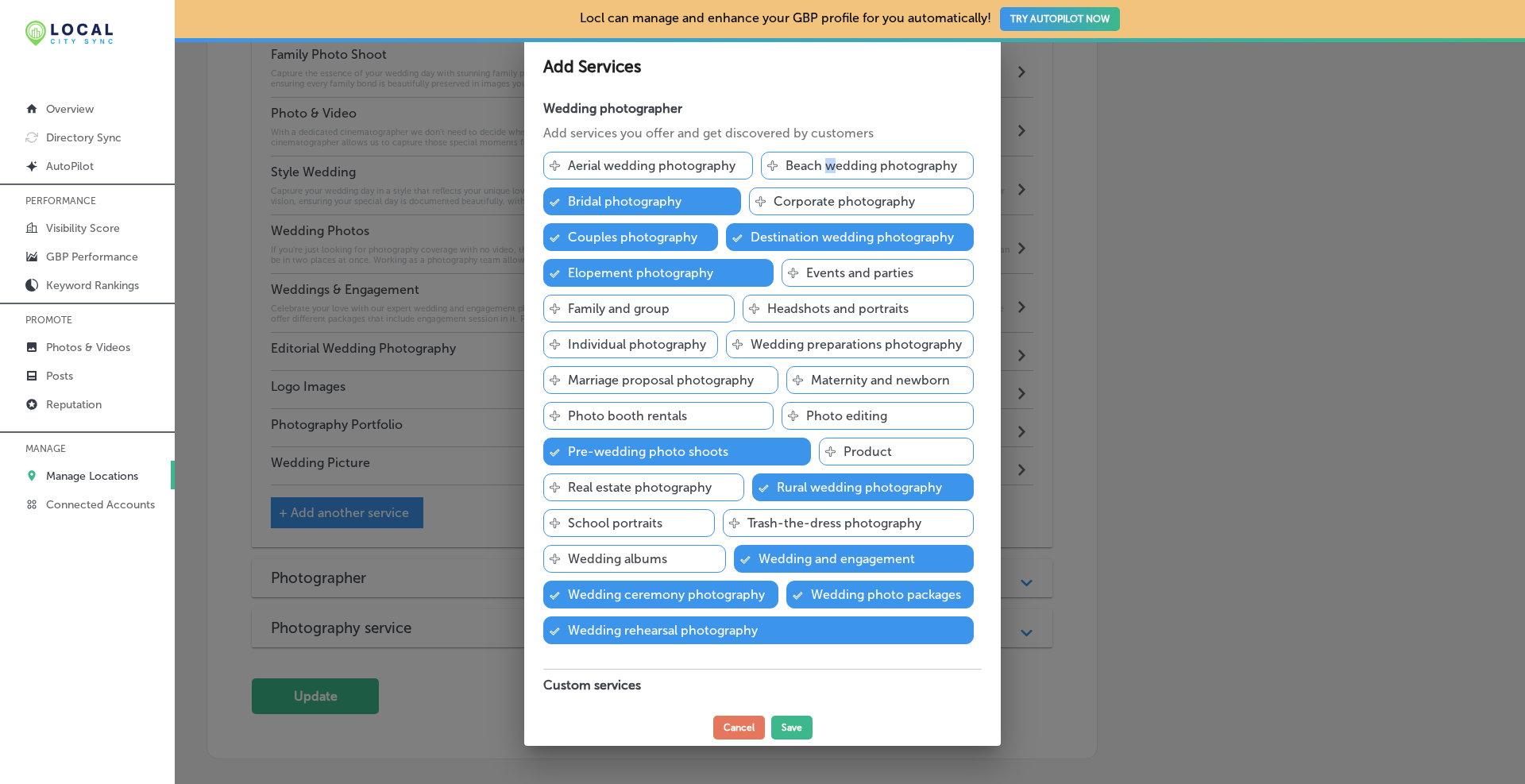
click at [825, 162] on p "Beach wedding photography" at bounding box center [871, 166] width 172 height 15
click at [626, 166] on p "Aerial wedding photography" at bounding box center [652, 166] width 168 height 15
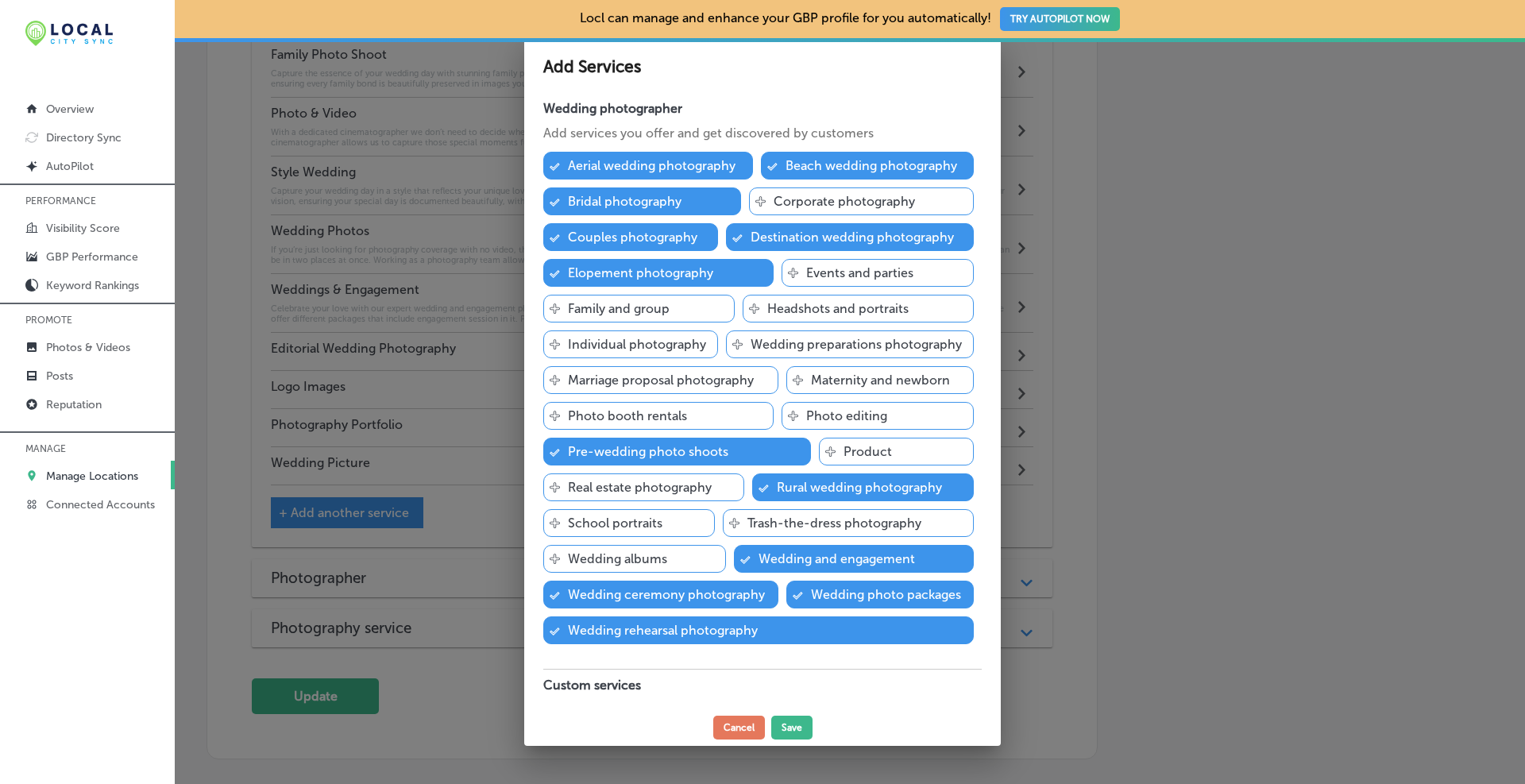
click at [806, 307] on p "Headshots and portraits" at bounding box center [837, 309] width 141 height 15
click at [811, 339] on p "Wedding preparations photography" at bounding box center [856, 345] width 211 height 15
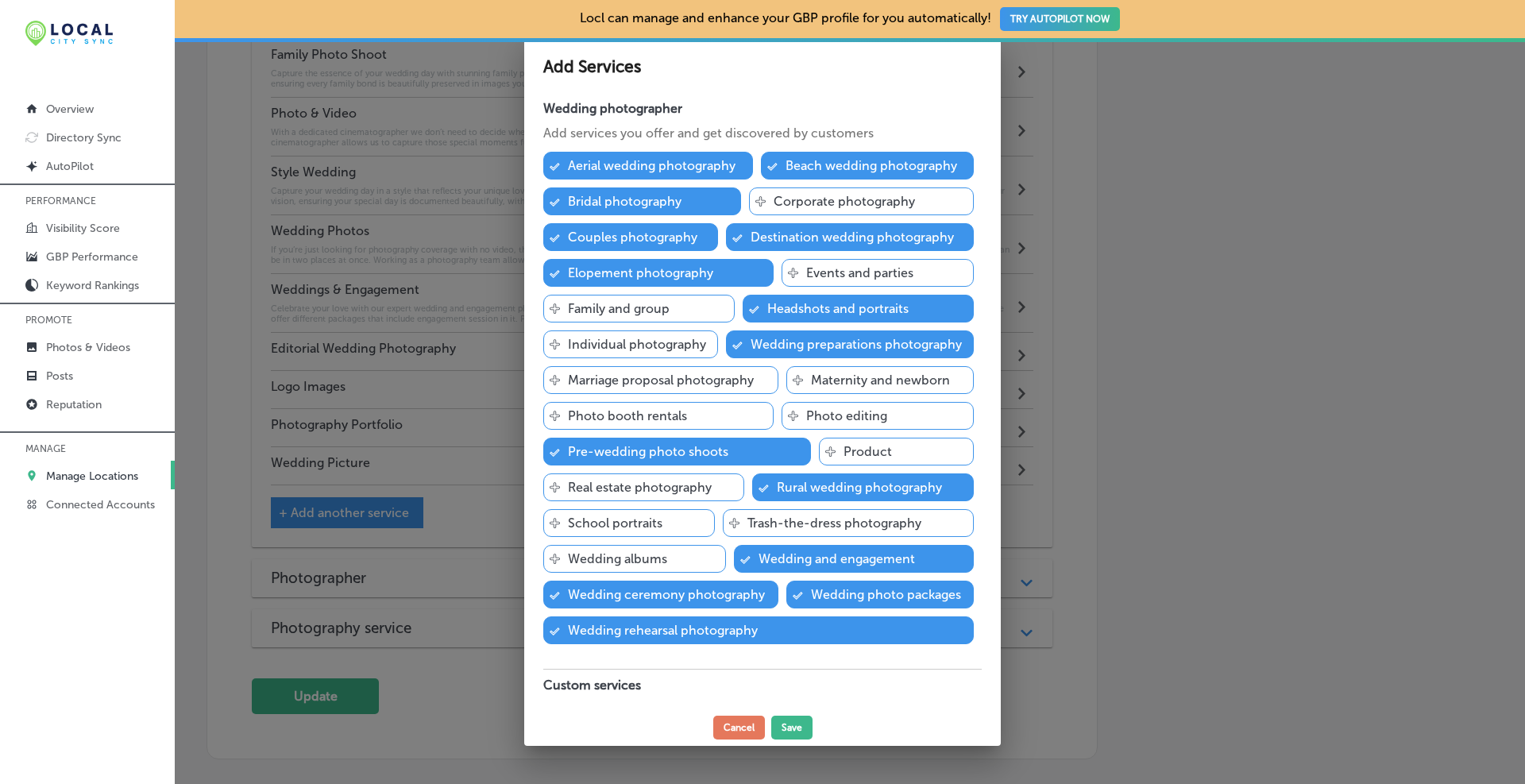
click at [644, 562] on p "Wedding albums" at bounding box center [618, 558] width 99 height 15
click at [665, 379] on p "Marriage proposal photography" at bounding box center [660, 380] width 186 height 15
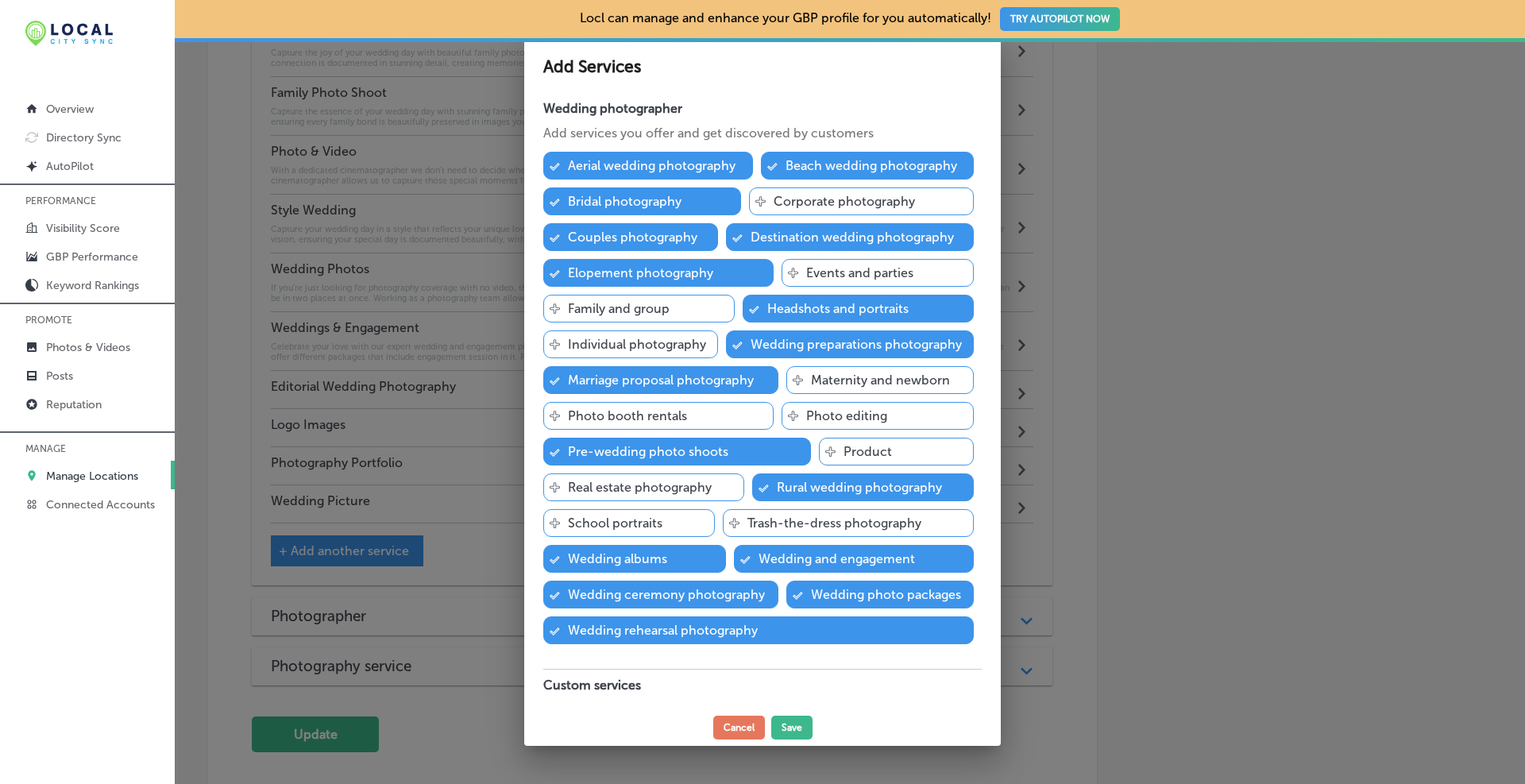
scroll to position [1880, 0]
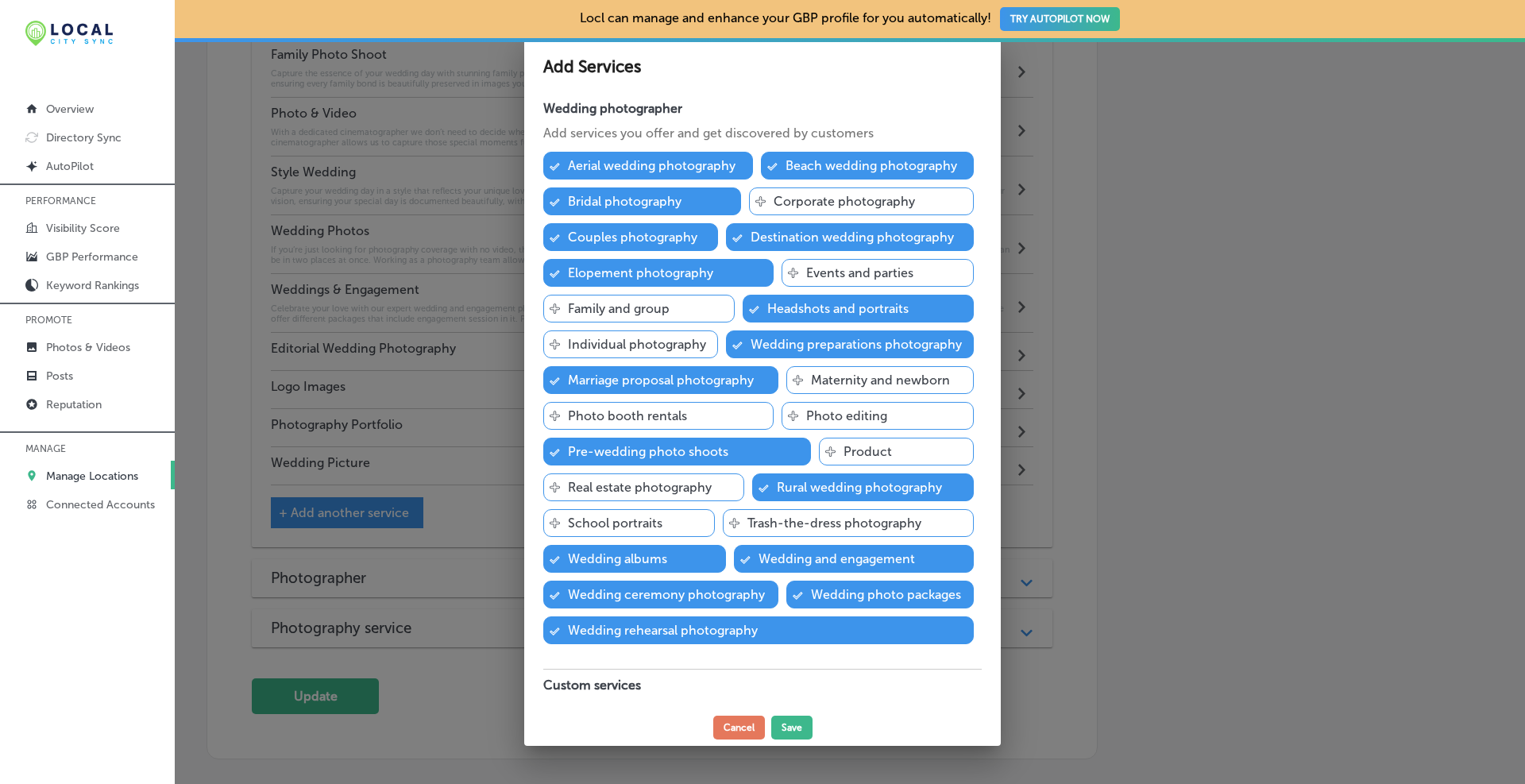
click at [853, 408] on p "Photo editing" at bounding box center [847, 416] width 81 height 15
click at [846, 381] on p "Maternity and newborn" at bounding box center [880, 380] width 139 height 15
click at [611, 342] on p "Individual photography" at bounding box center [637, 345] width 139 height 15
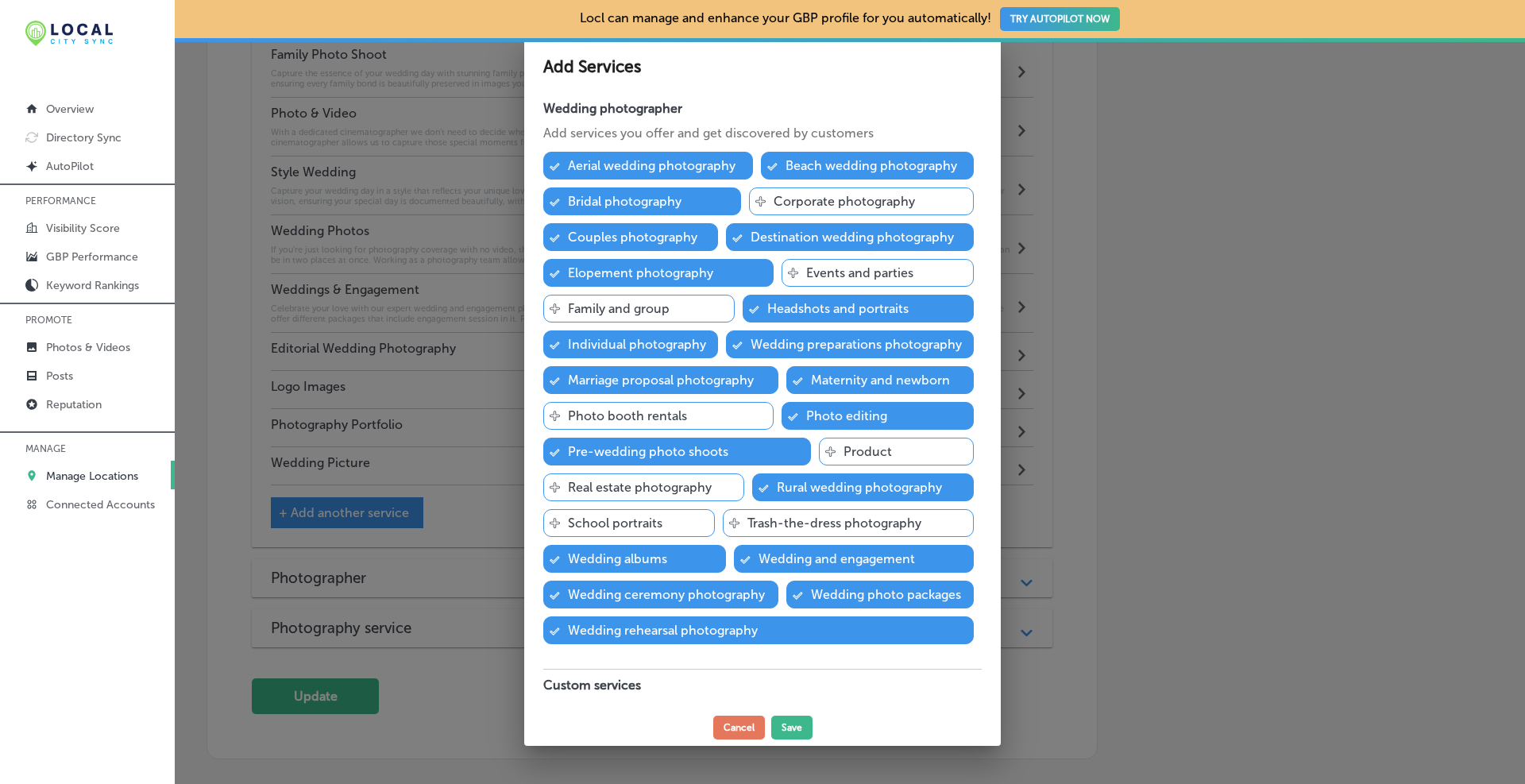
click at [613, 306] on p "Family and group" at bounding box center [618, 309] width 102 height 15
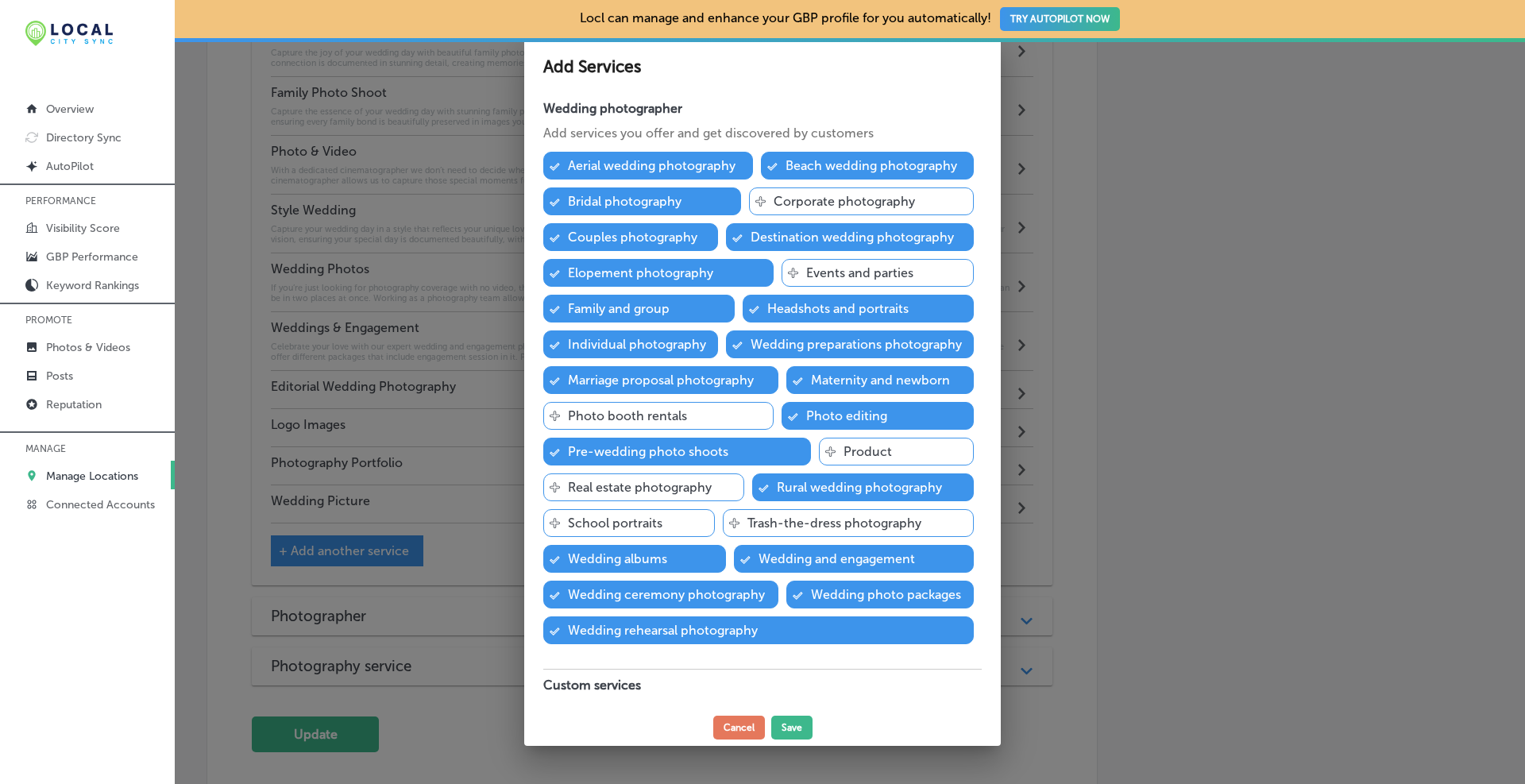
scroll to position [2032, 0]
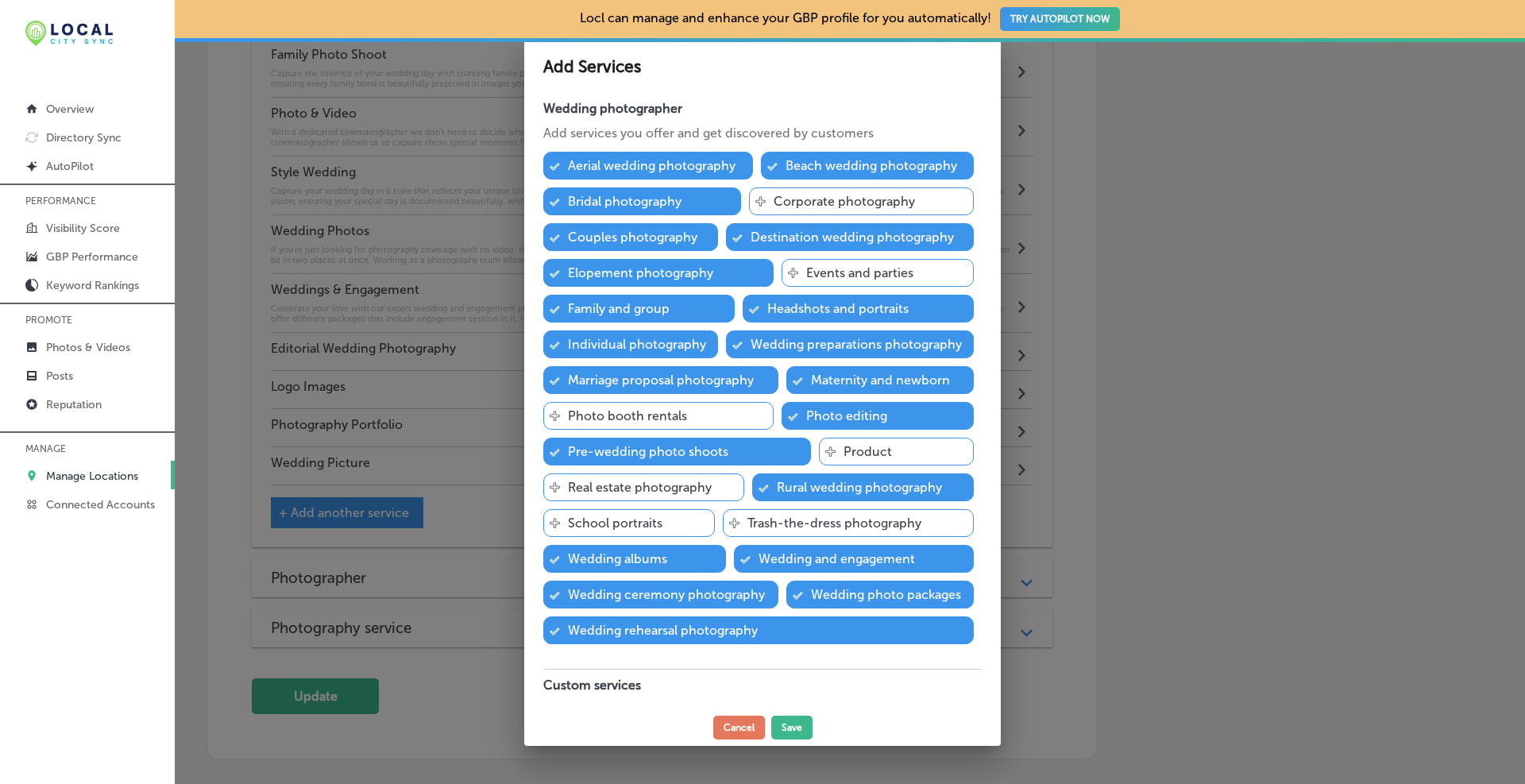
click at [844, 275] on p "Events and parties" at bounding box center [860, 273] width 107 height 15
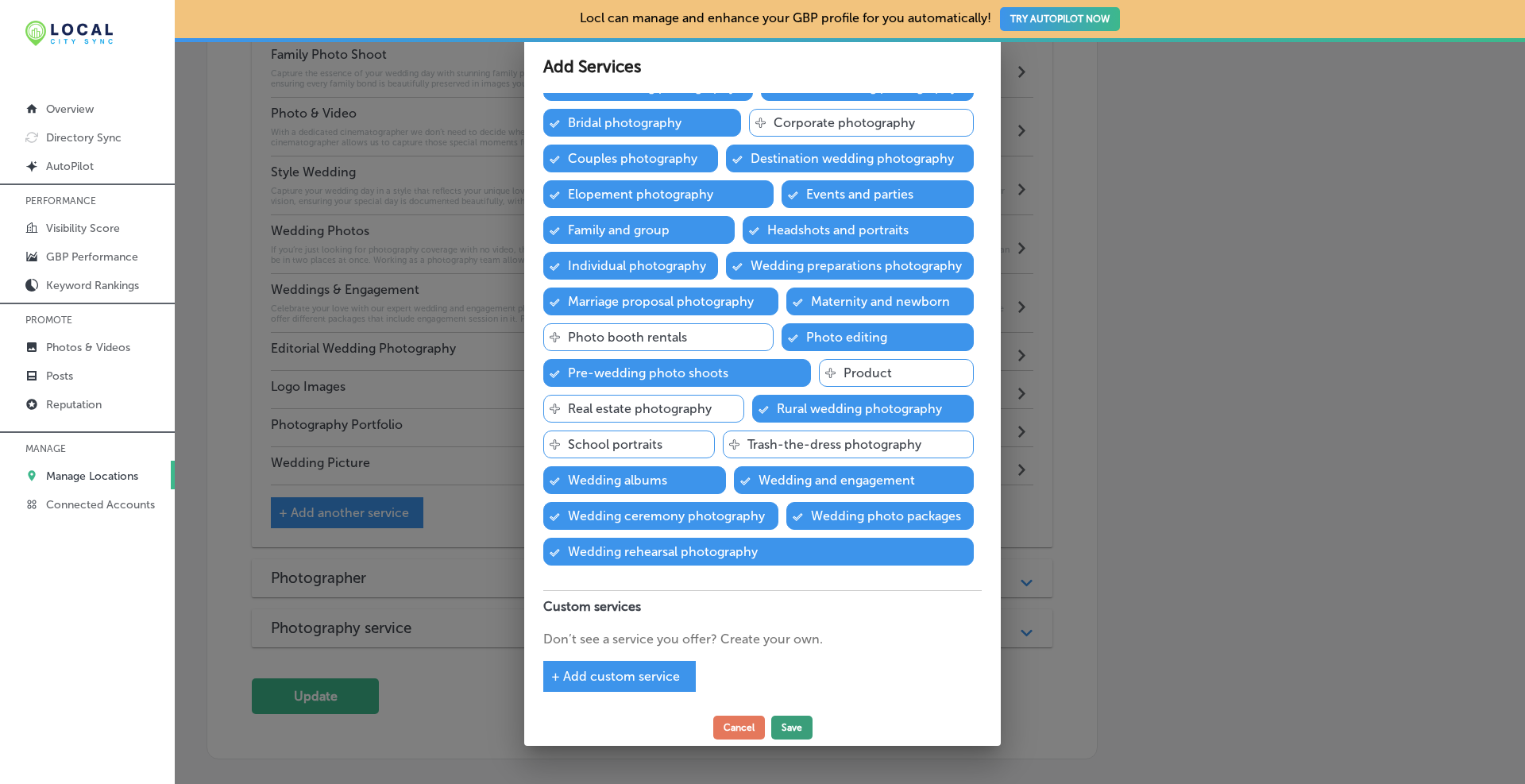
click at [790, 728] on button "Save" at bounding box center [792, 728] width 41 height 24
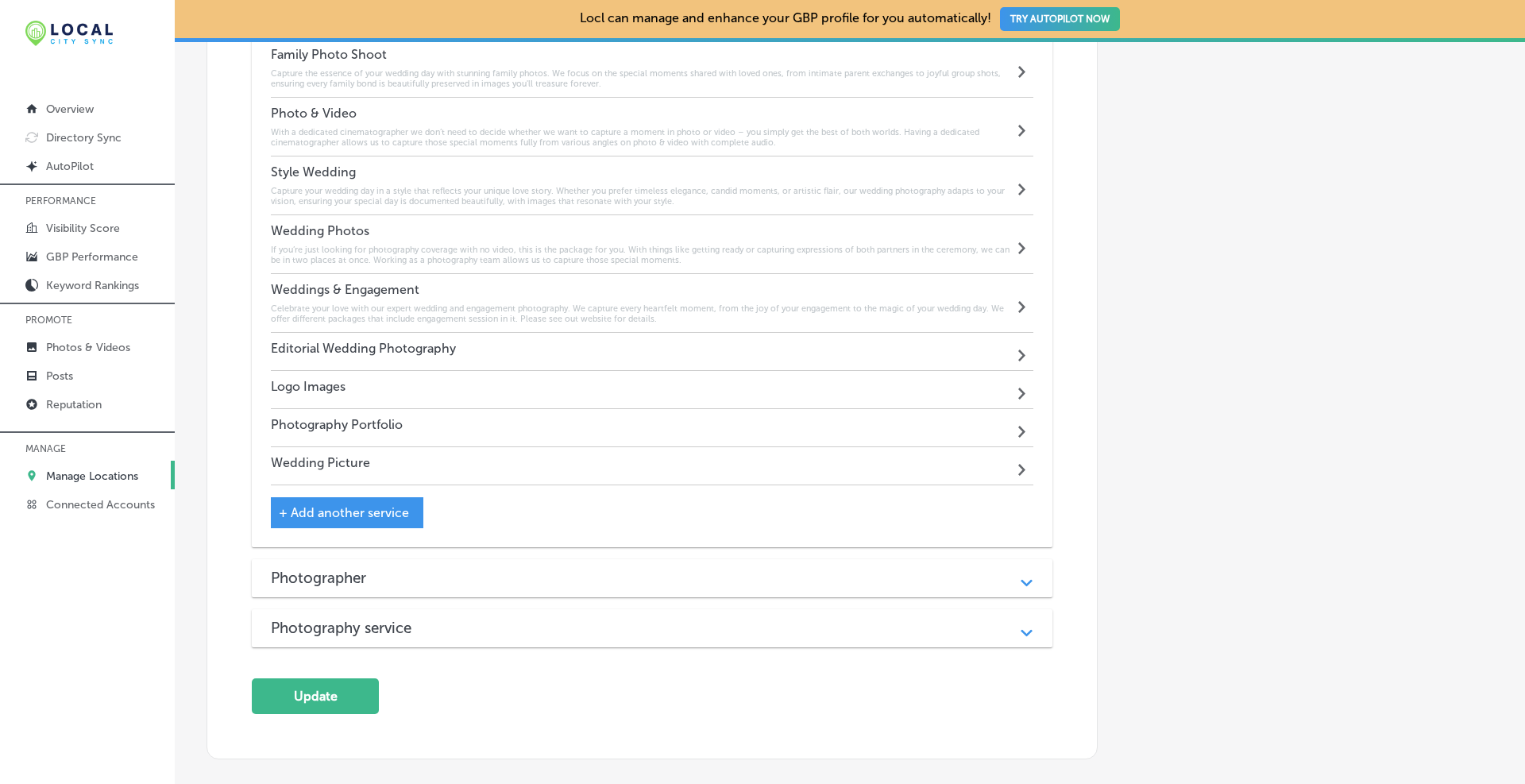
click at [338, 575] on h3 "Photographer" at bounding box center [331, 577] width 121 height 18
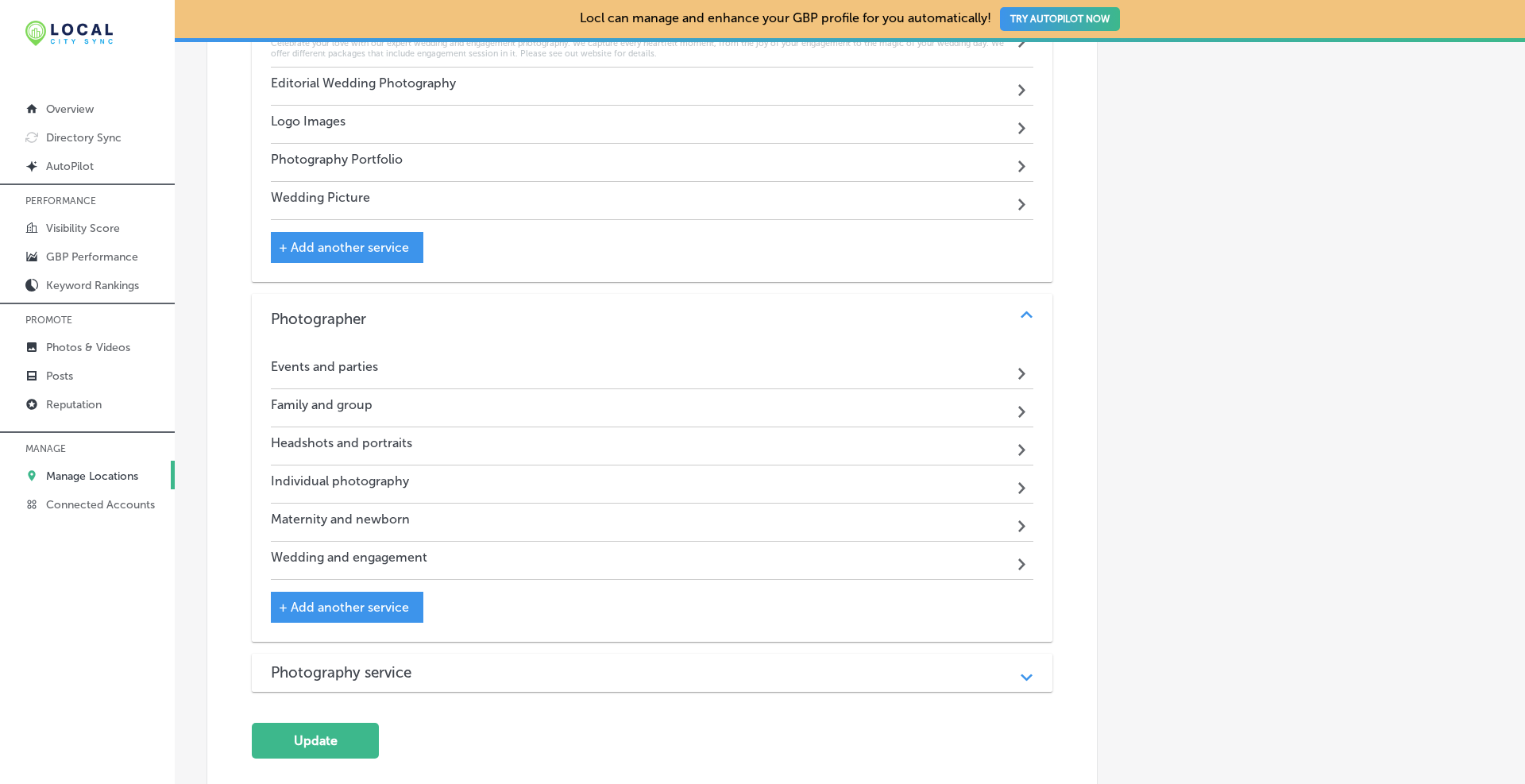
click at [361, 603] on span "+ Add another service" at bounding box center [344, 607] width 130 height 15
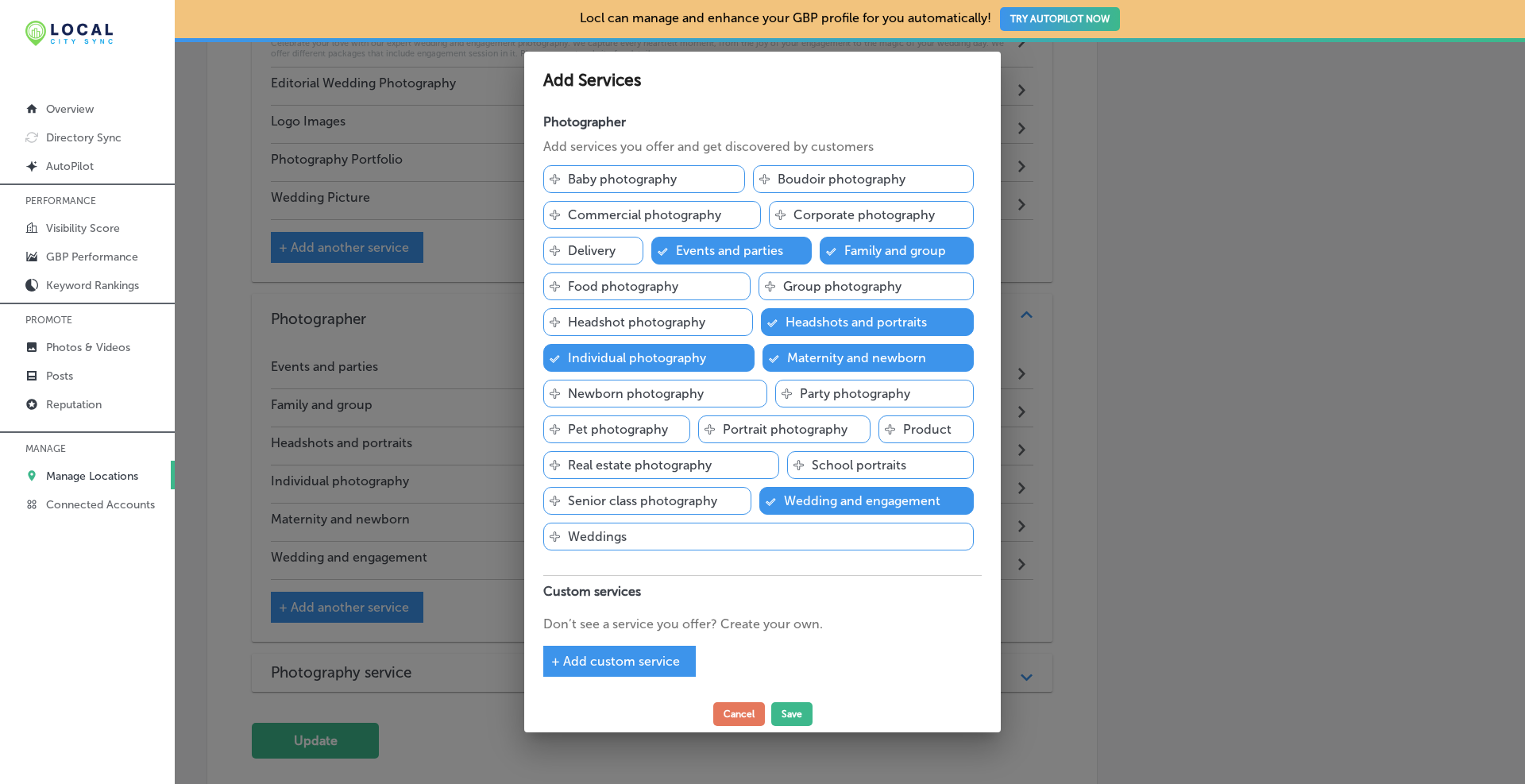
click at [612, 539] on p "Weddings" at bounding box center [597, 536] width 59 height 15
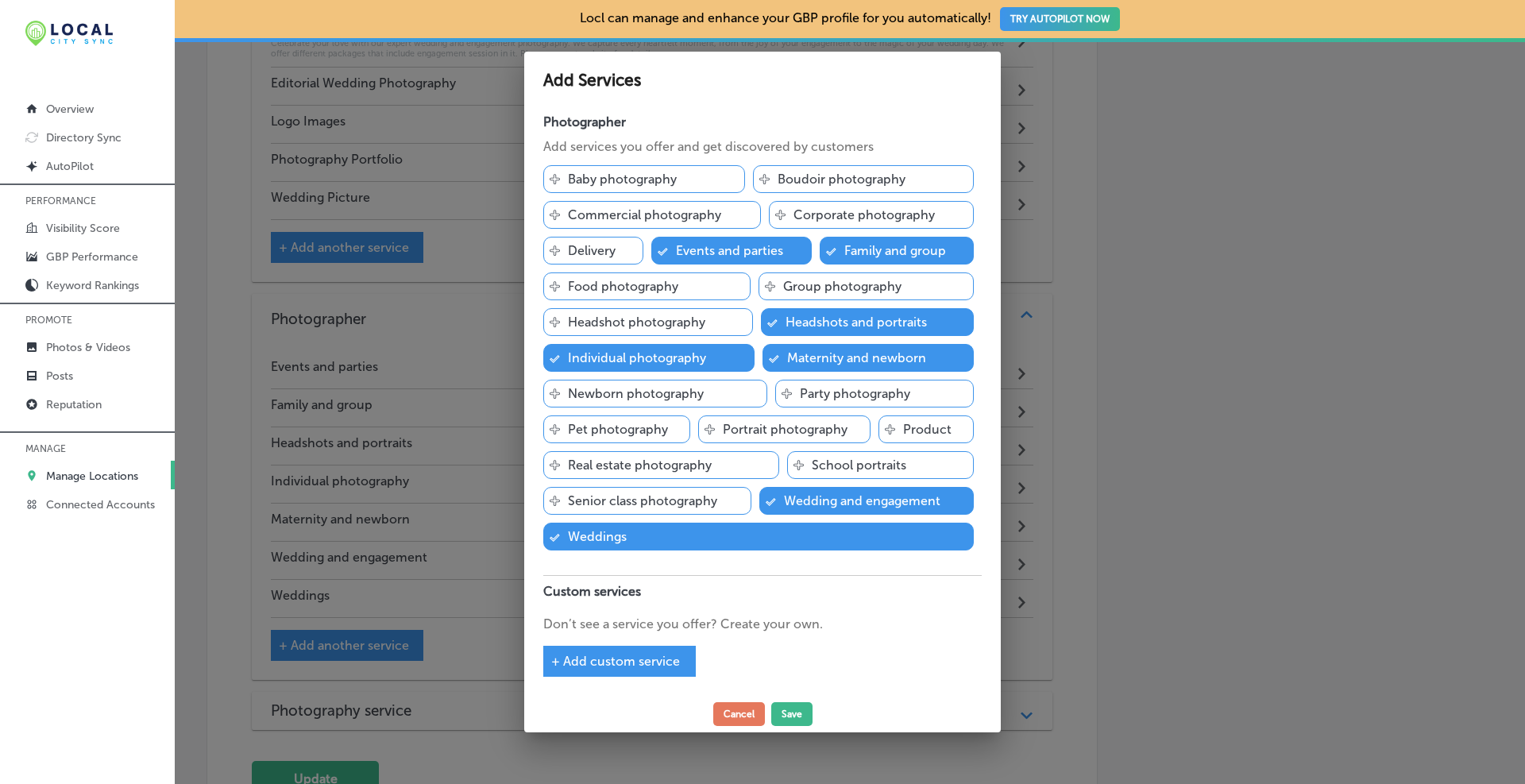
click at [783, 429] on p "Portrait photography" at bounding box center [785, 429] width 125 height 15
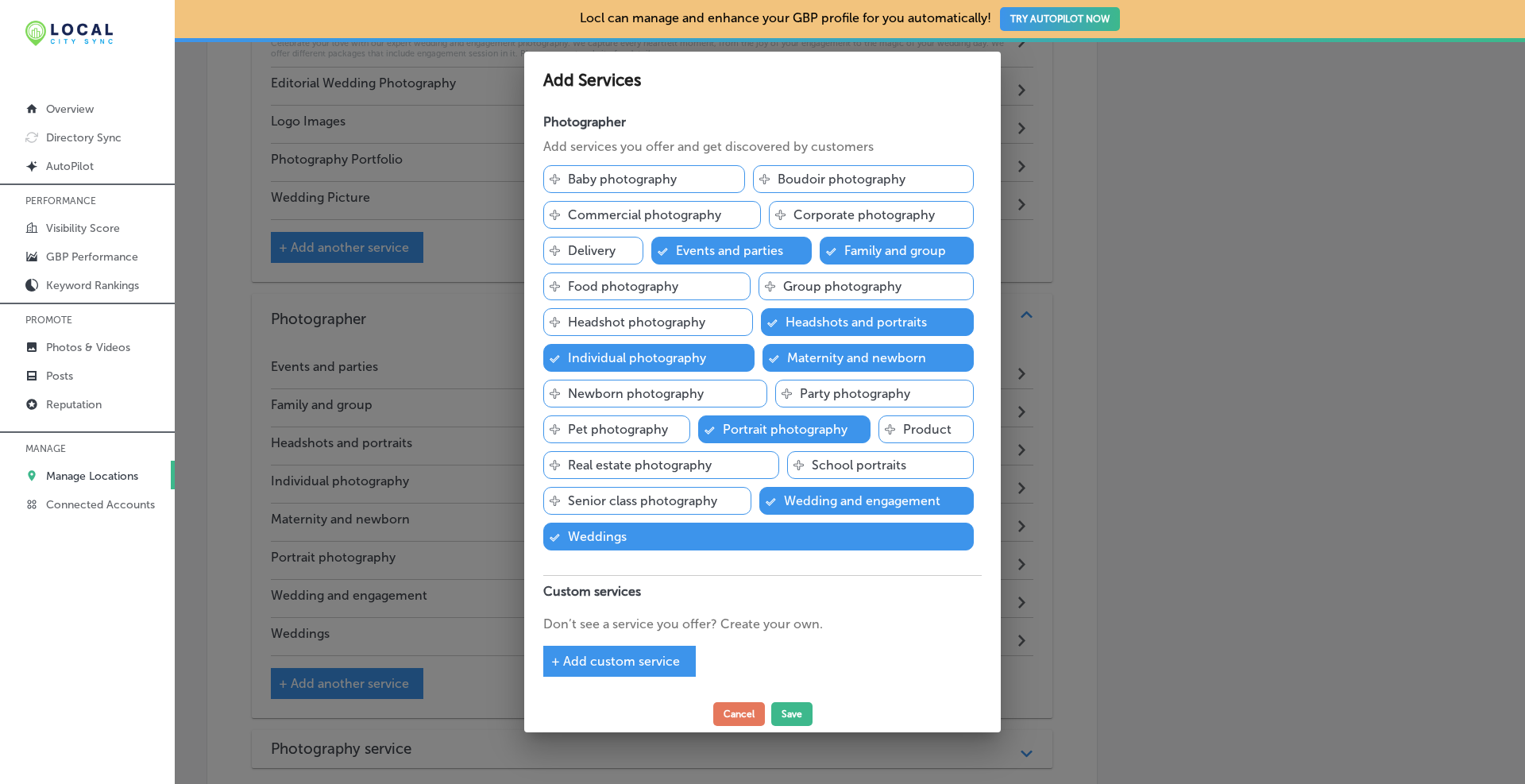
click at [599, 388] on p "Newborn photography" at bounding box center [635, 393] width 136 height 15
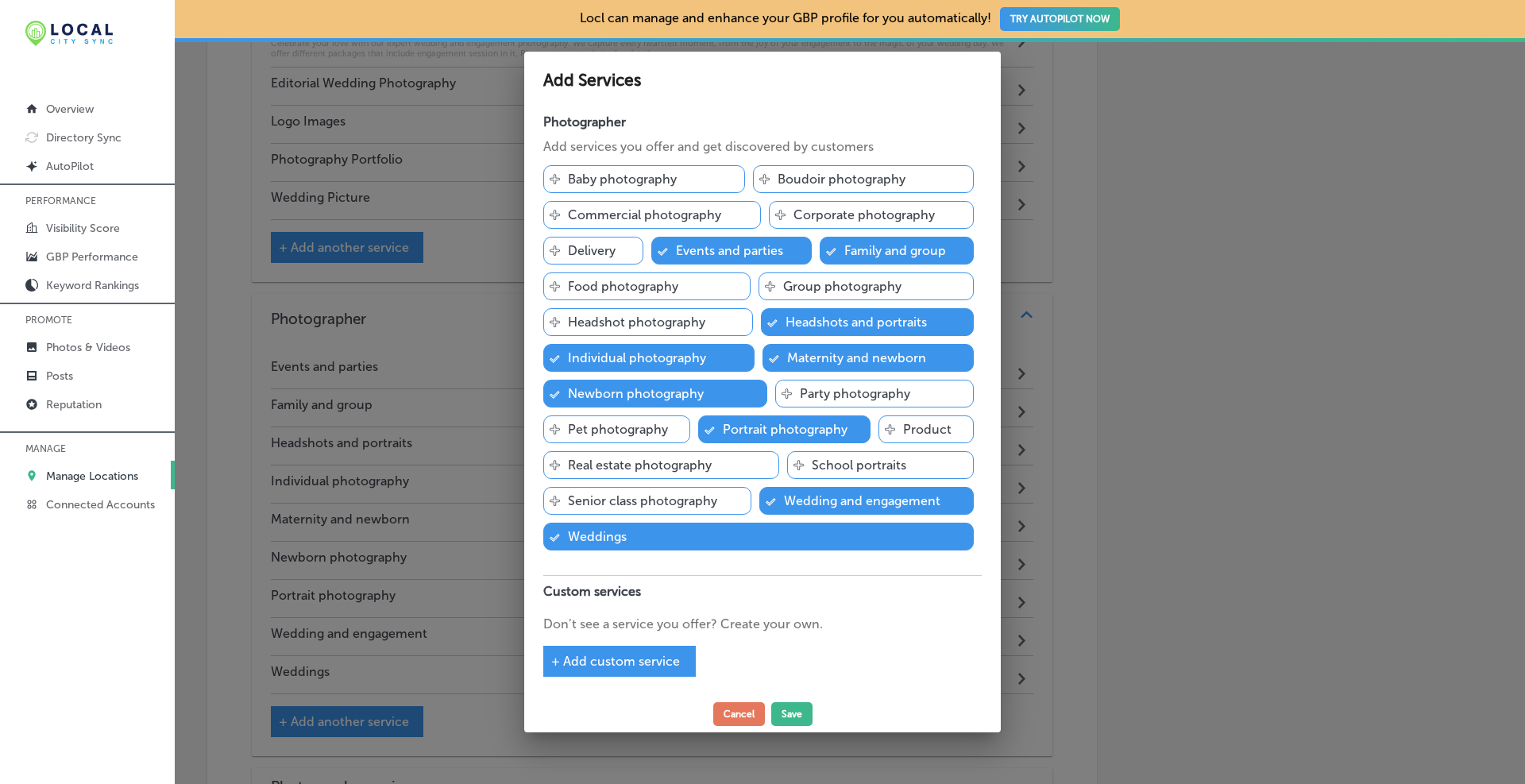
click at [635, 324] on p "Headshot photography" at bounding box center [636, 322] width 138 height 15
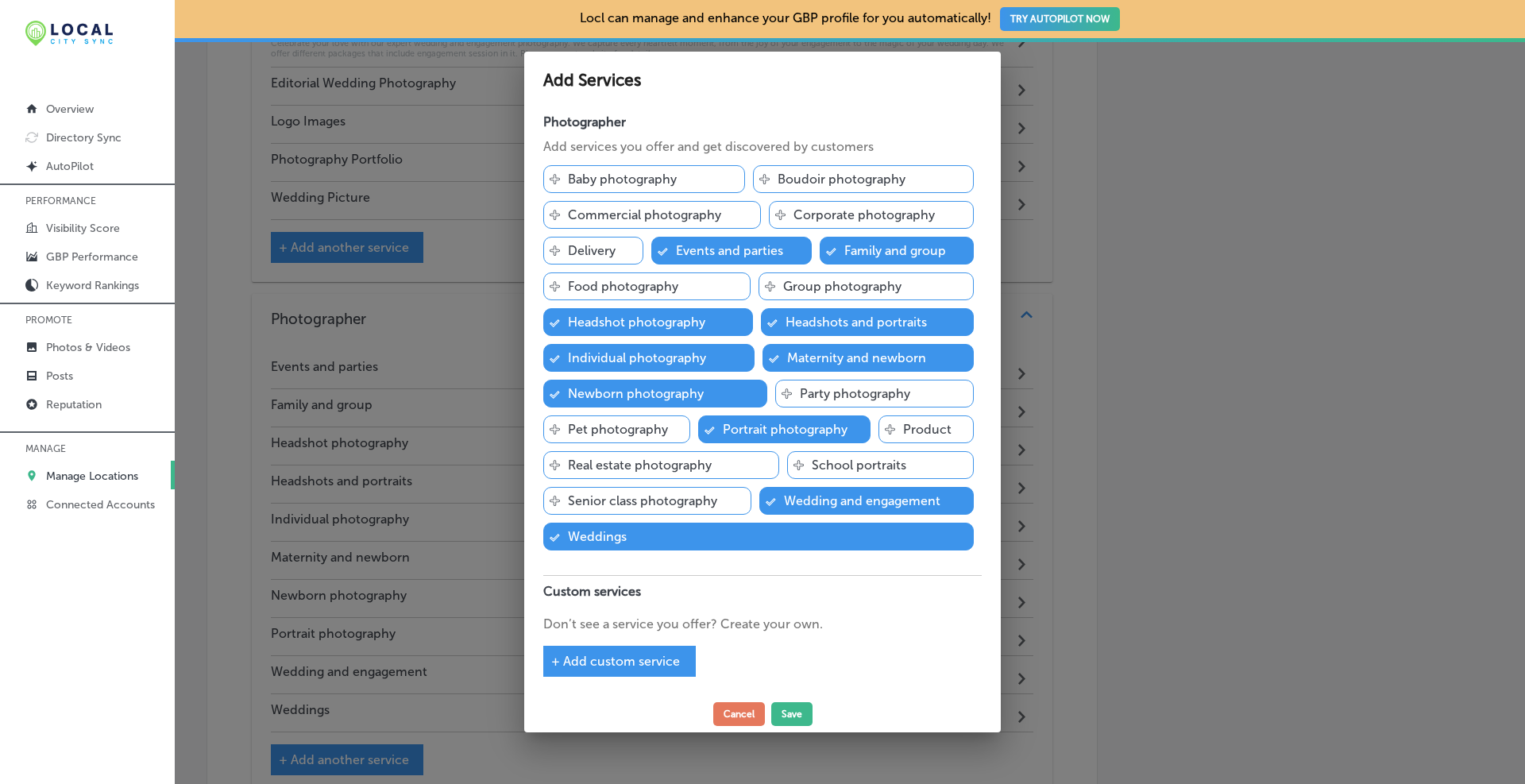
click at [848, 286] on p "Group photography" at bounding box center [842, 286] width 118 height 15
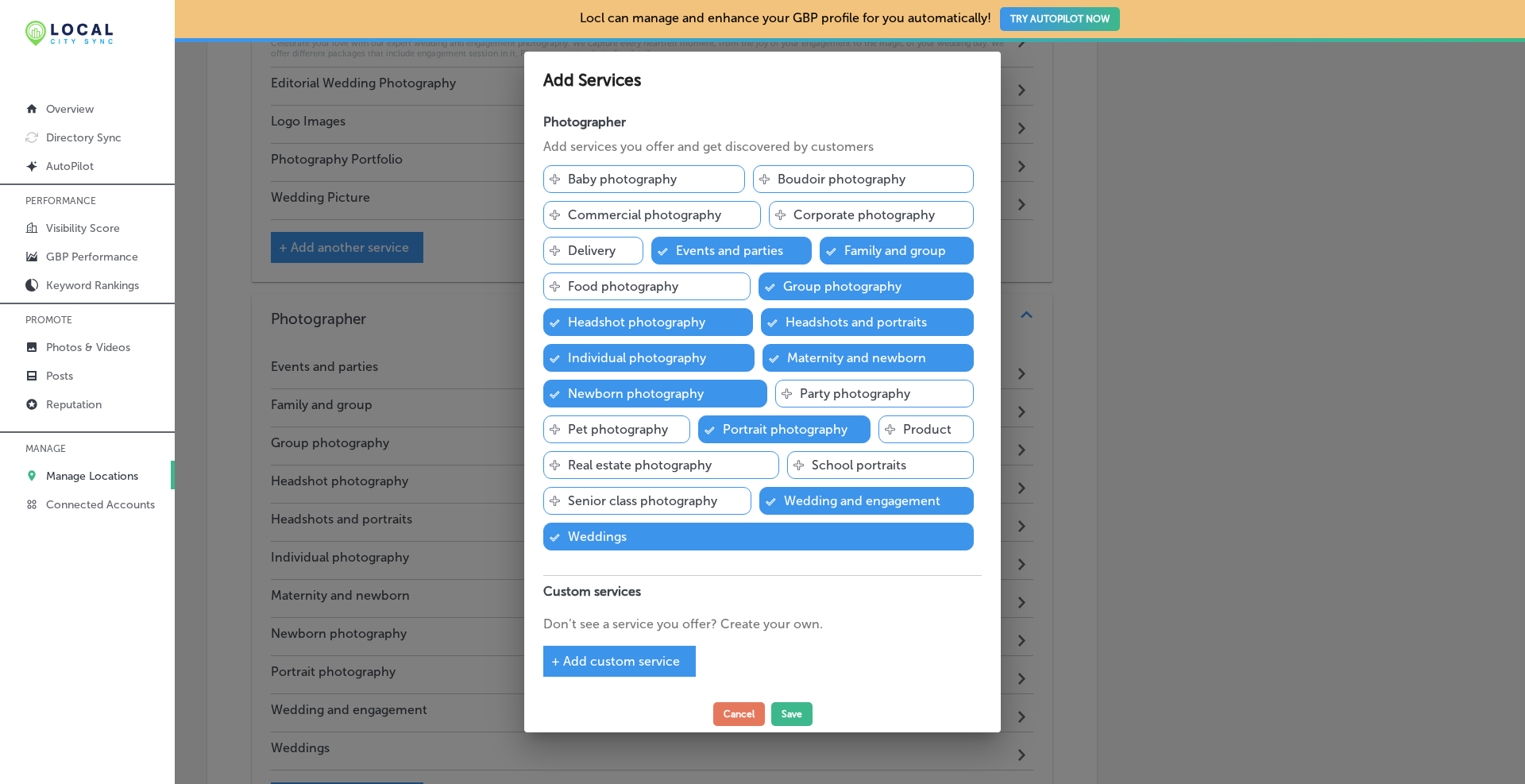
click at [637, 174] on p "Baby photography" at bounding box center [622, 180] width 109 height 15
click at [787, 718] on button "Save" at bounding box center [792, 714] width 41 height 24
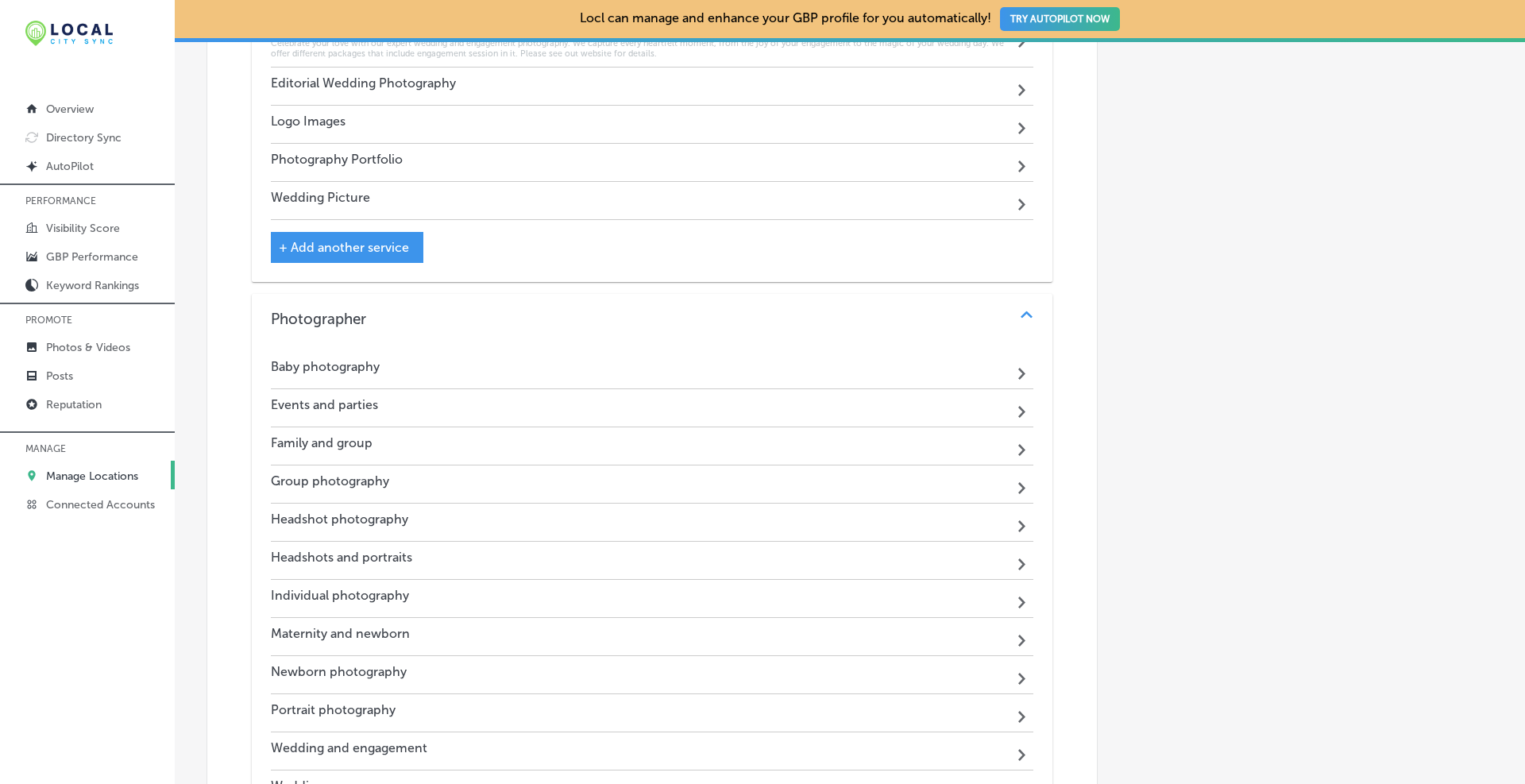
scroll to position [2768, 0]
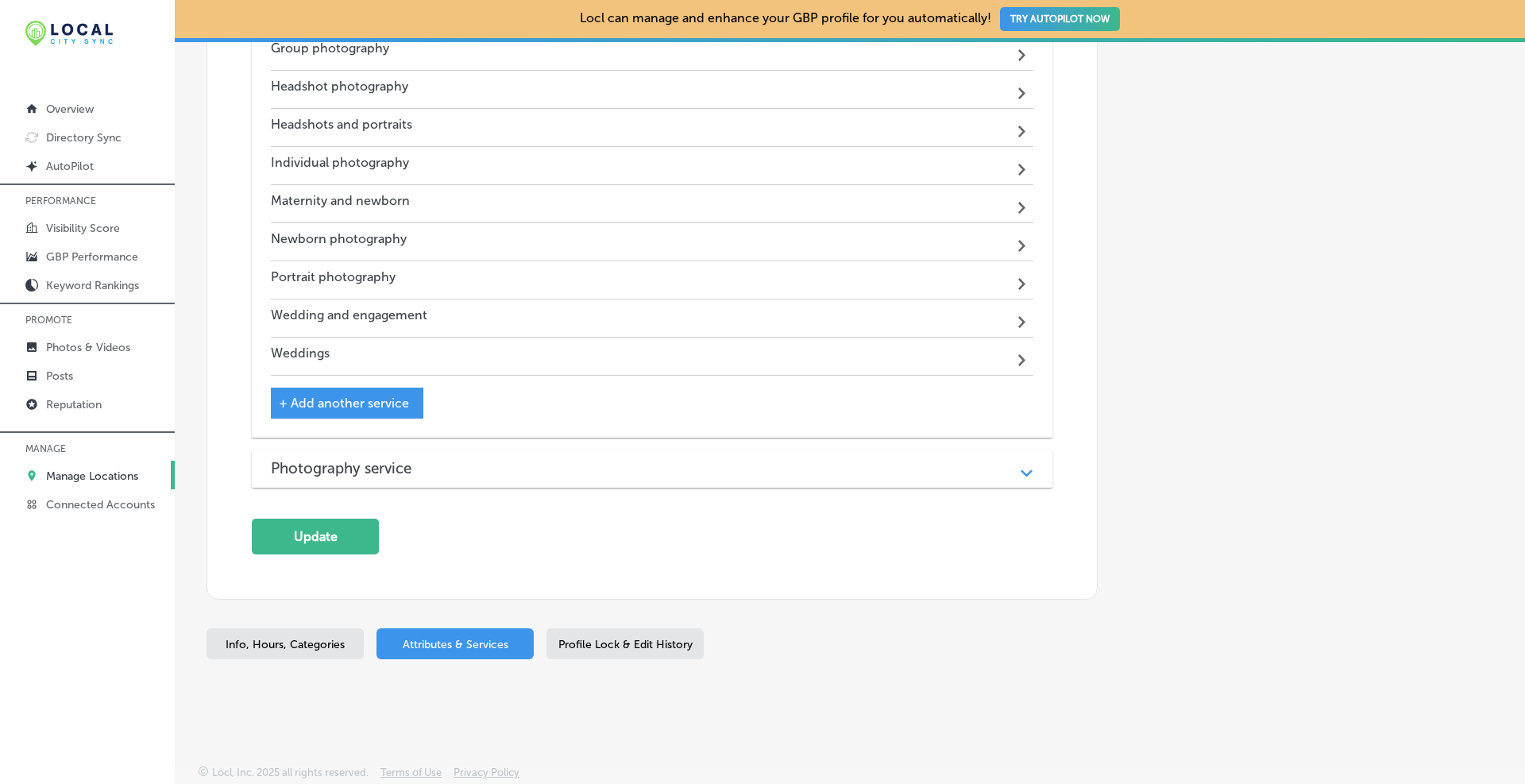
click at [380, 468] on h3 "Photography service" at bounding box center [354, 468] width 166 height 18
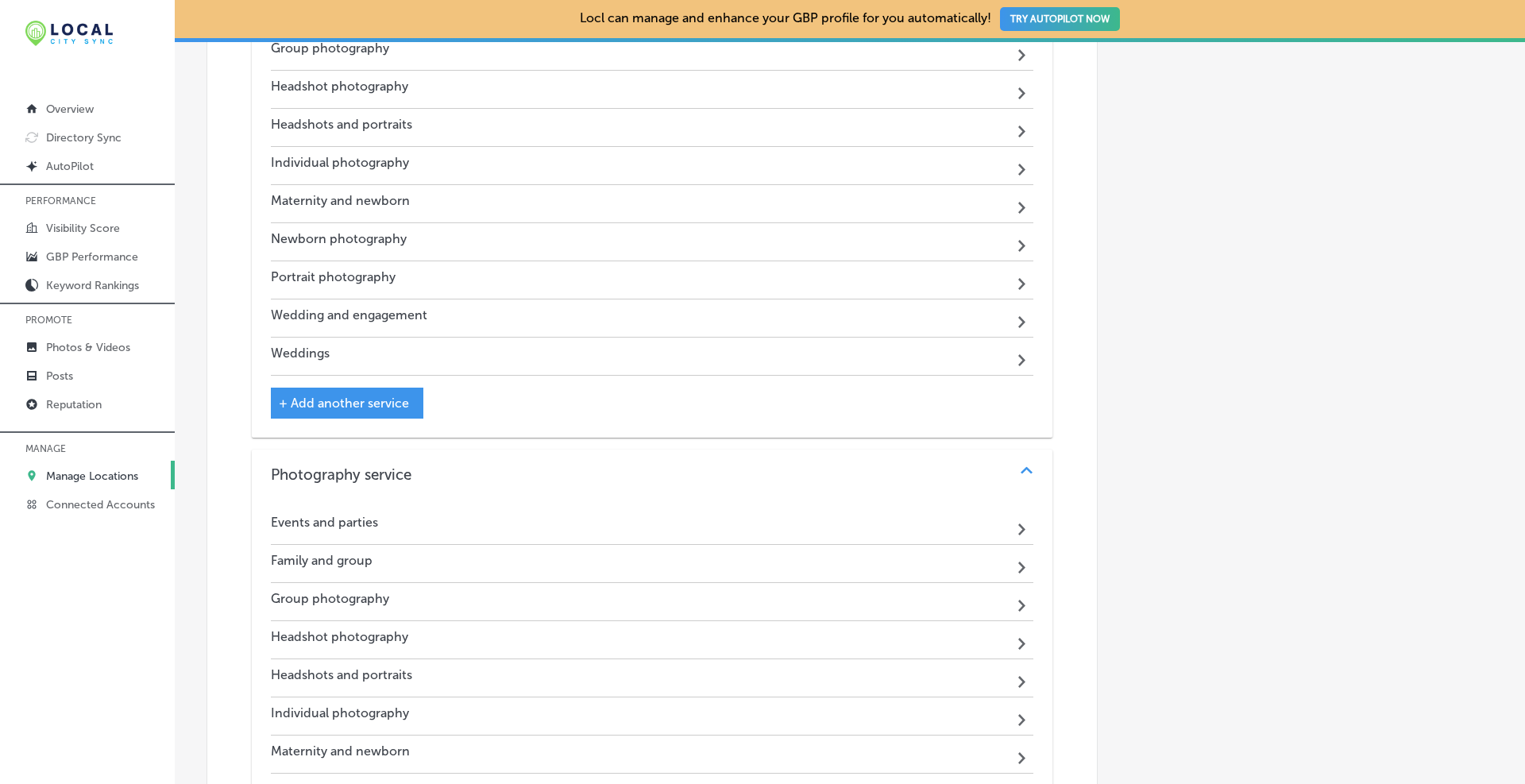
scroll to position [3166, 0]
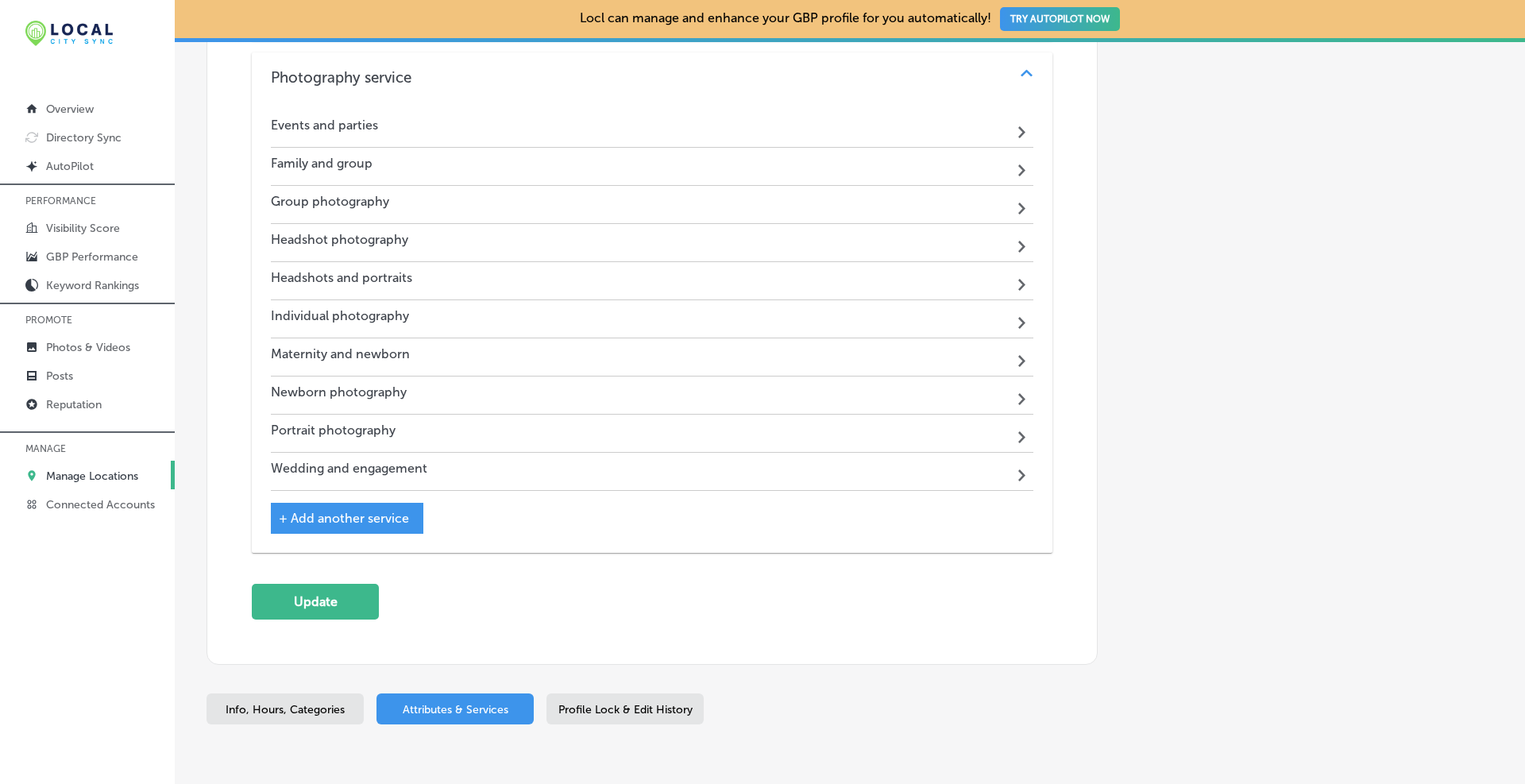
click at [378, 515] on span "+ Add another service" at bounding box center [344, 518] width 130 height 15
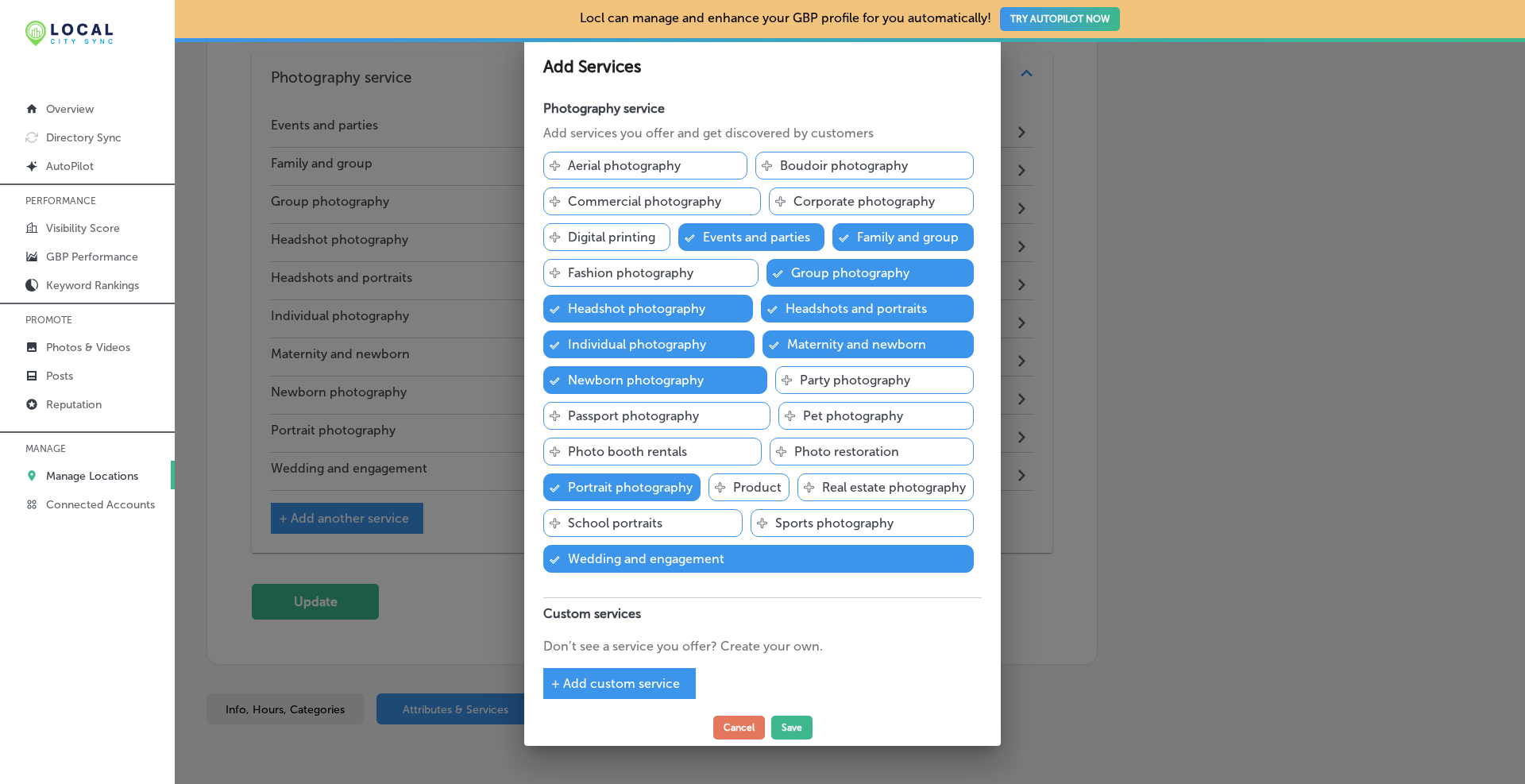
click at [706, 162] on div "Svg Vector Icons : [URL][DOMAIN_NAME] Aerial photography" at bounding box center [645, 165] width 204 height 28
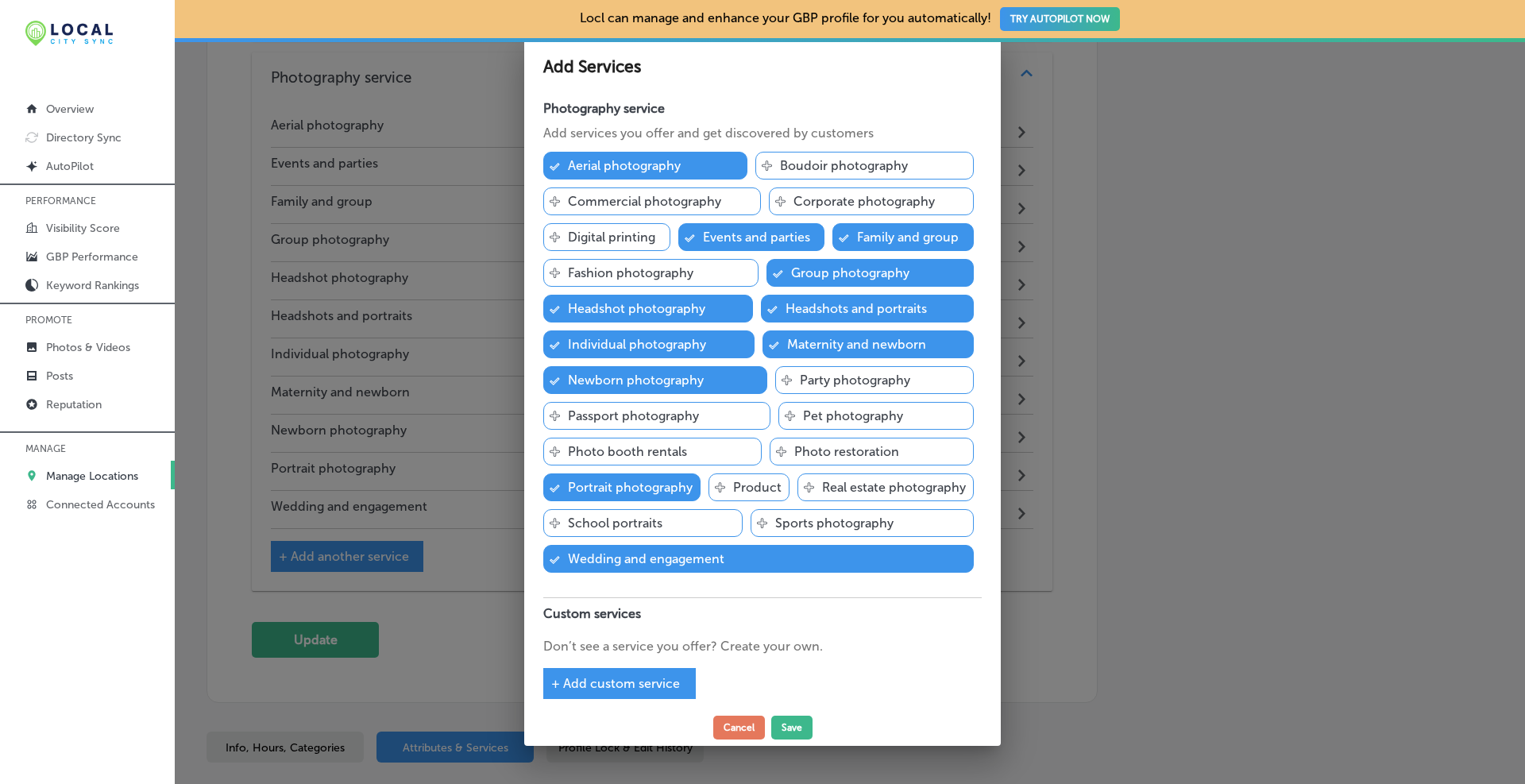
scroll to position [7, 0]
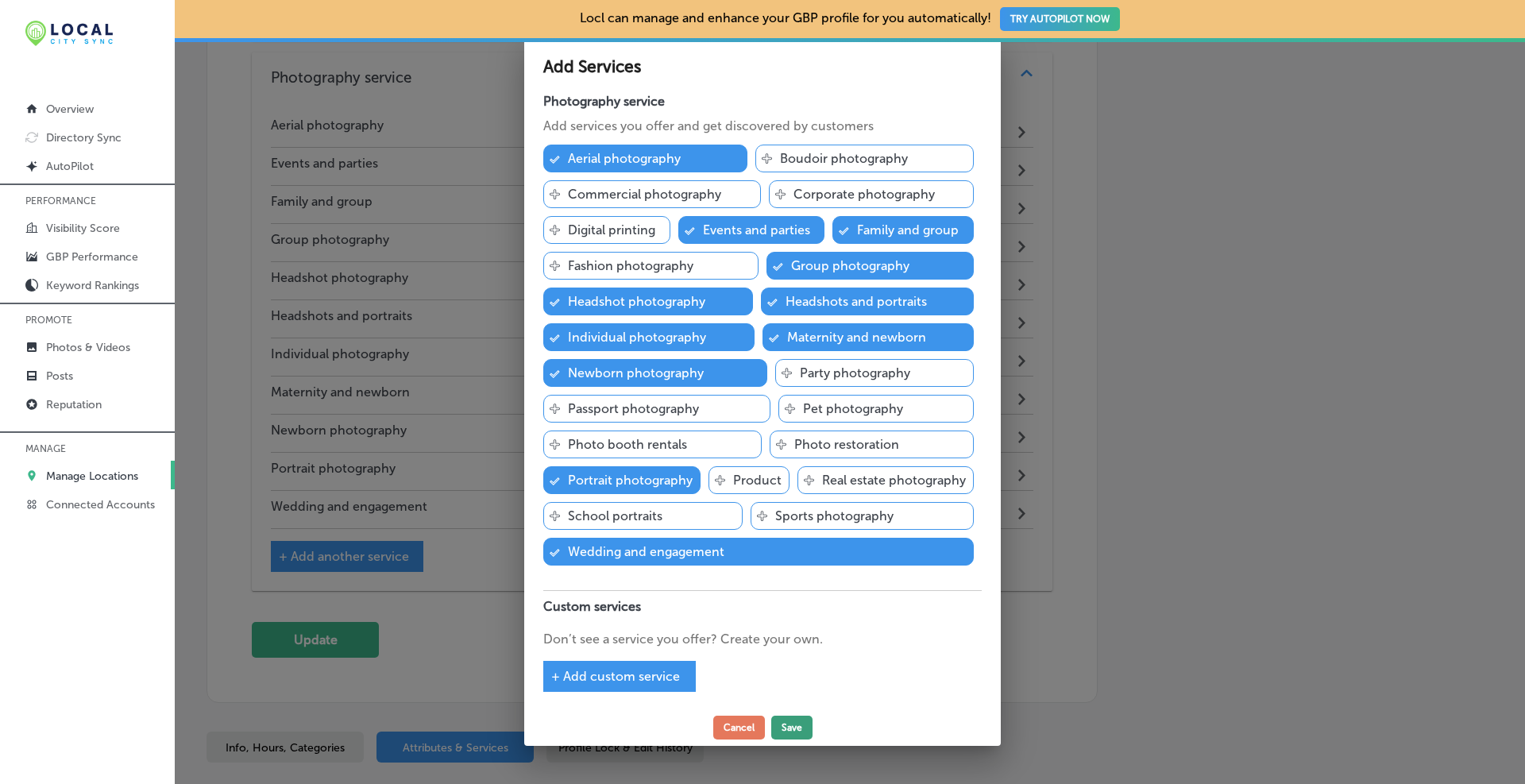
click at [790, 729] on button "Save" at bounding box center [792, 728] width 41 height 24
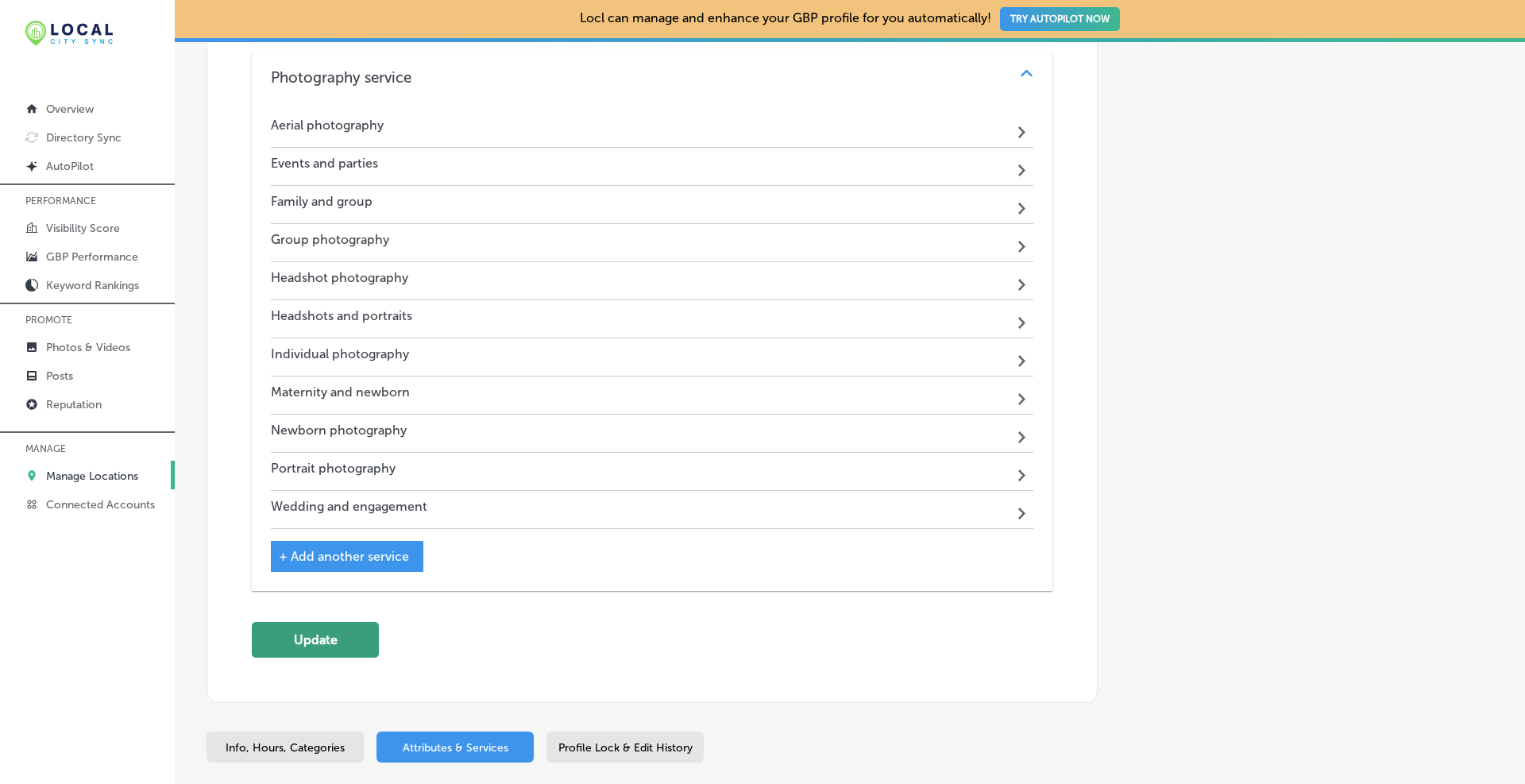
click at [365, 636] on button "Update" at bounding box center [315, 640] width 127 height 36
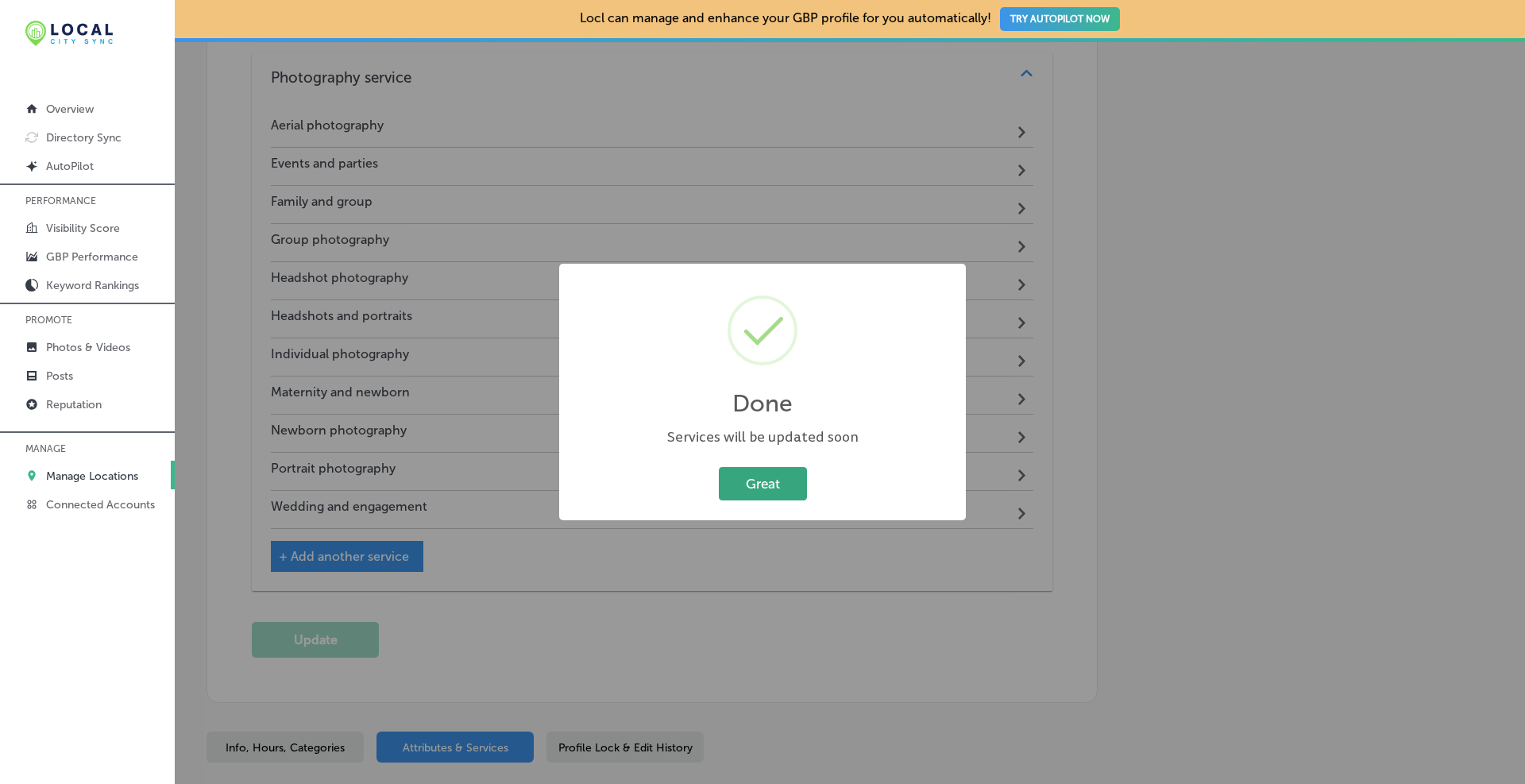
click at [760, 482] on button "Great" at bounding box center [762, 483] width 88 height 32
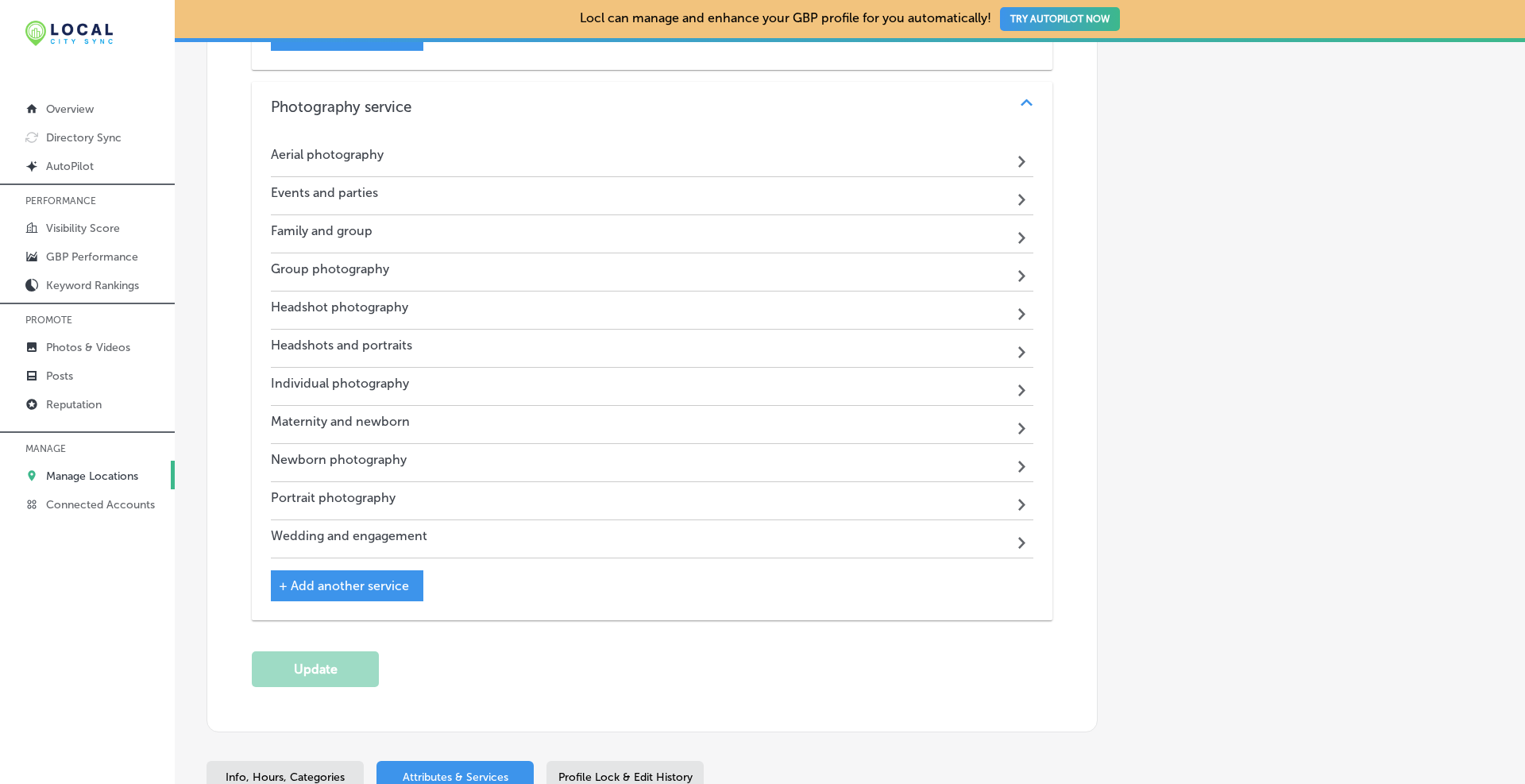
scroll to position [3269, 0]
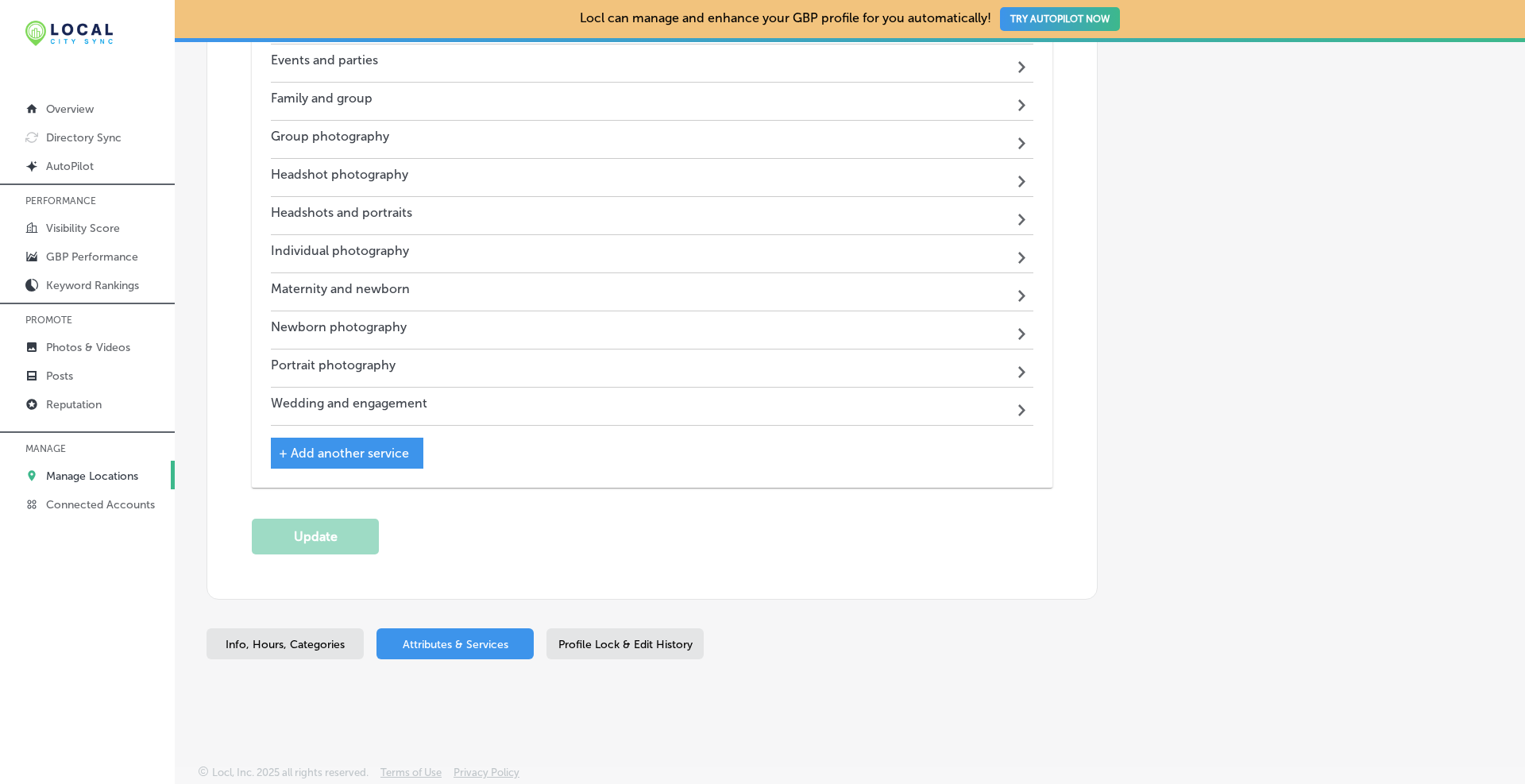
click at [601, 638] on span "Profile Lock & Edit History" at bounding box center [625, 645] width 134 height 14
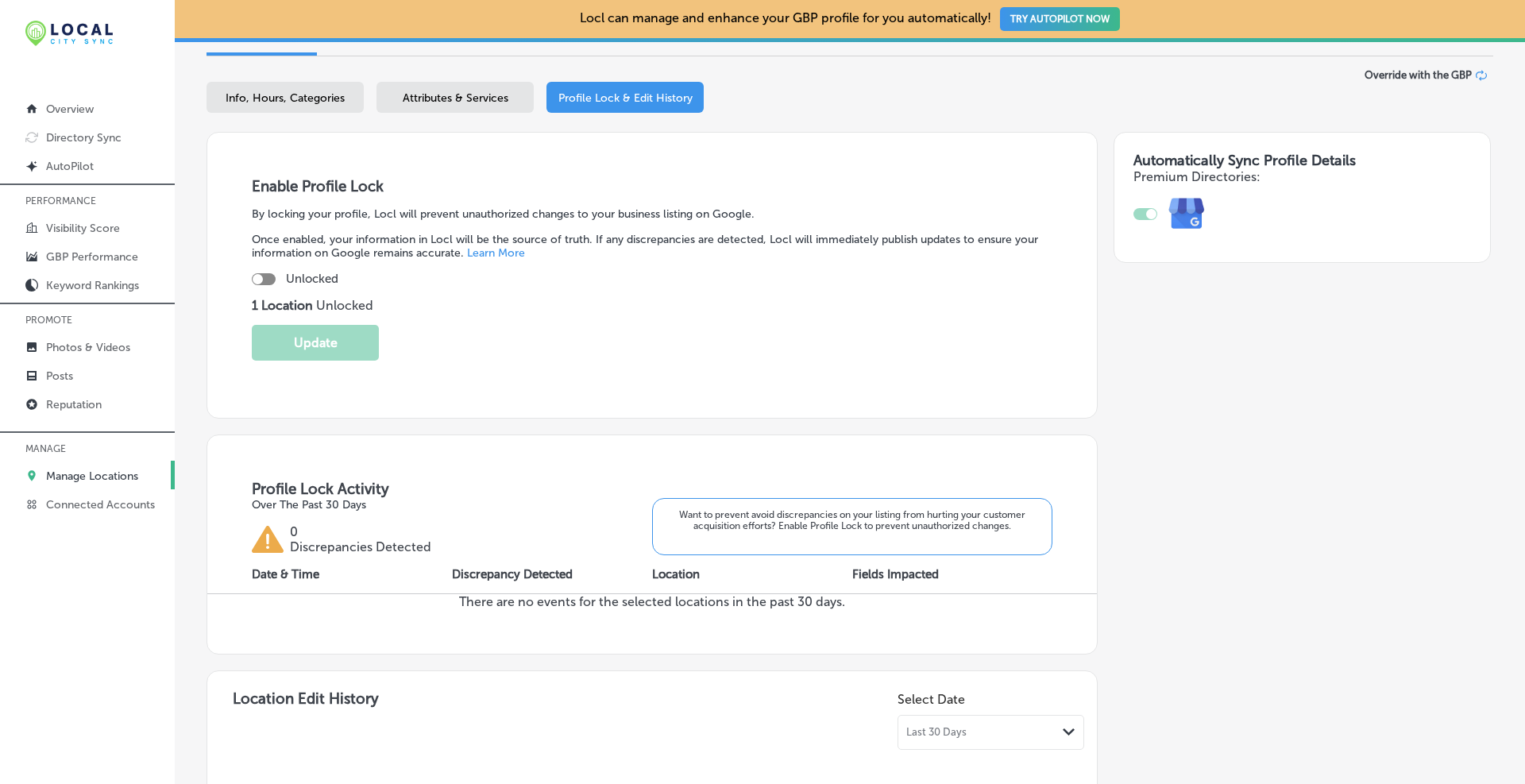
scroll to position [54, 0]
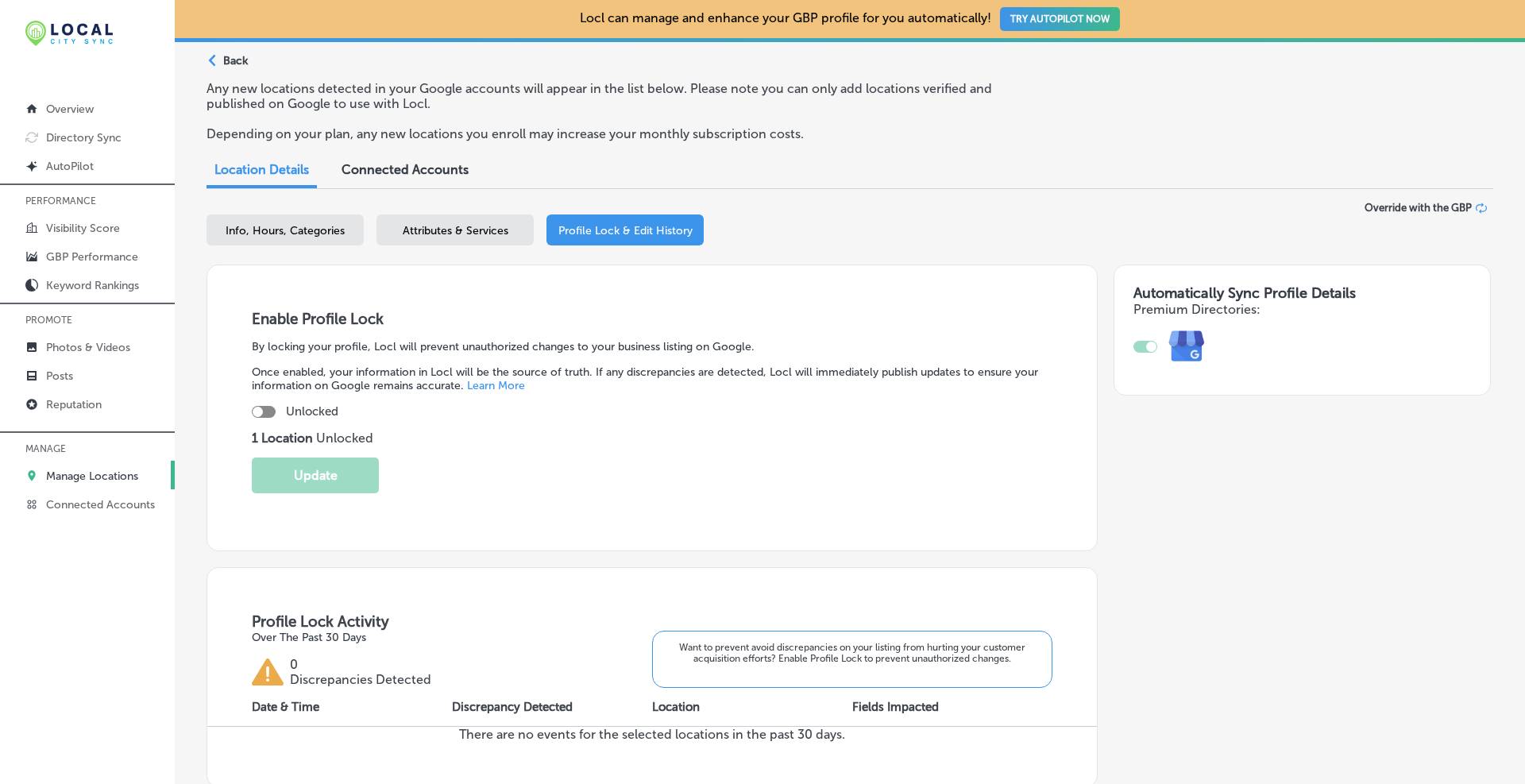
click at [258, 410] on div at bounding box center [257, 411] width 10 height 10
checkbox input "true"
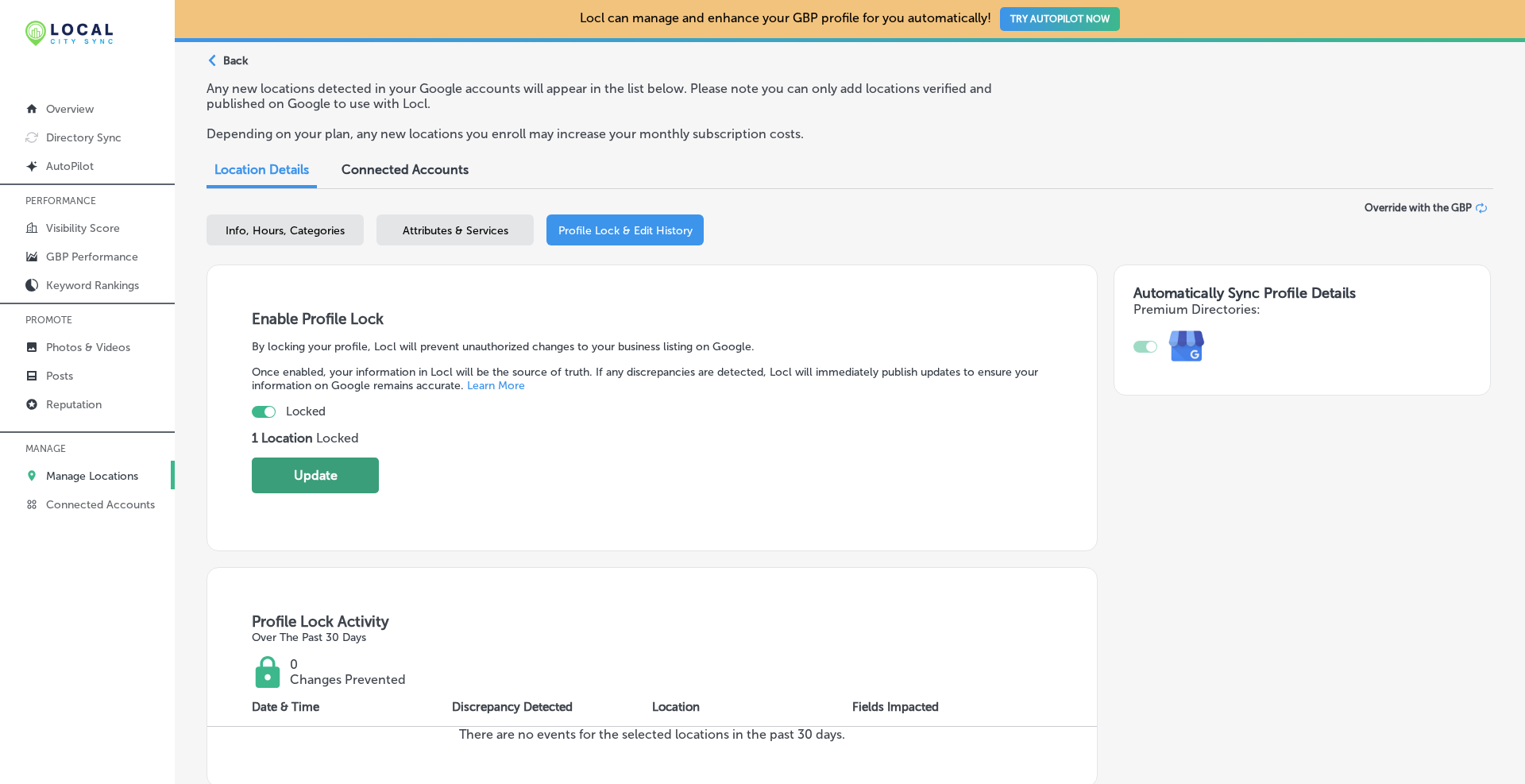
click at [304, 471] on button "Update" at bounding box center [315, 475] width 127 height 36
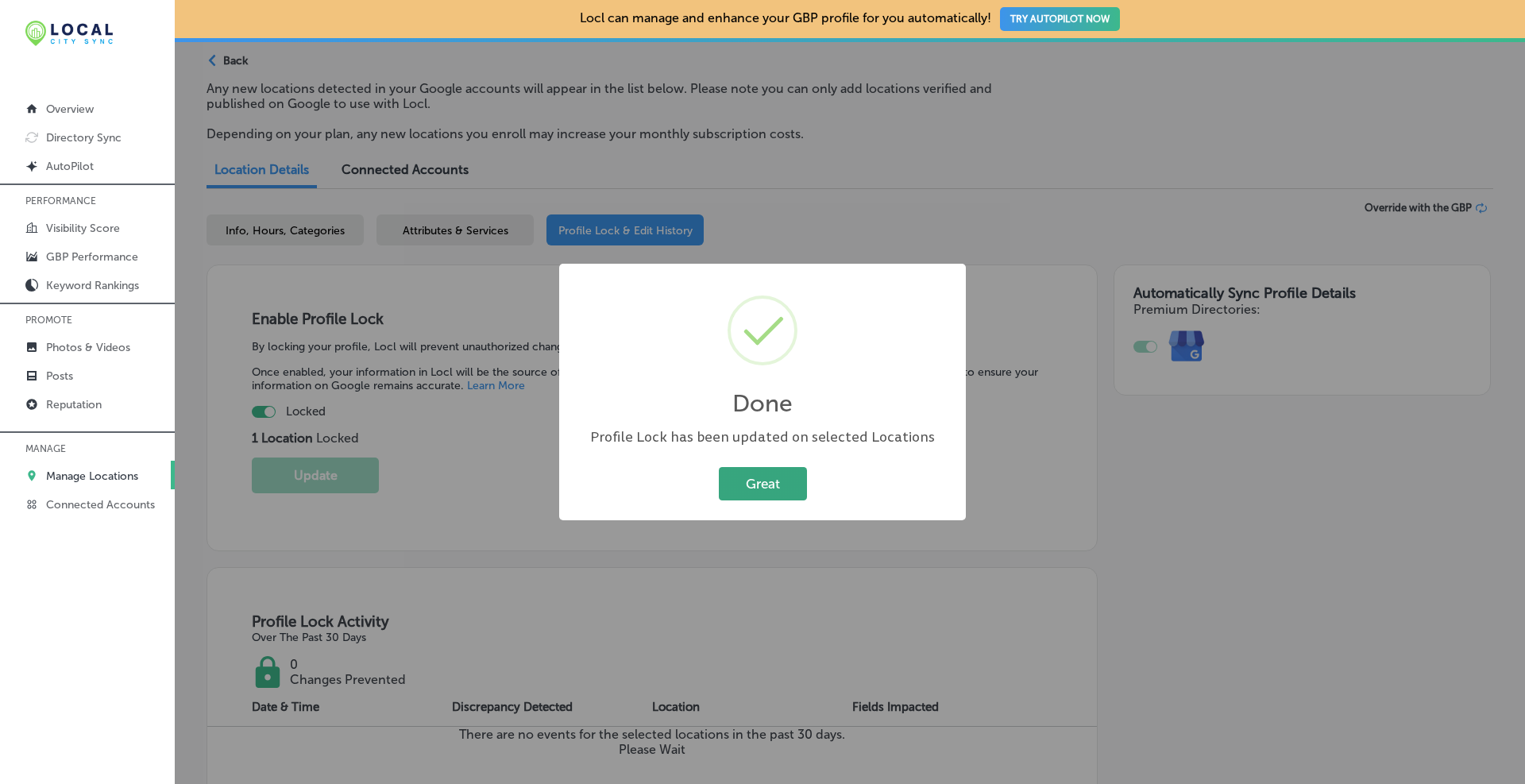
click at [770, 475] on button "Great" at bounding box center [762, 483] width 88 height 32
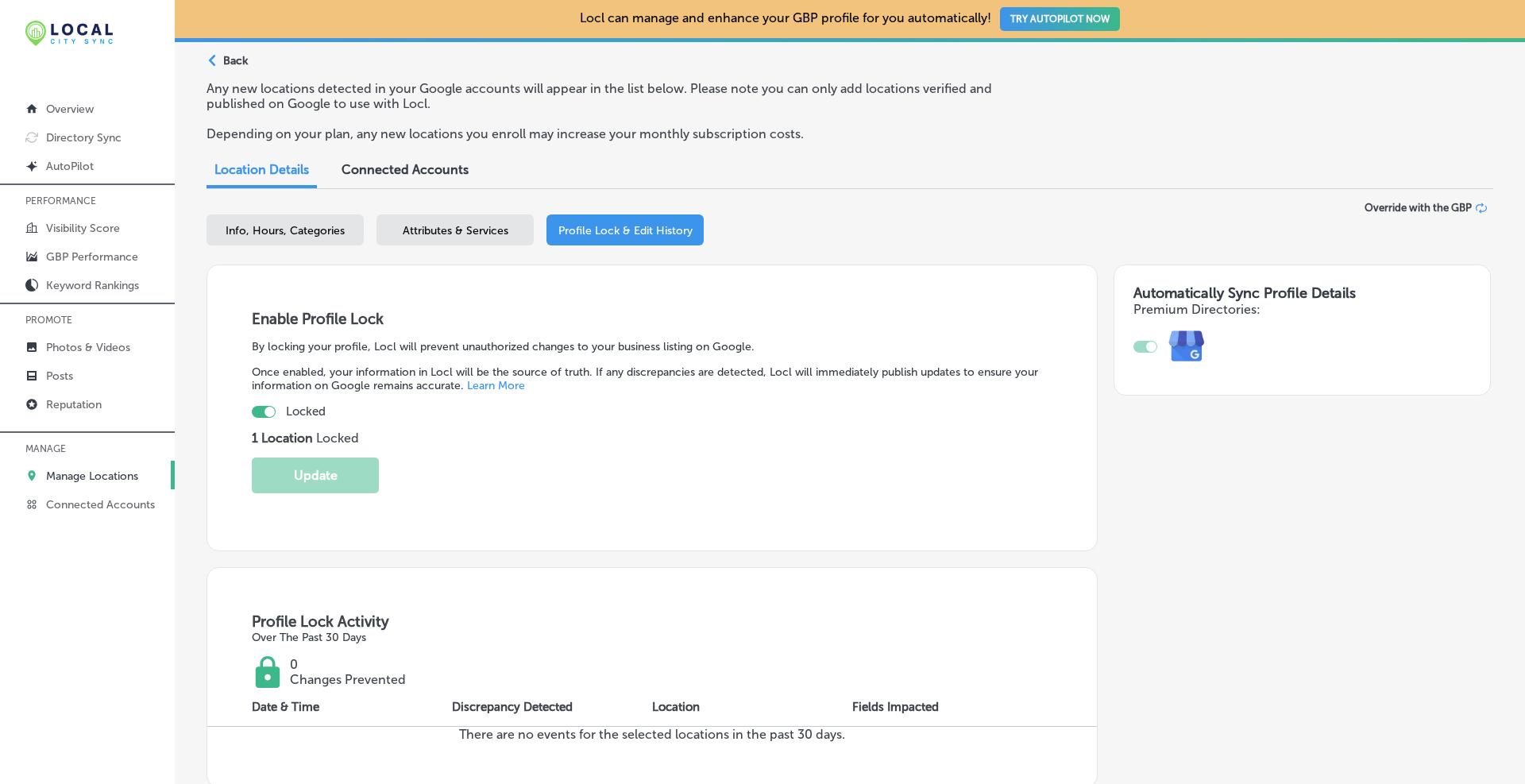
scroll to position [0, 0]
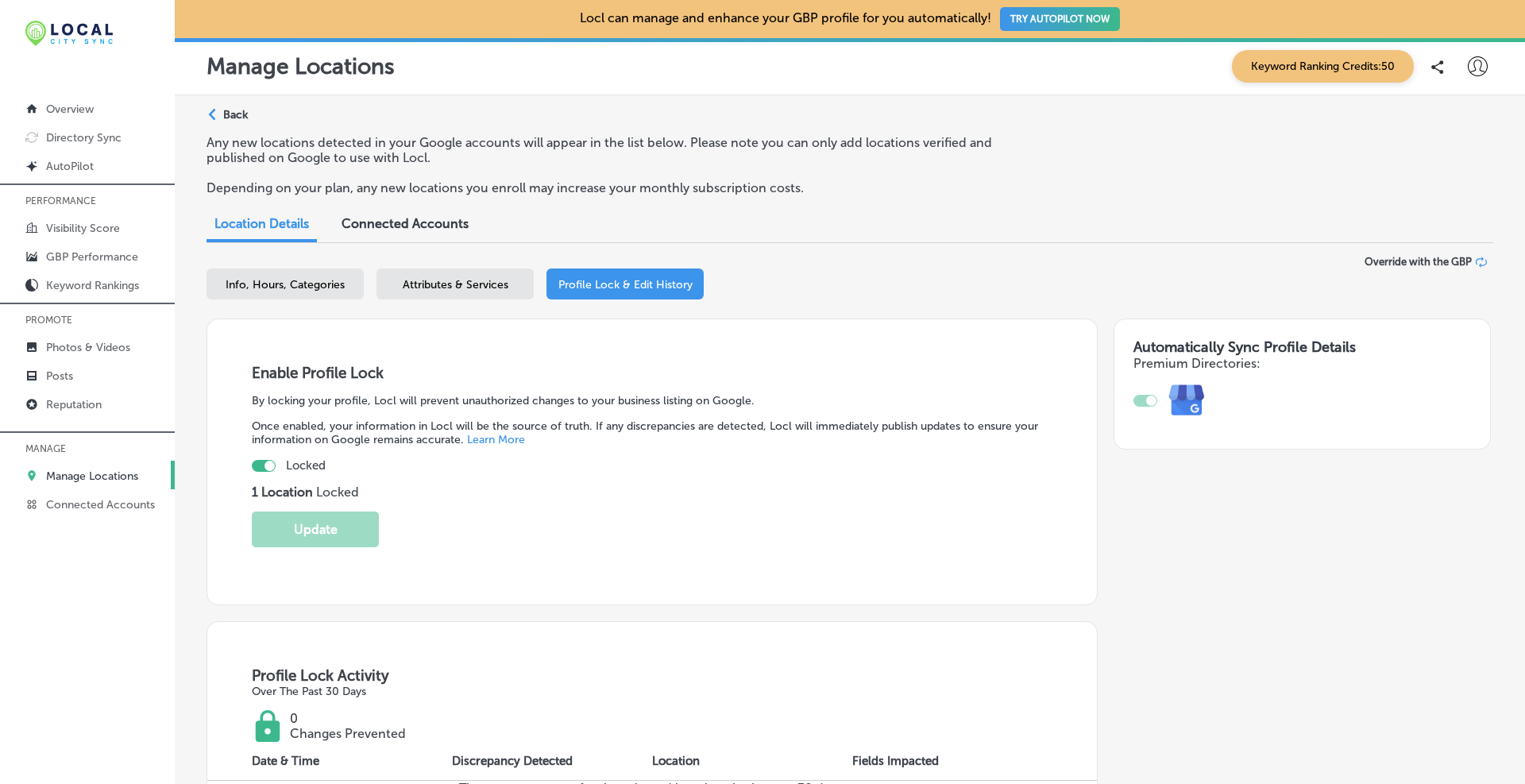
click at [482, 284] on span "Attributes & Services" at bounding box center [456, 285] width 106 height 14
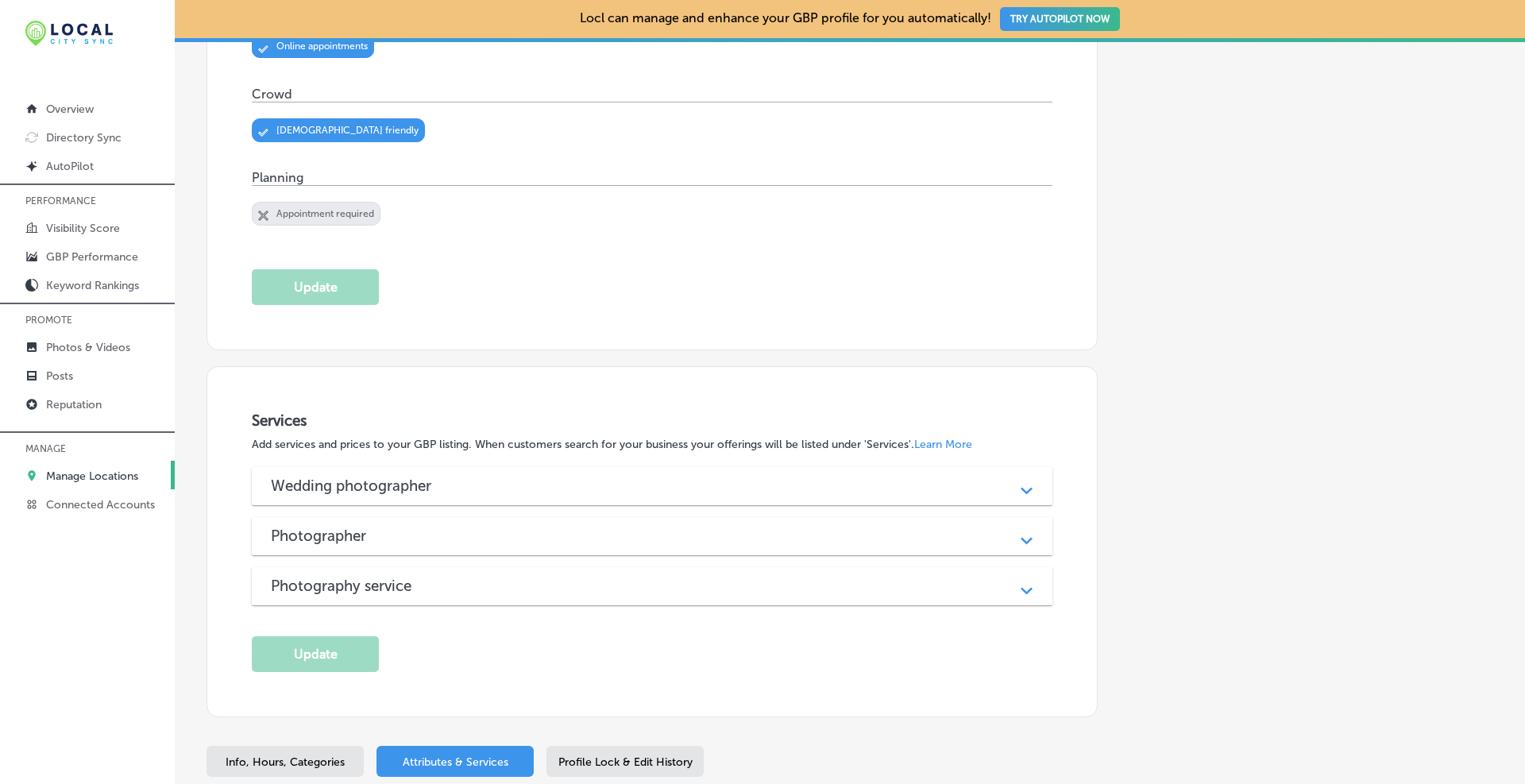
scroll to position [647, 0]
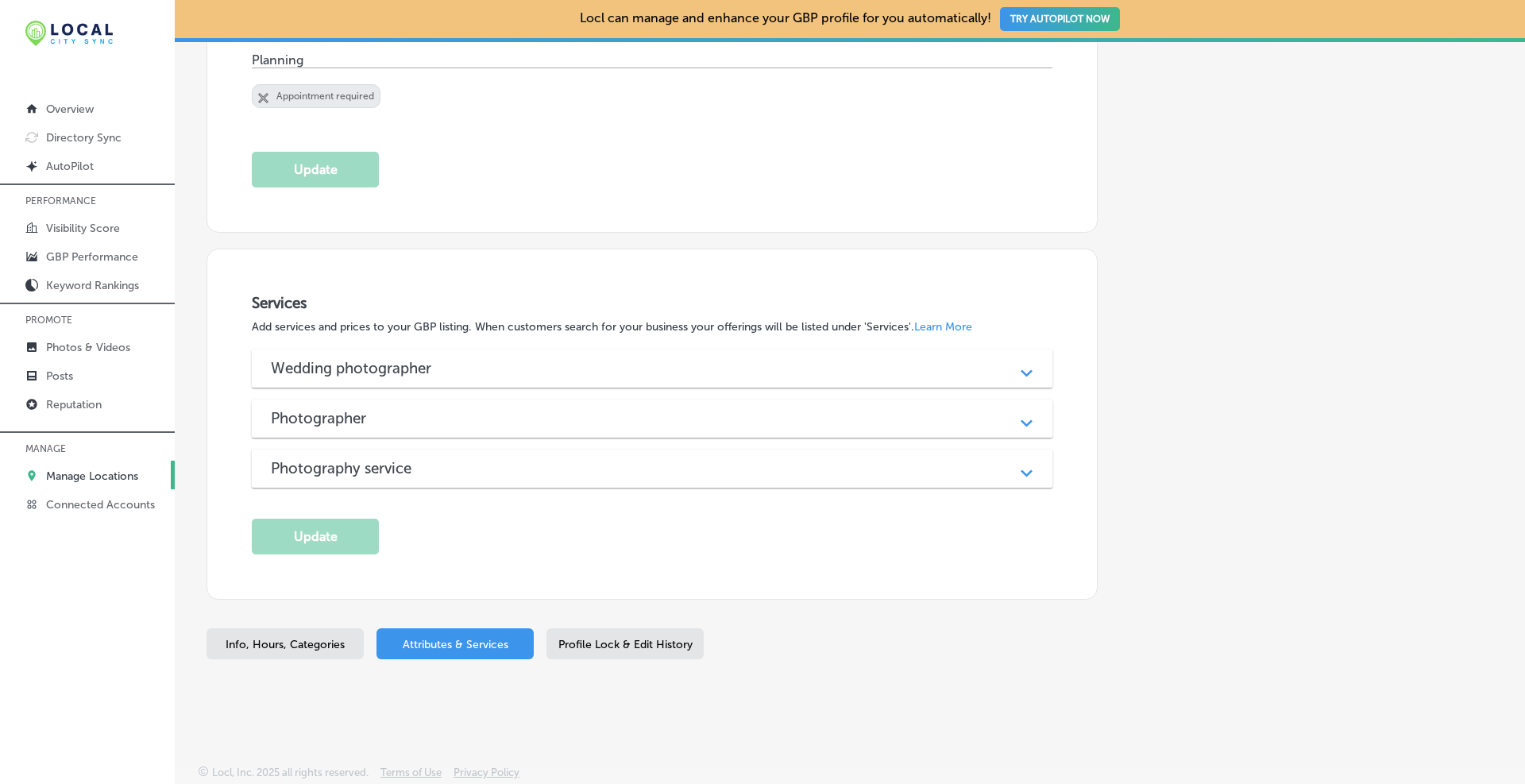
click at [296, 629] on div "Info, Hours, Categories" at bounding box center [285, 644] width 157 height 31
select select "US"
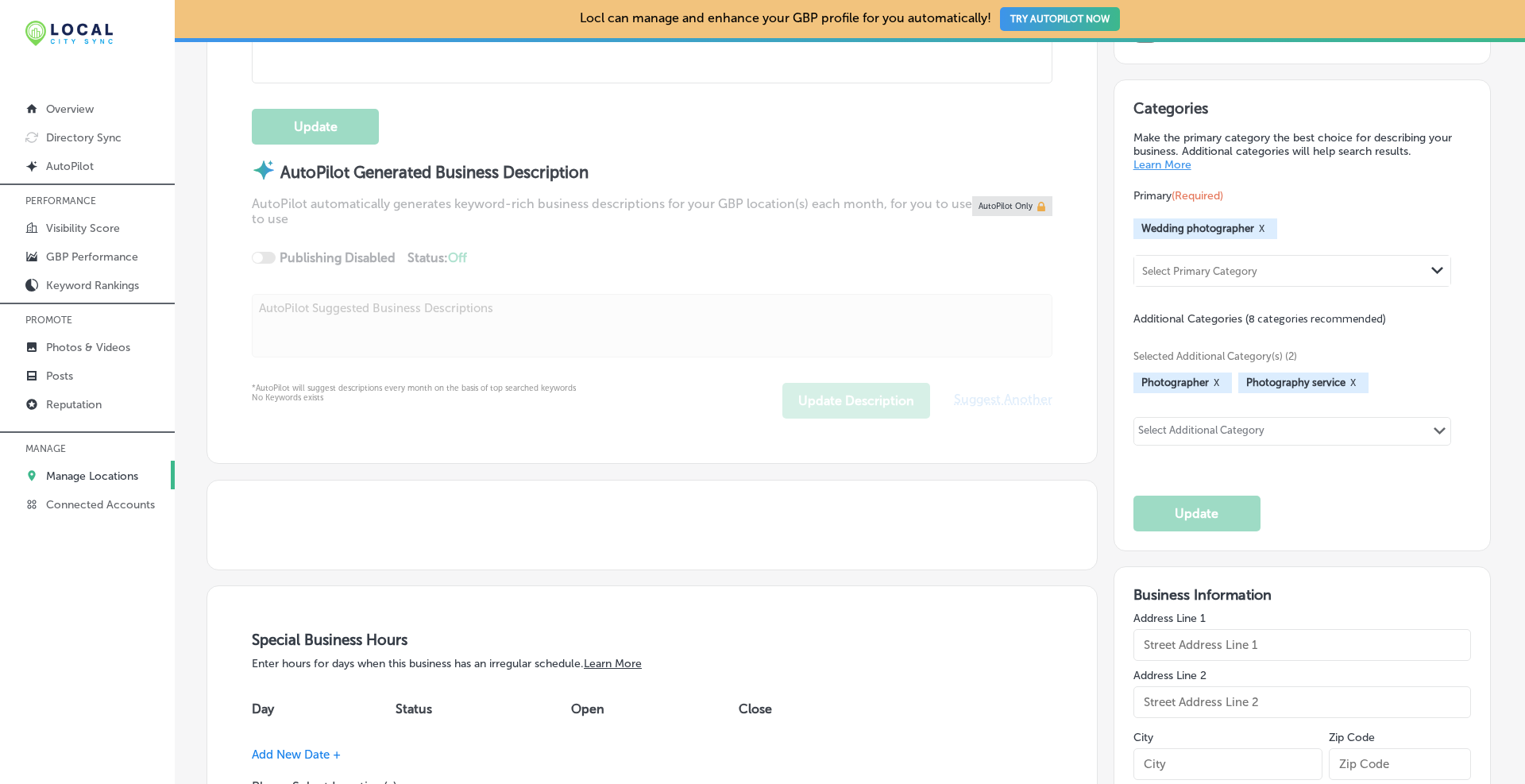
type input "[URL][DOMAIN_NAME]"
type input "Perla Images"
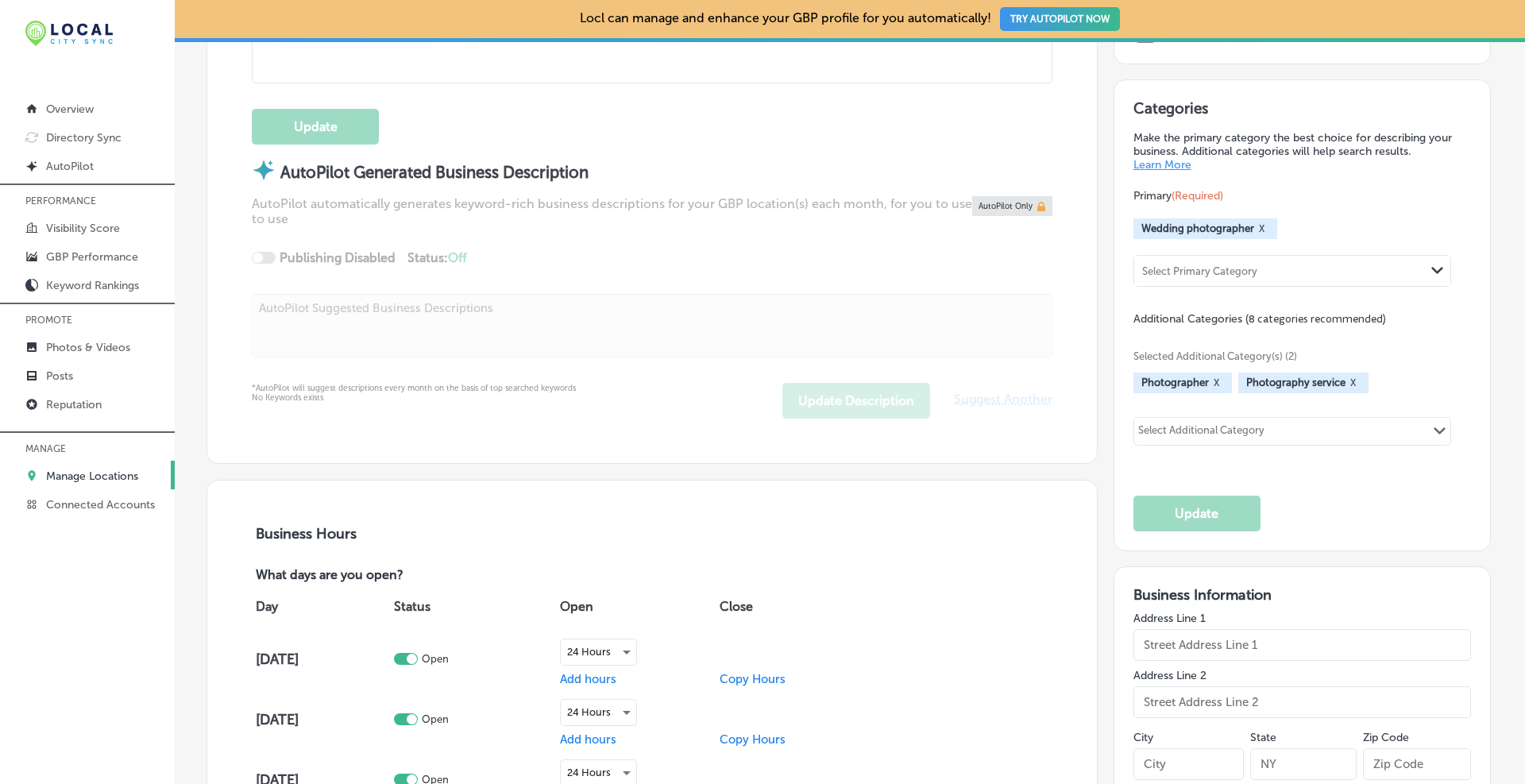
type input "US"
type textarea "A leading Cape Cod wedding photographer specializing in documentary style with …"
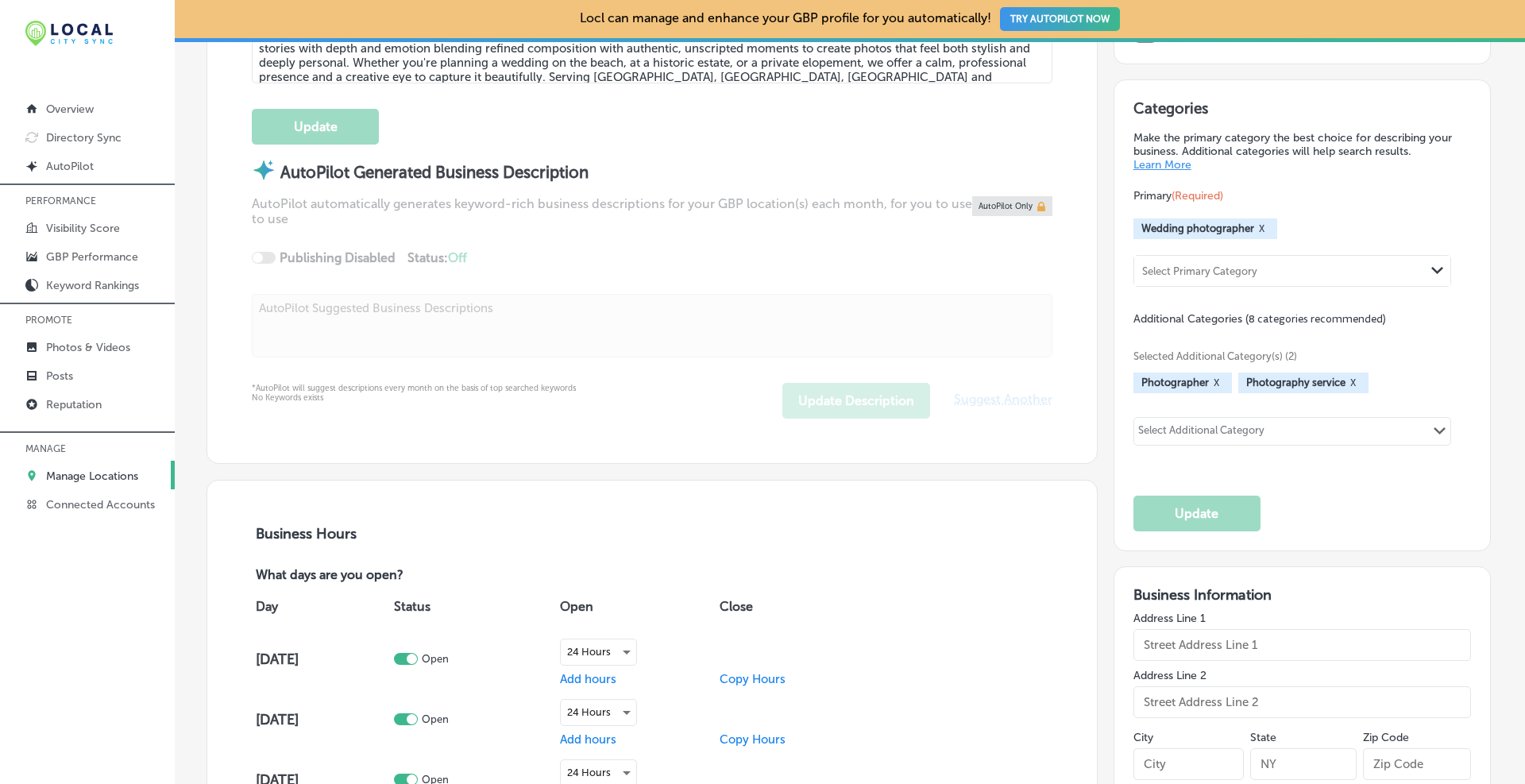
type input "[PHONE_NUMBER]"
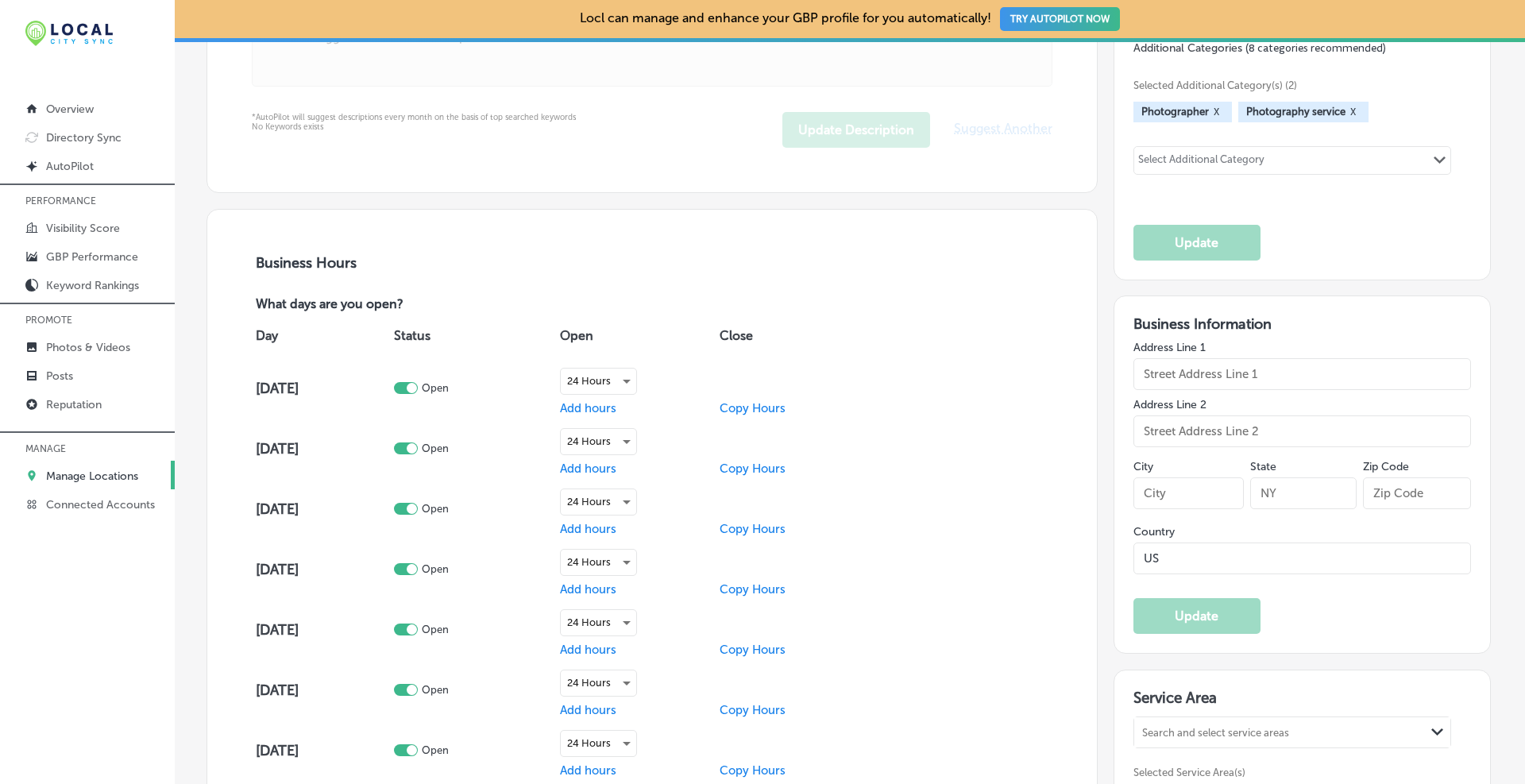
select select "US"
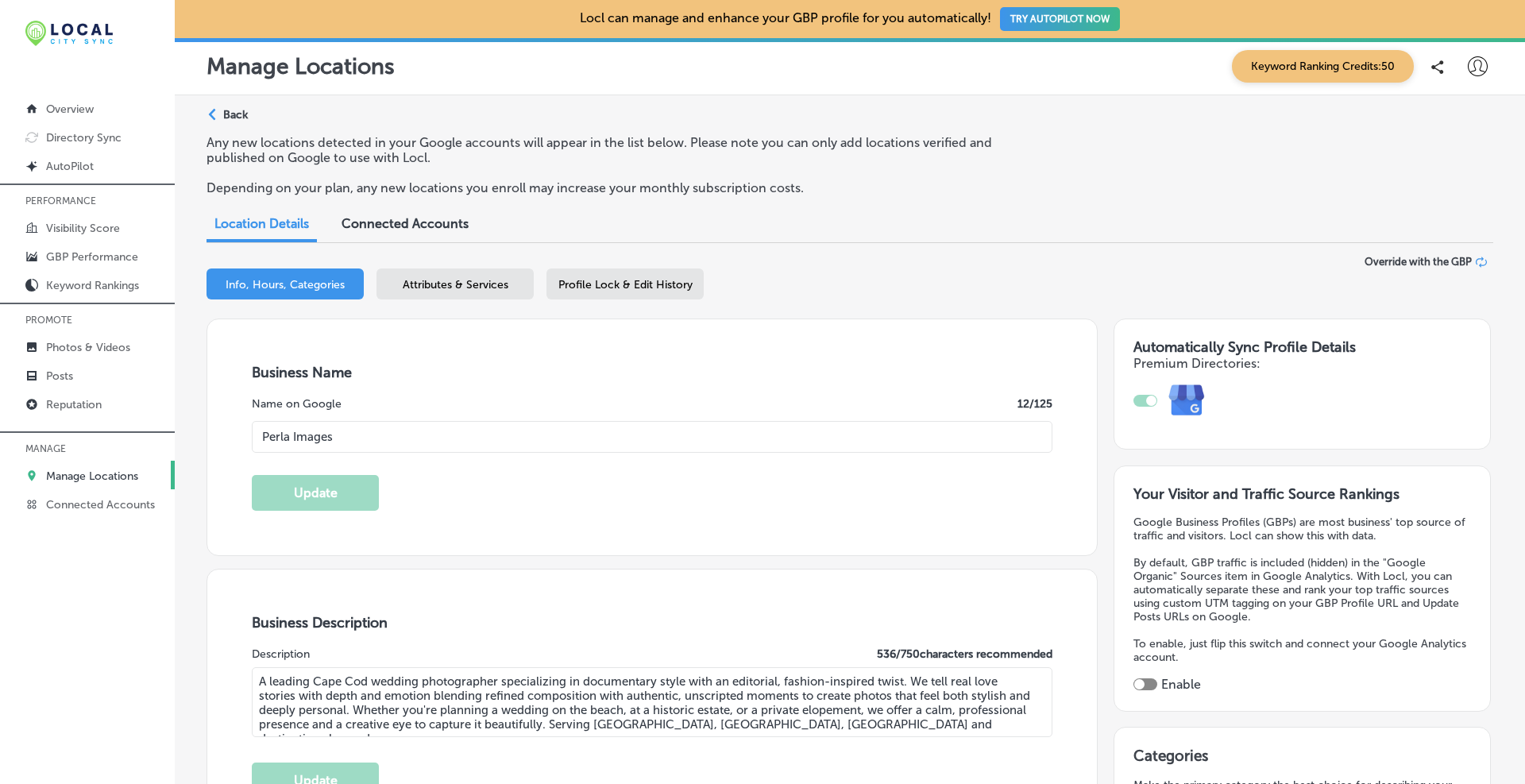
click at [90, 471] on p "Manage Locations" at bounding box center [92, 476] width 92 height 14
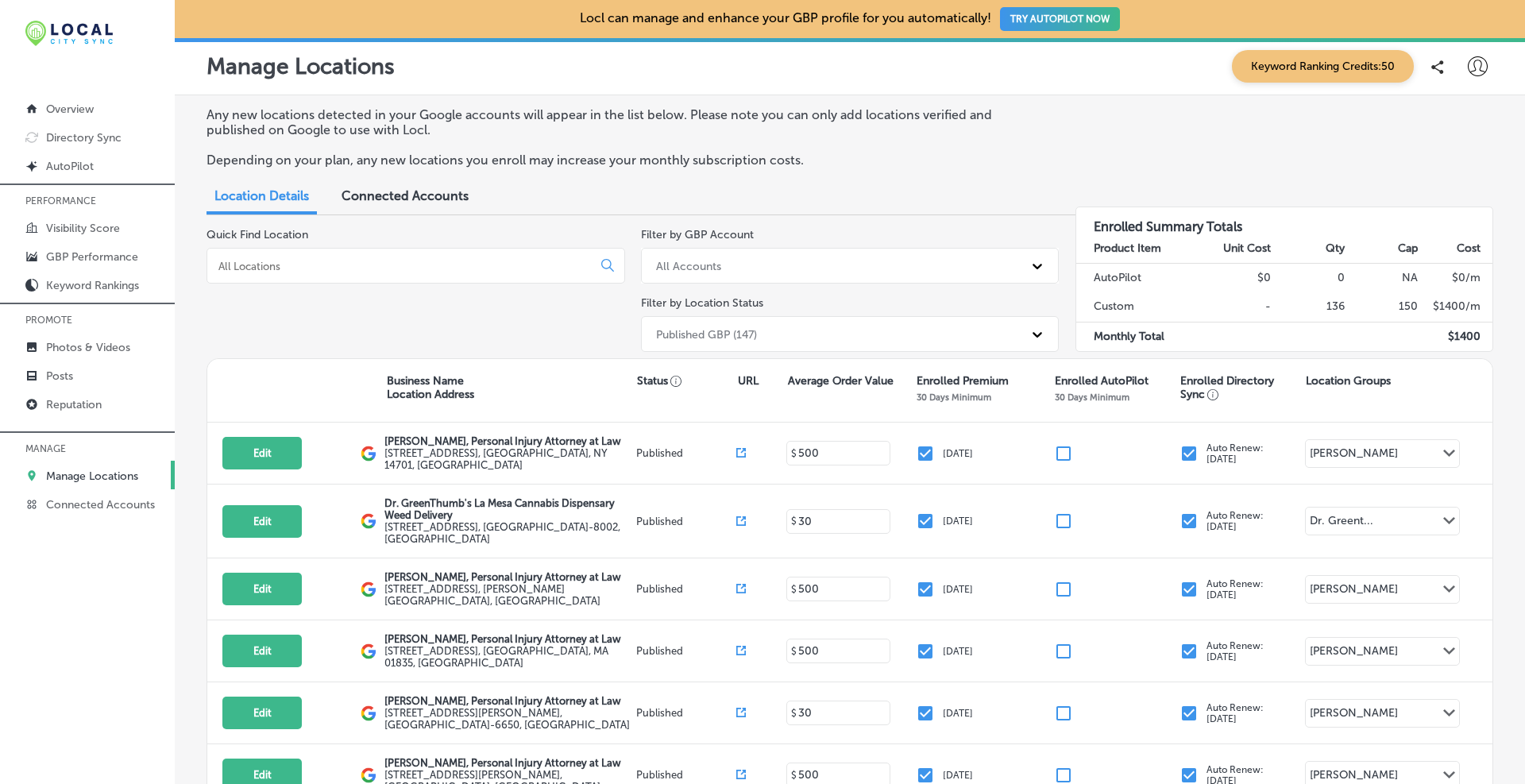
click at [411, 256] on div at bounding box center [415, 266] width 418 height 36
click at [293, 272] on input at bounding box center [403, 266] width 372 height 15
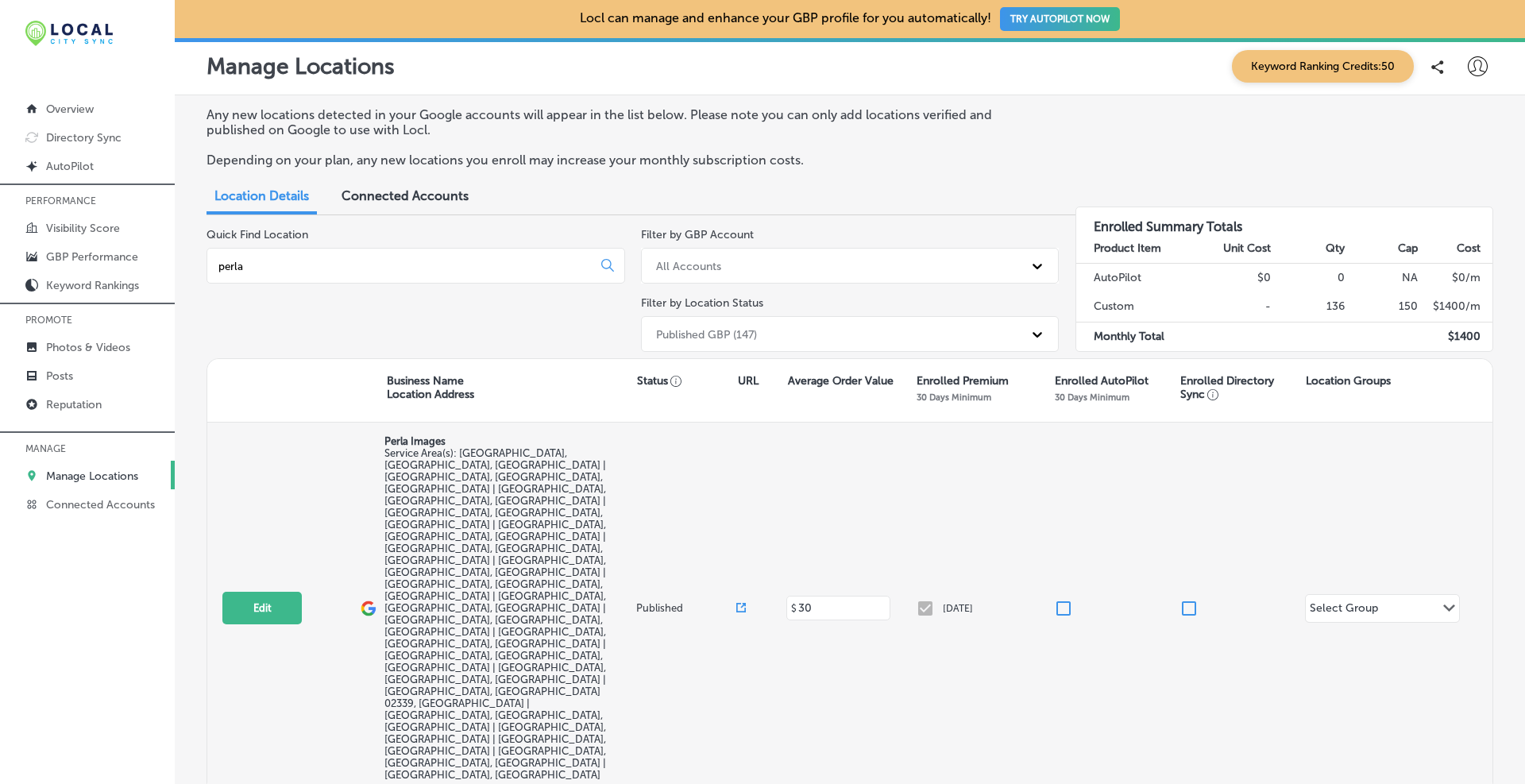
type input "perla"
click at [1368, 601] on div "Select Group" at bounding box center [1344, 610] width 68 height 18
click at [1380, 730] on button "Add Group +" at bounding box center [1382, 728] width 127 height 35
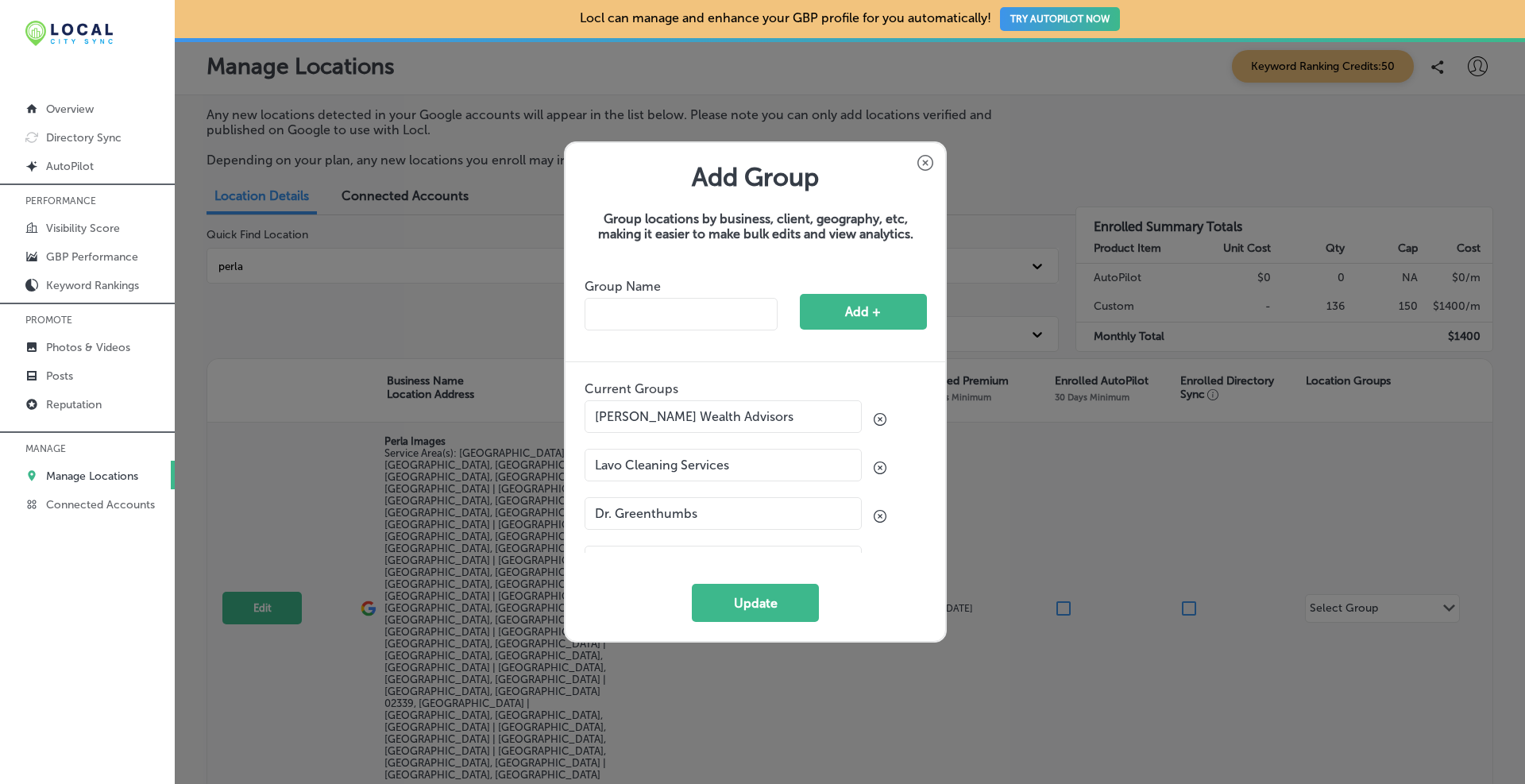
click at [726, 291] on div "Group Name" at bounding box center [692, 310] width 215 height 63
click at [711, 305] on input "text" at bounding box center [682, 314] width 193 height 32
type input "Perla Images"
click at [860, 316] on button "Add +" at bounding box center [863, 312] width 127 height 36
click at [767, 600] on button "Update" at bounding box center [755, 603] width 127 height 38
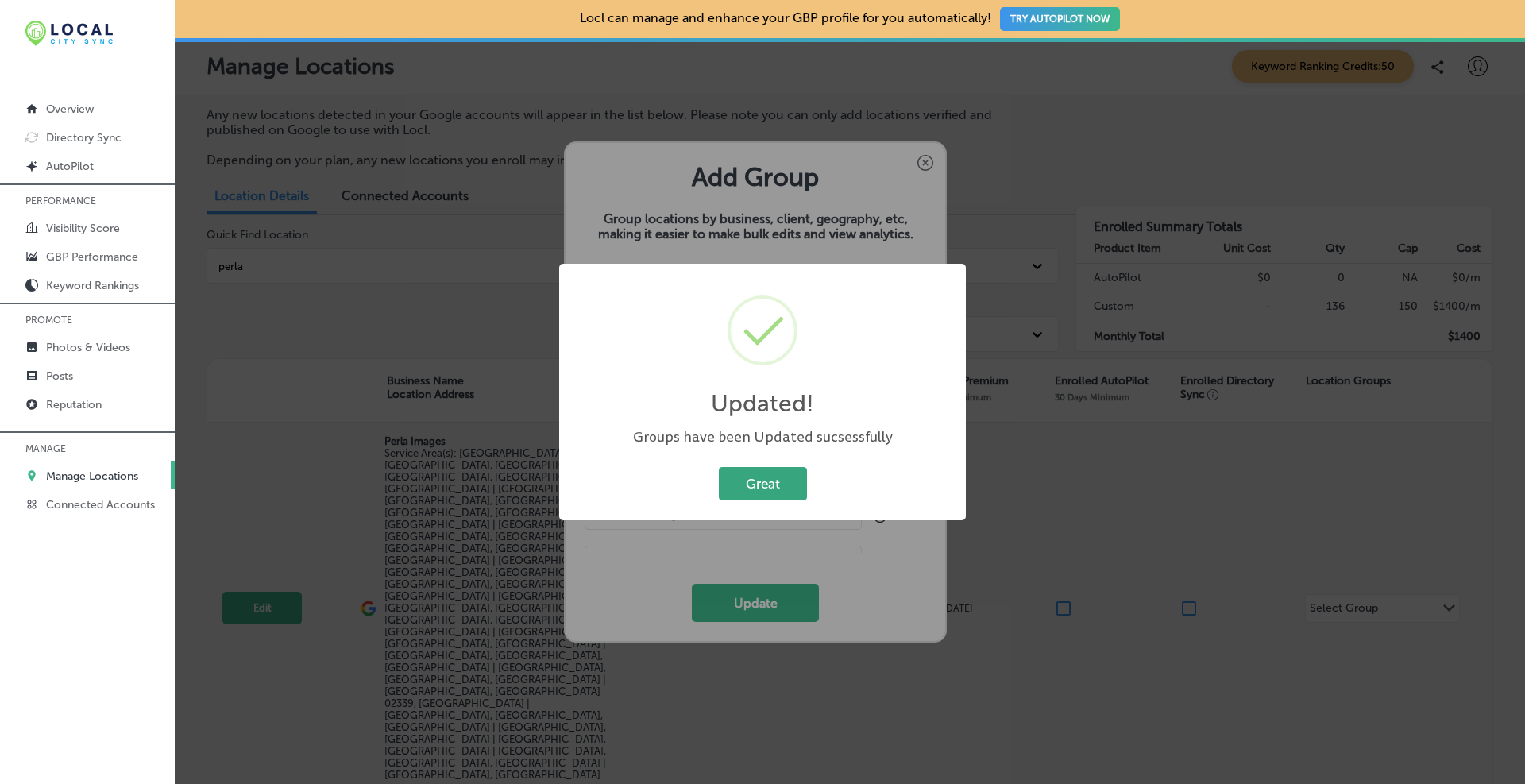
click at [752, 469] on button "Great" at bounding box center [762, 483] width 88 height 32
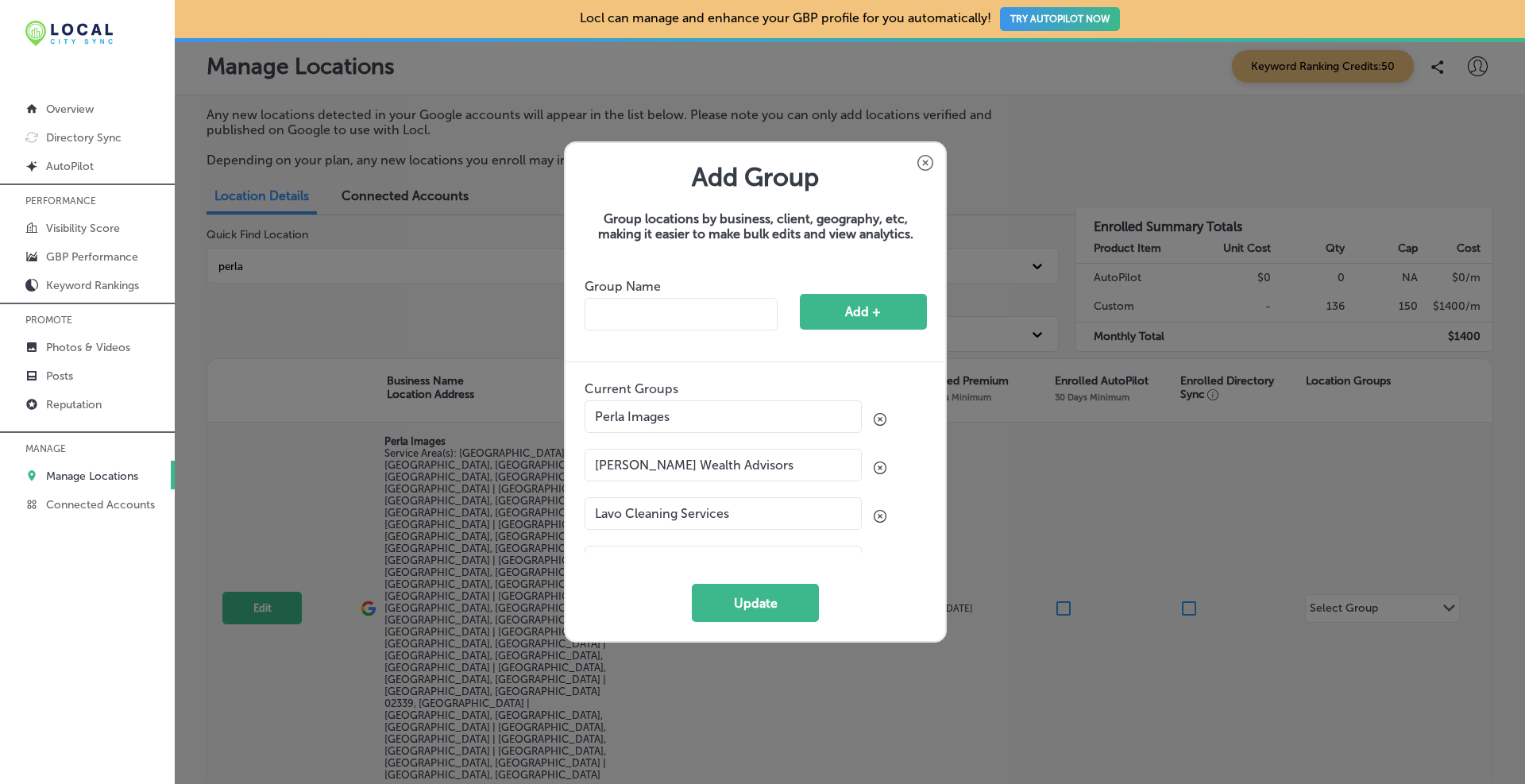
click at [1177, 651] on div "Add Group Group locations by business, client, geography, etc, making it easier…" at bounding box center [762, 392] width 1525 height 784
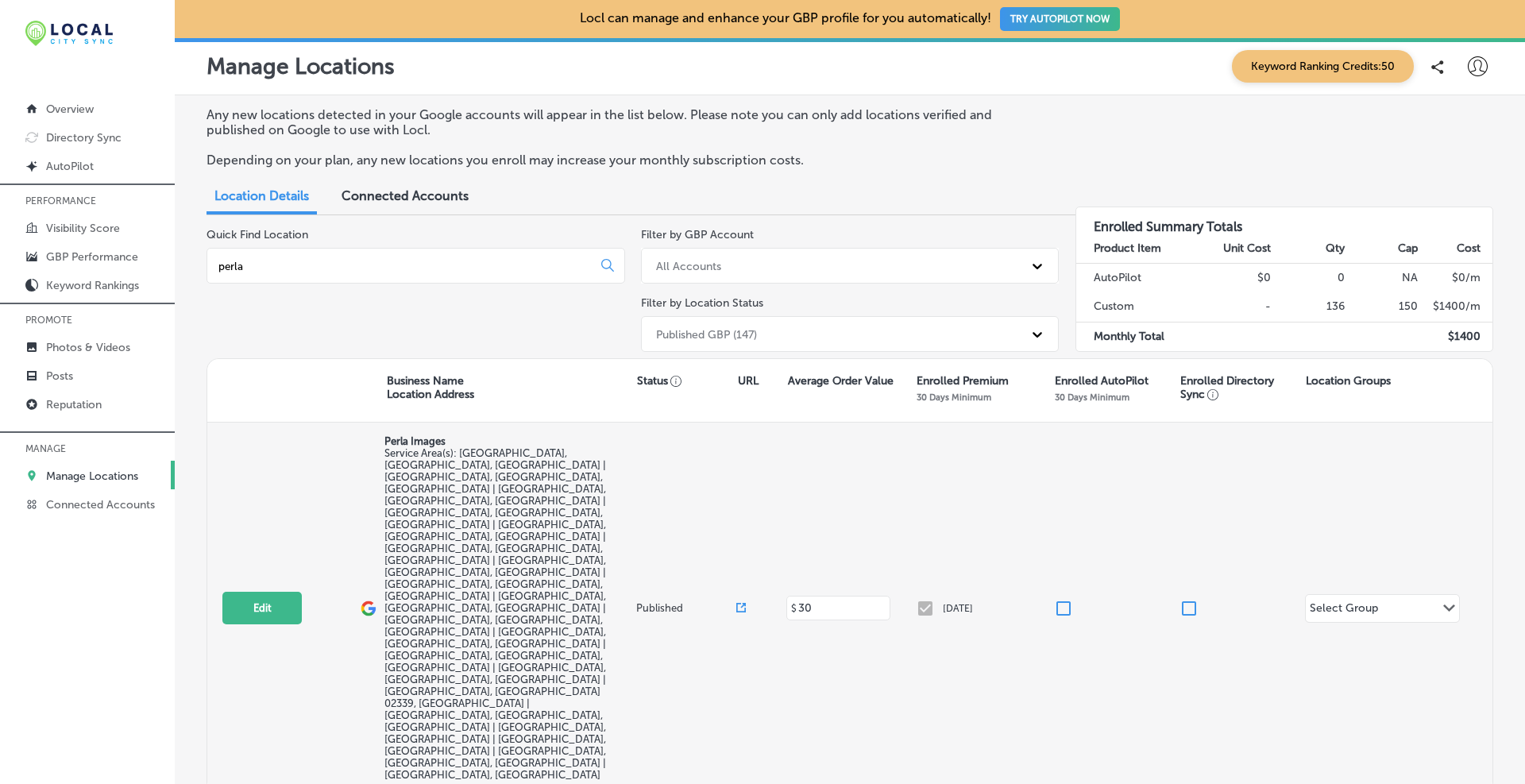
click at [1372, 601] on div "Select Group" at bounding box center [1344, 610] width 68 height 18
click at [1323, 533] on input "checkbox" at bounding box center [1325, 533] width 19 height 19
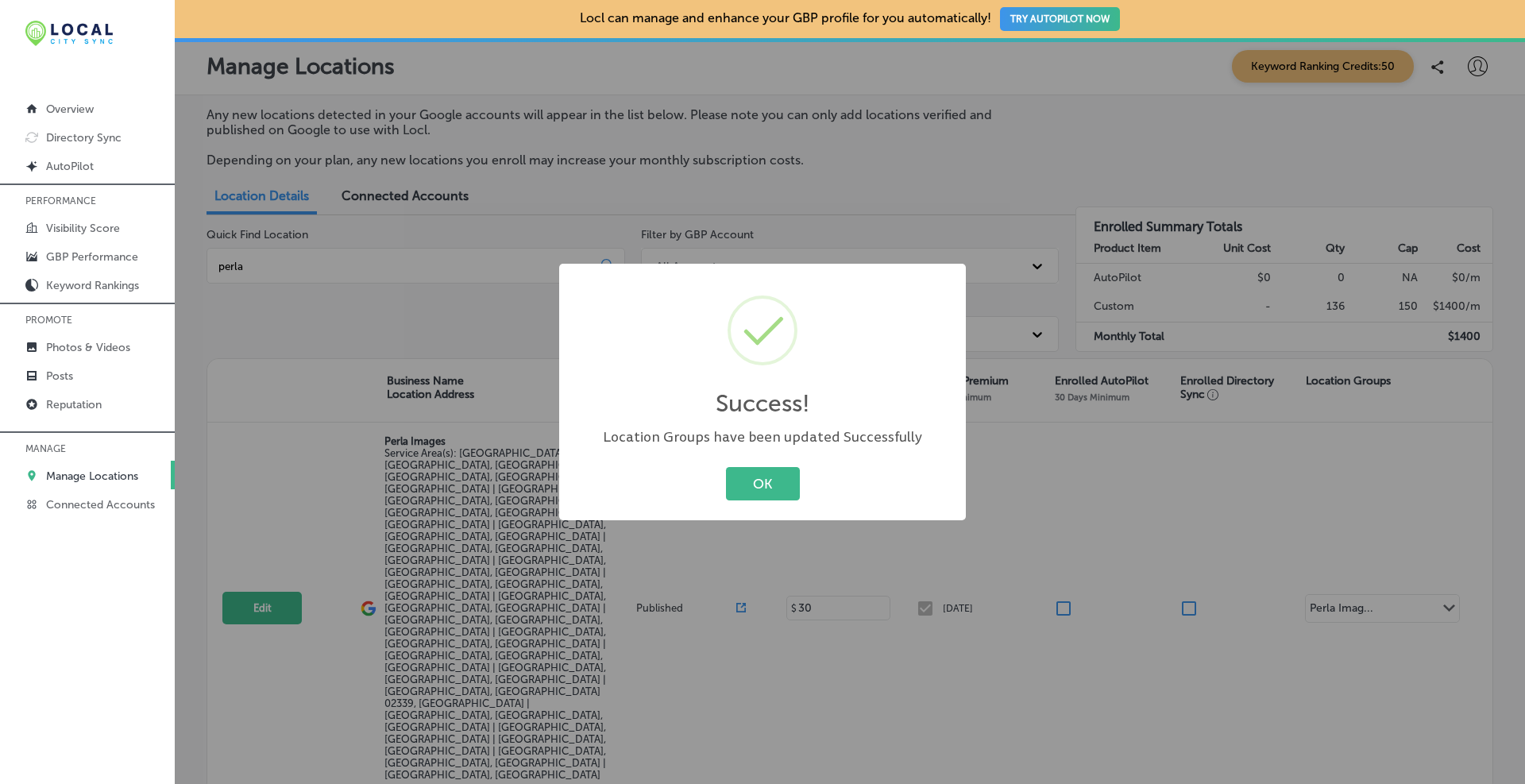
click at [1256, 617] on div "Success! × Location Groups have been updated Successfully OK Cancel" at bounding box center [762, 392] width 1525 height 784
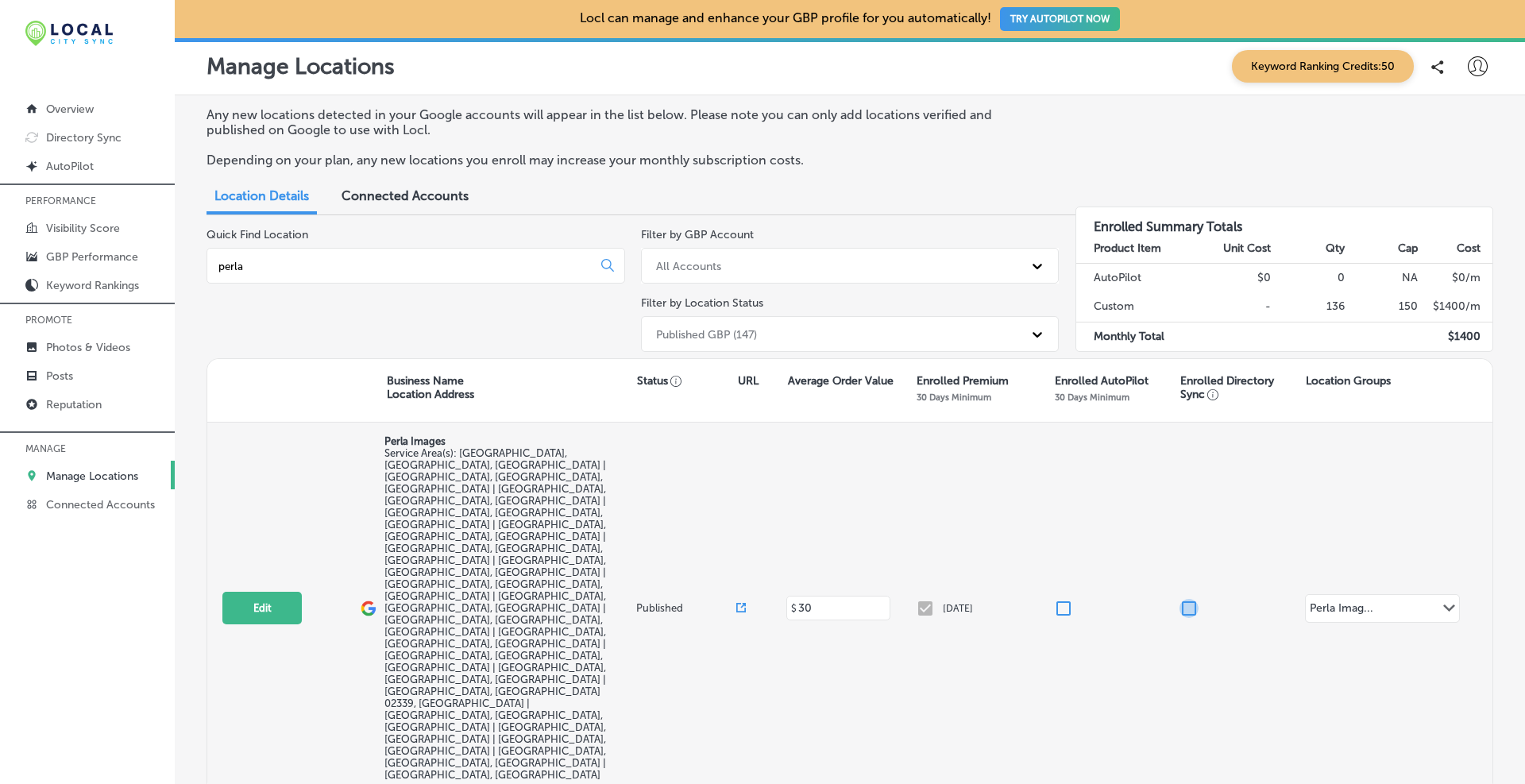
click at [1187, 598] on input "checkbox" at bounding box center [1189, 608] width 19 height 19
checkbox input "true"
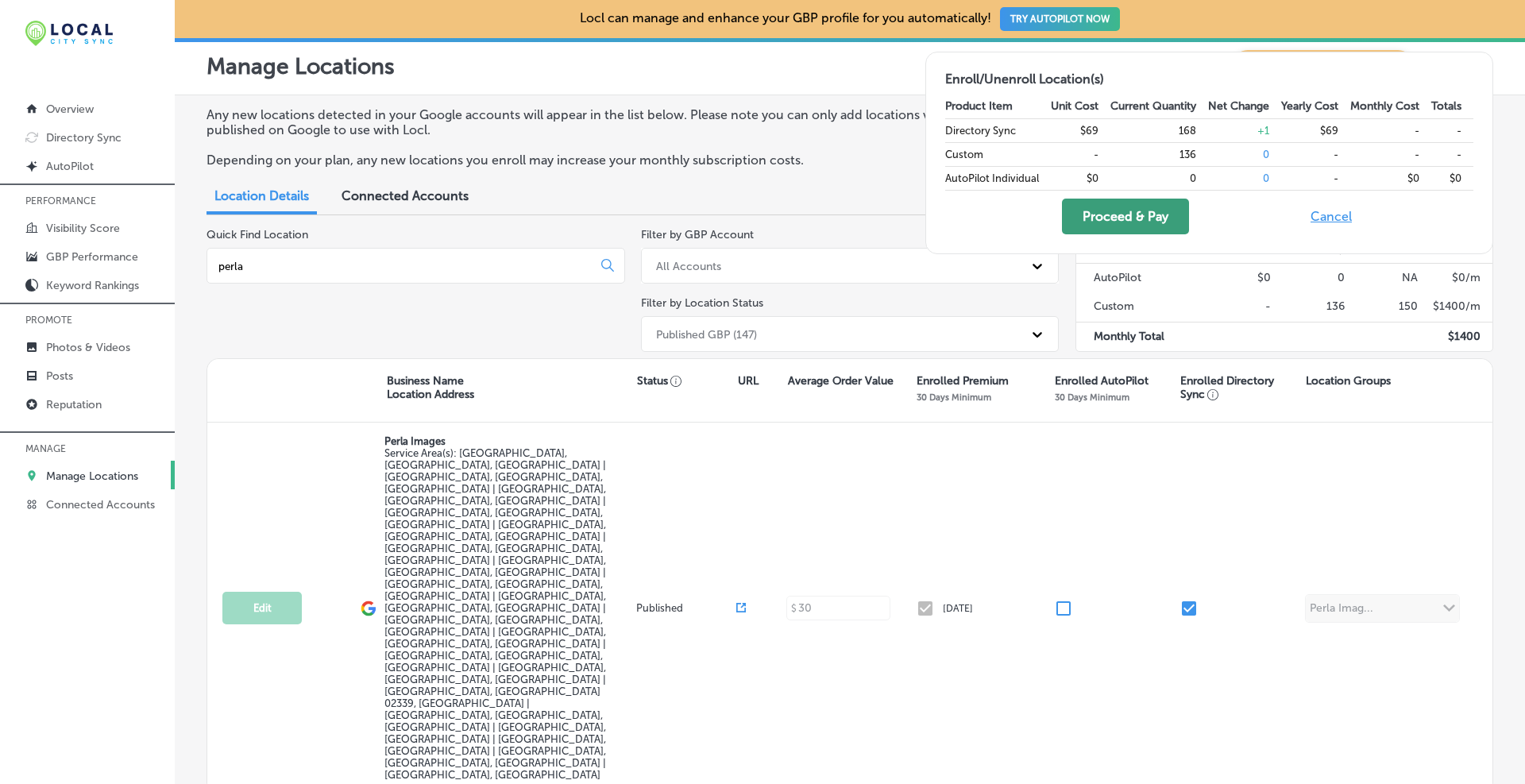
click at [1102, 227] on button "Proceed & Pay" at bounding box center [1126, 216] width 127 height 36
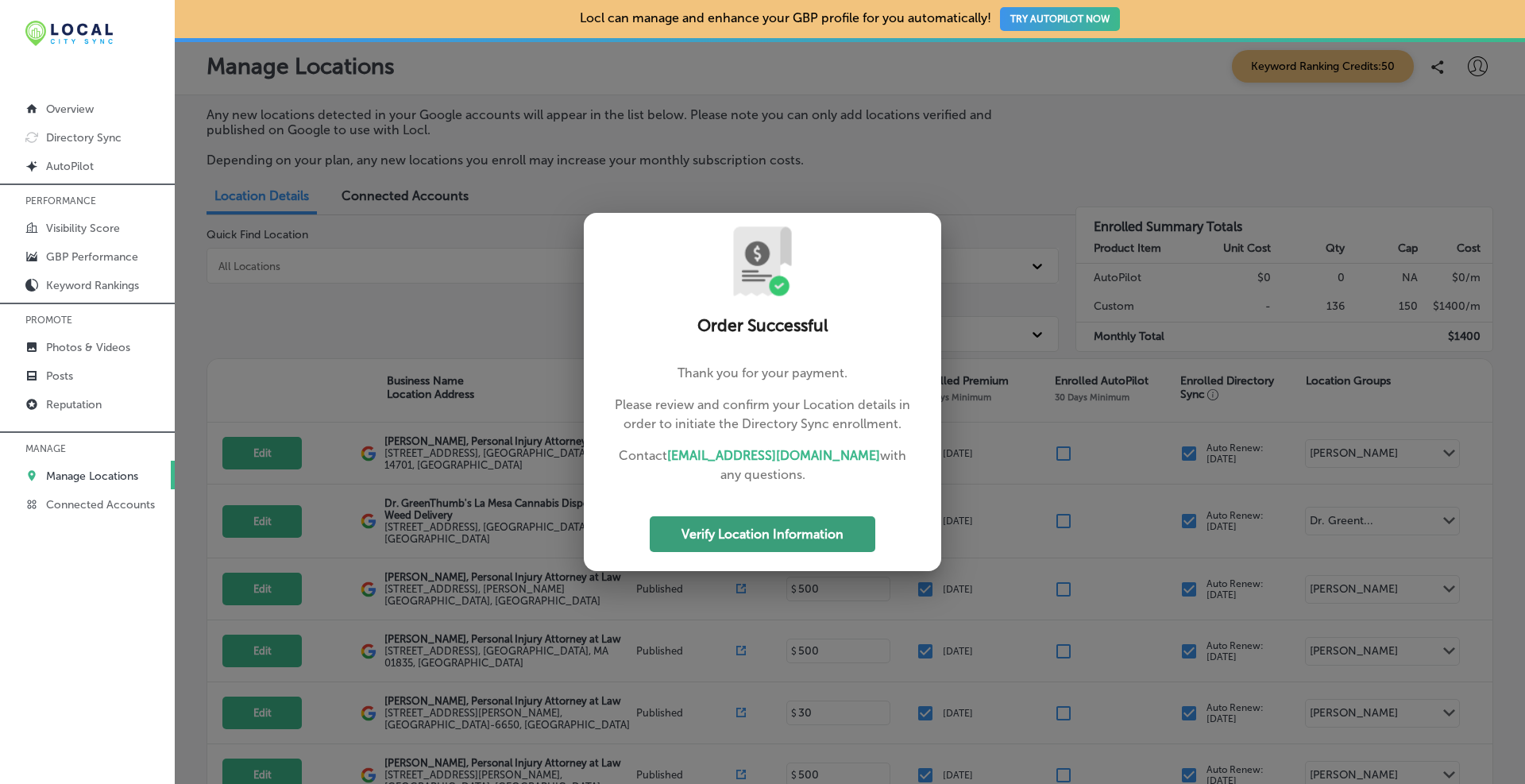
click at [785, 531] on button "Verify Location Information" at bounding box center [763, 534] width 226 height 36
select select "US"
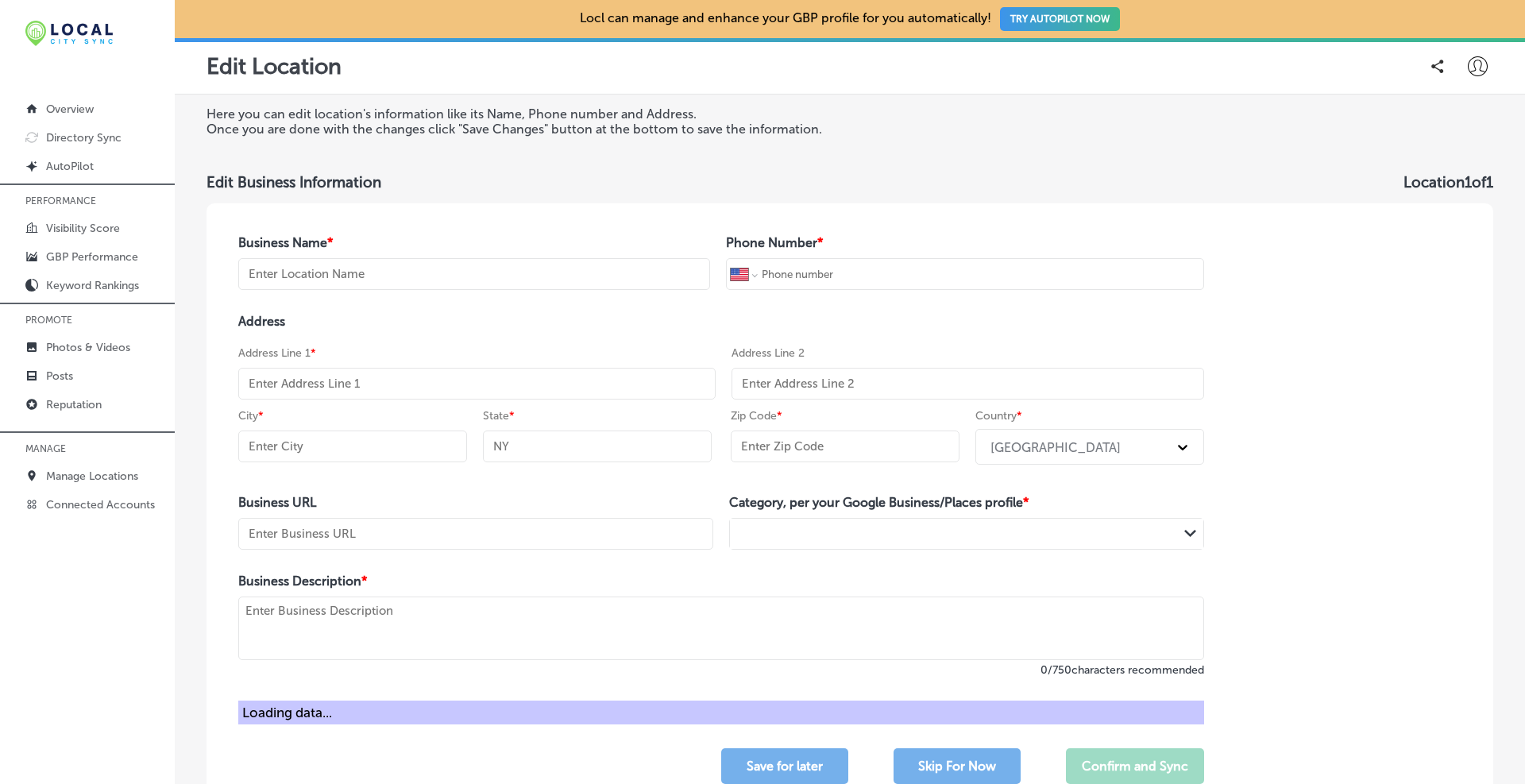
type input "Perla Images"
type input "[PHONE_NUMBER]"
type input "[URL][DOMAIN_NAME]"
type textarea "A leading Cape Cod wedding photographer specializing in documentary style with …"
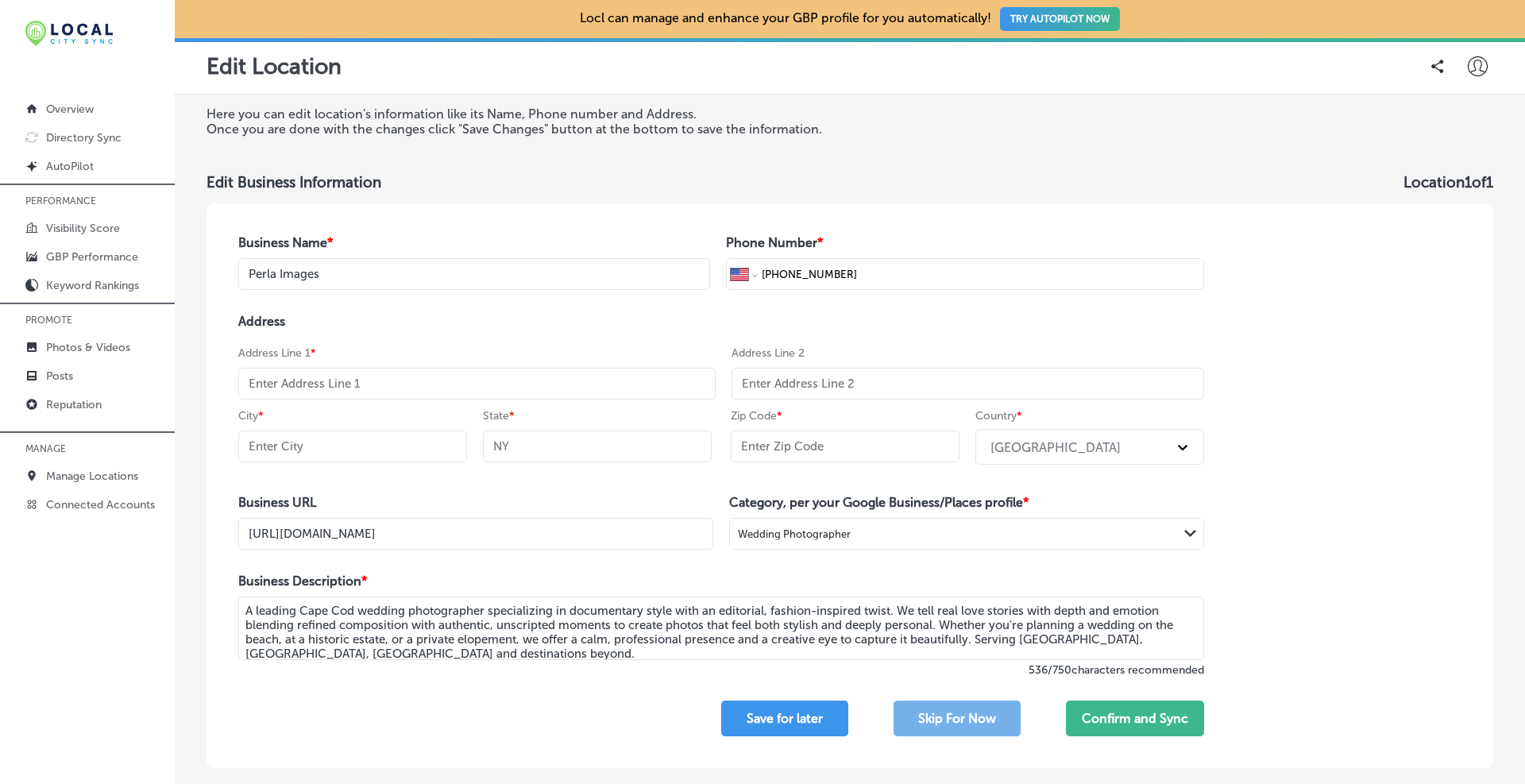
click at [361, 378] on input "text" at bounding box center [477, 383] width 477 height 32
paste input "[STREET_ADDRESS][PERSON_NAME]"
type input "[STREET_ADDRESS][PERSON_NAME]"
click at [382, 447] on input "text" at bounding box center [352, 445] width 228 height 32
type input "Duxbury"
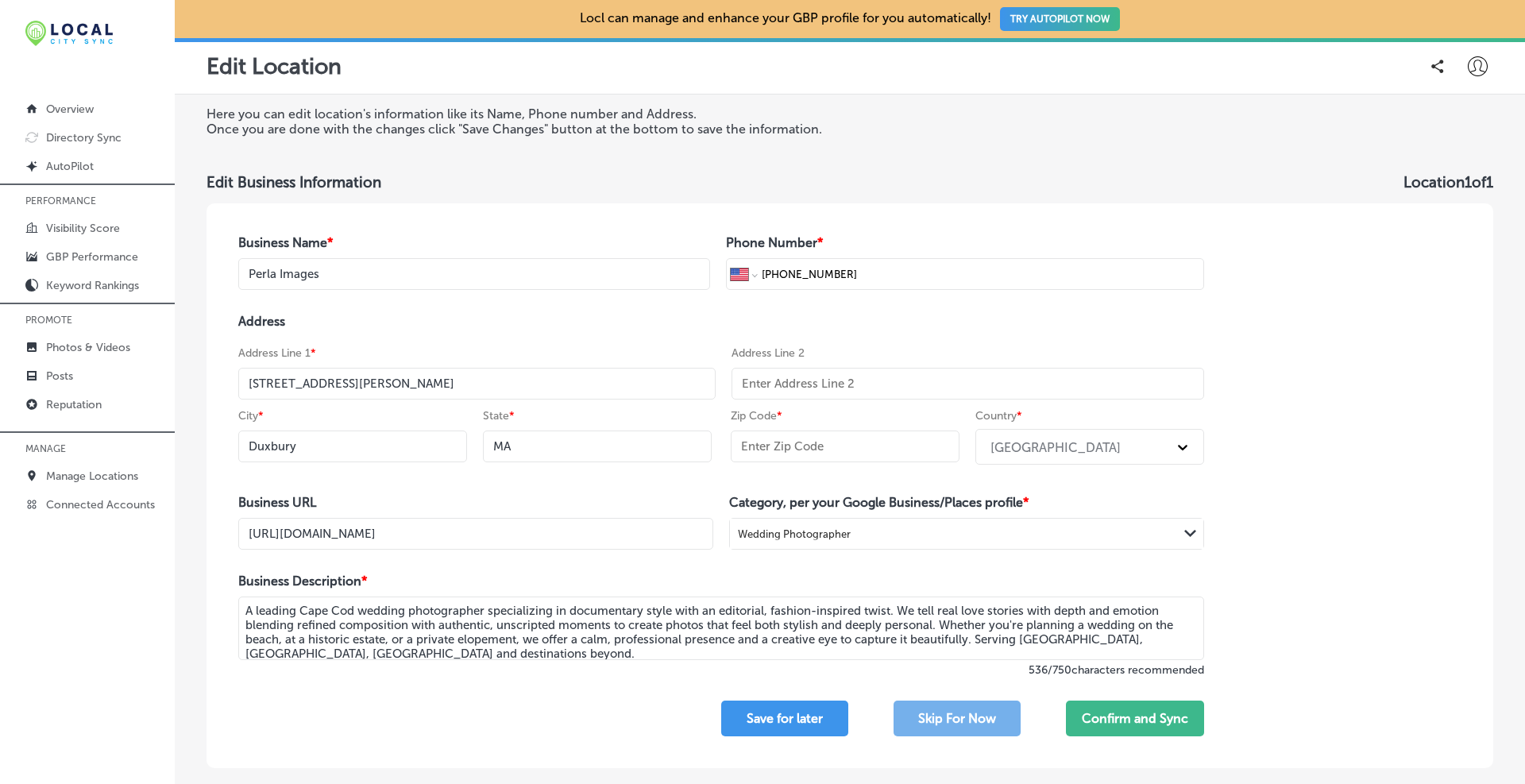
type input "MA"
click at [804, 447] on input "text" at bounding box center [844, 445] width 228 height 32
type input "02332"
click at [1256, 418] on div "Business Name * Perla Images Phone Number * International [GEOGRAPHIC_DATA] [GE…" at bounding box center [849, 486] width 1286 height 564
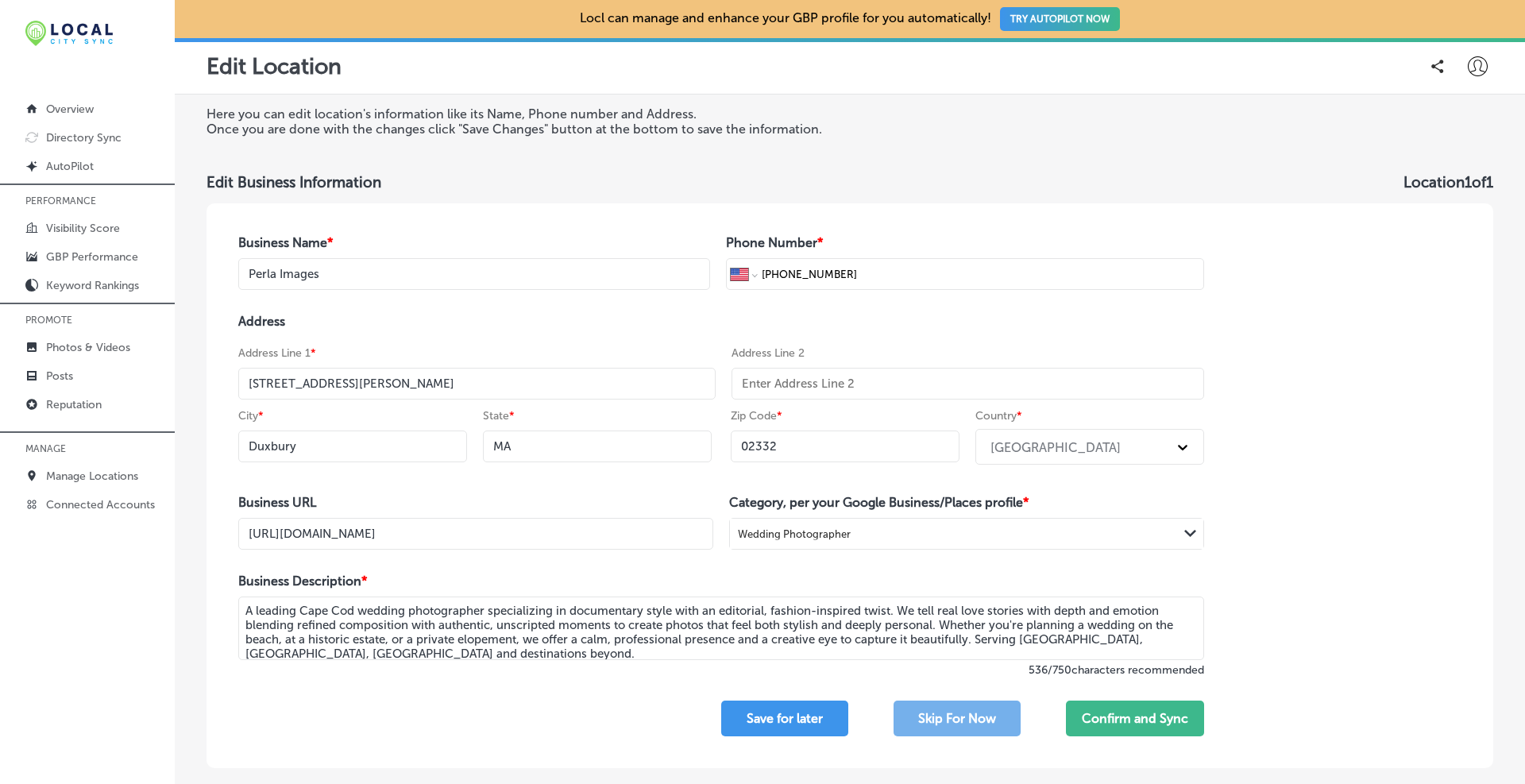
drag, startPoint x: 616, startPoint y: 530, endPoint x: 770, endPoint y: 542, distance: 154.5
click at [770, 542] on div "Business URL [URL][DOMAIN_NAME] Category, per your Google Business/Places profi…" at bounding box center [721, 522] width 966 height 55
click at [699, 556] on div "Business Name * Perla Images Phone Number * International [GEOGRAPHIC_DATA] [GE…" at bounding box center [721, 486] width 1030 height 564
click at [1119, 723] on button "Confirm and Sync" at bounding box center [1135, 718] width 139 height 36
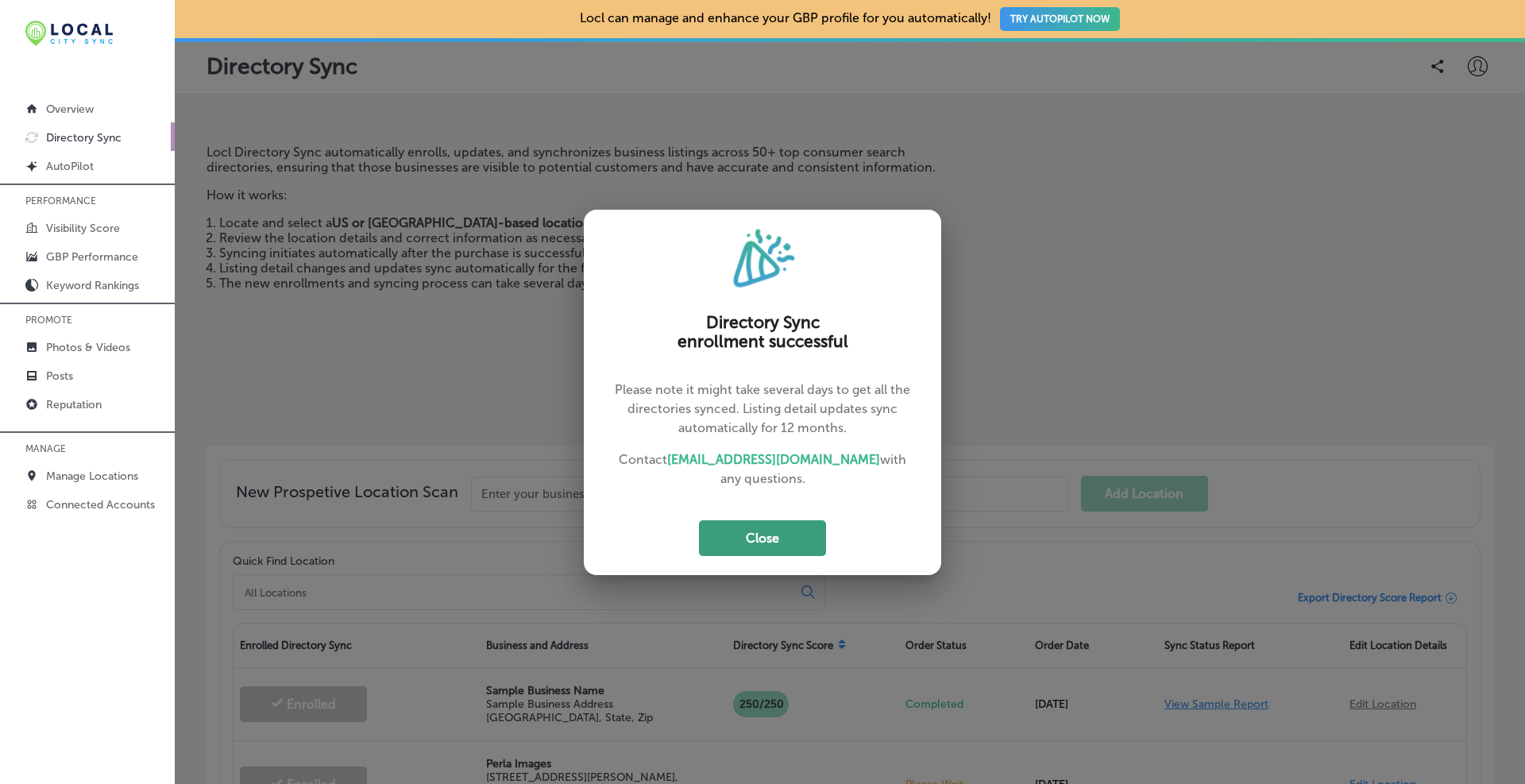
drag, startPoint x: 830, startPoint y: 529, endPoint x: 823, endPoint y: 528, distance: 7.1
click at [823, 528] on div "Close" at bounding box center [762, 538] width 351 height 36
click at [795, 526] on button "Close" at bounding box center [762, 538] width 127 height 36
